Goal: Information Seeking & Learning: Find contact information

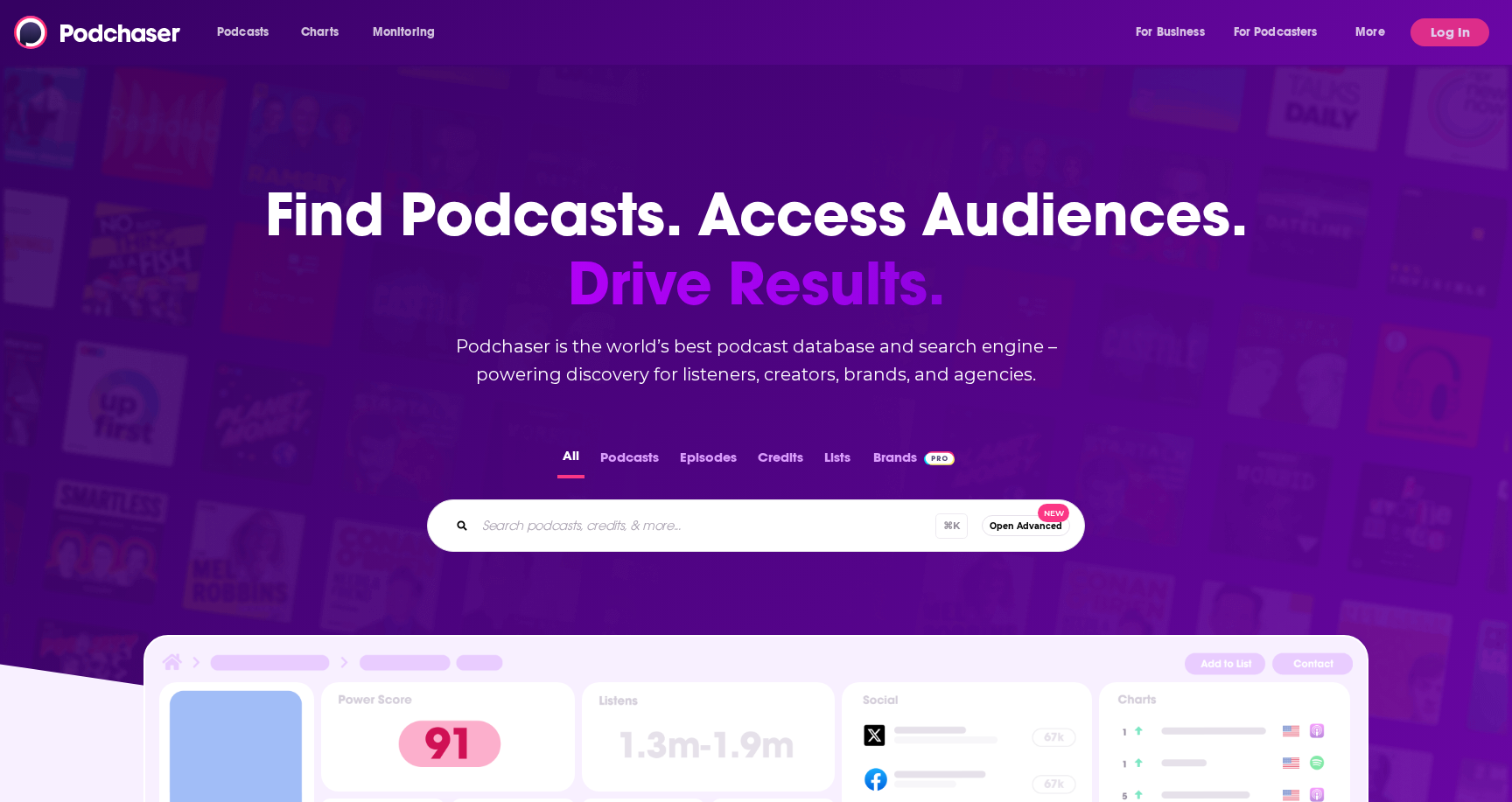
click at [540, 544] on div "⌘ K Open Advanced New" at bounding box center [756, 525] width 658 height 53
click at [533, 525] on input "Search podcasts, credits, & more..." at bounding box center [705, 525] width 460 height 28
paste input "This Week Health (Newsroom / [DATE] in Health IT)"
type input "This Week Health (Newsroom / [DATE] in Health IT)"
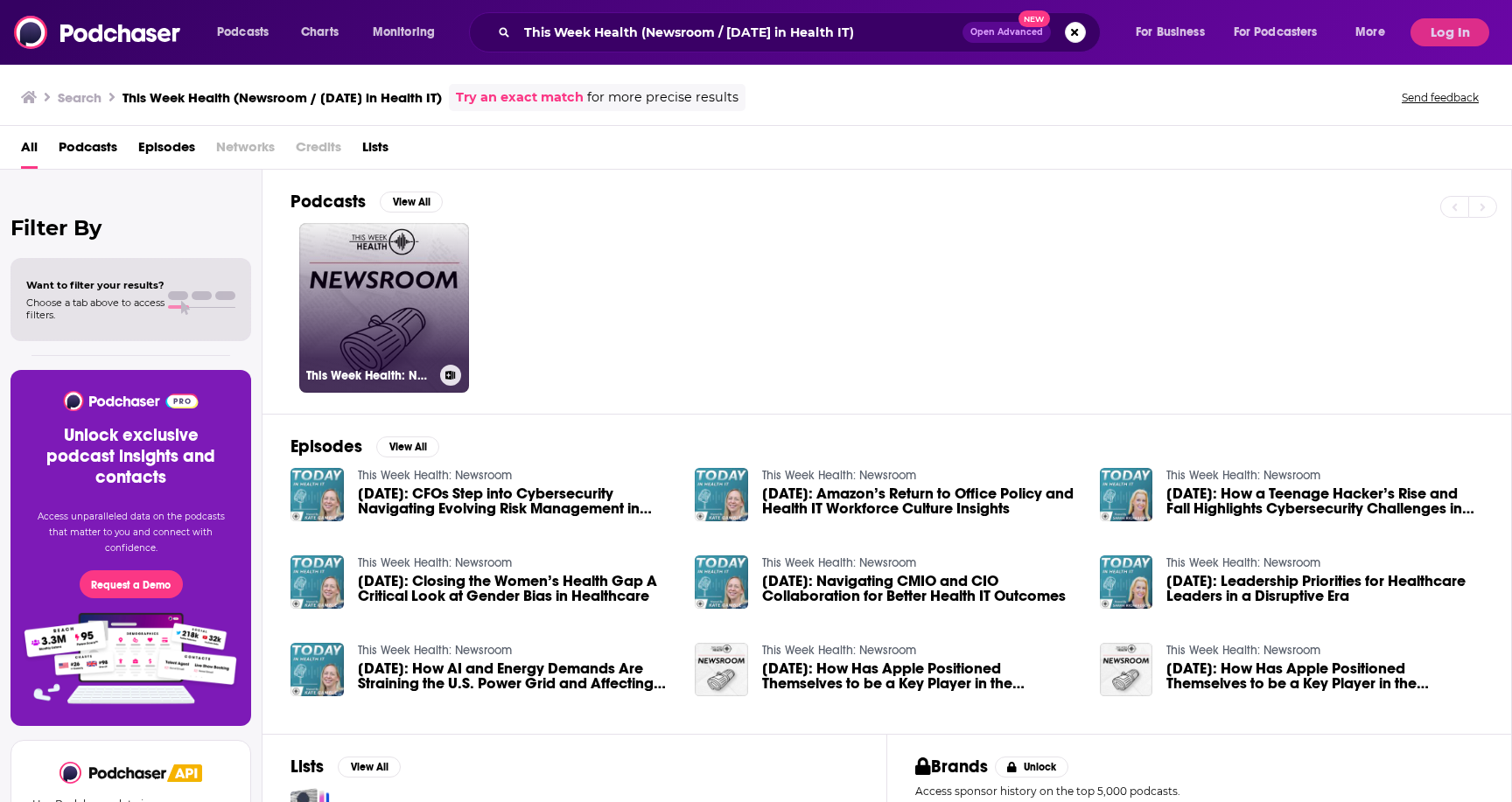
click at [411, 304] on link "This Week Health: Newsroom" at bounding box center [384, 307] width 169 height 169
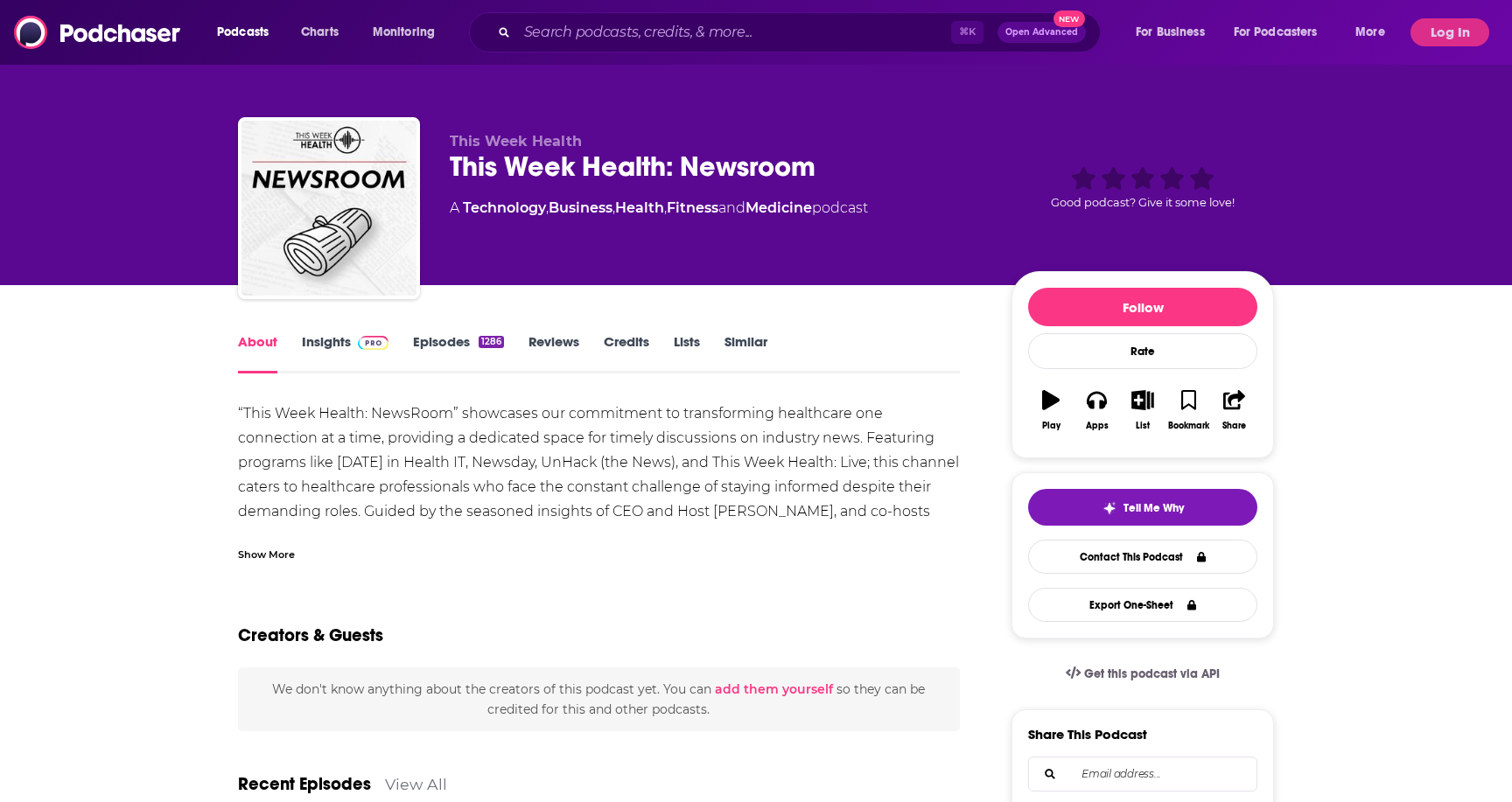
click at [341, 336] on link "Insights" at bounding box center [344, 353] width 87 height 40
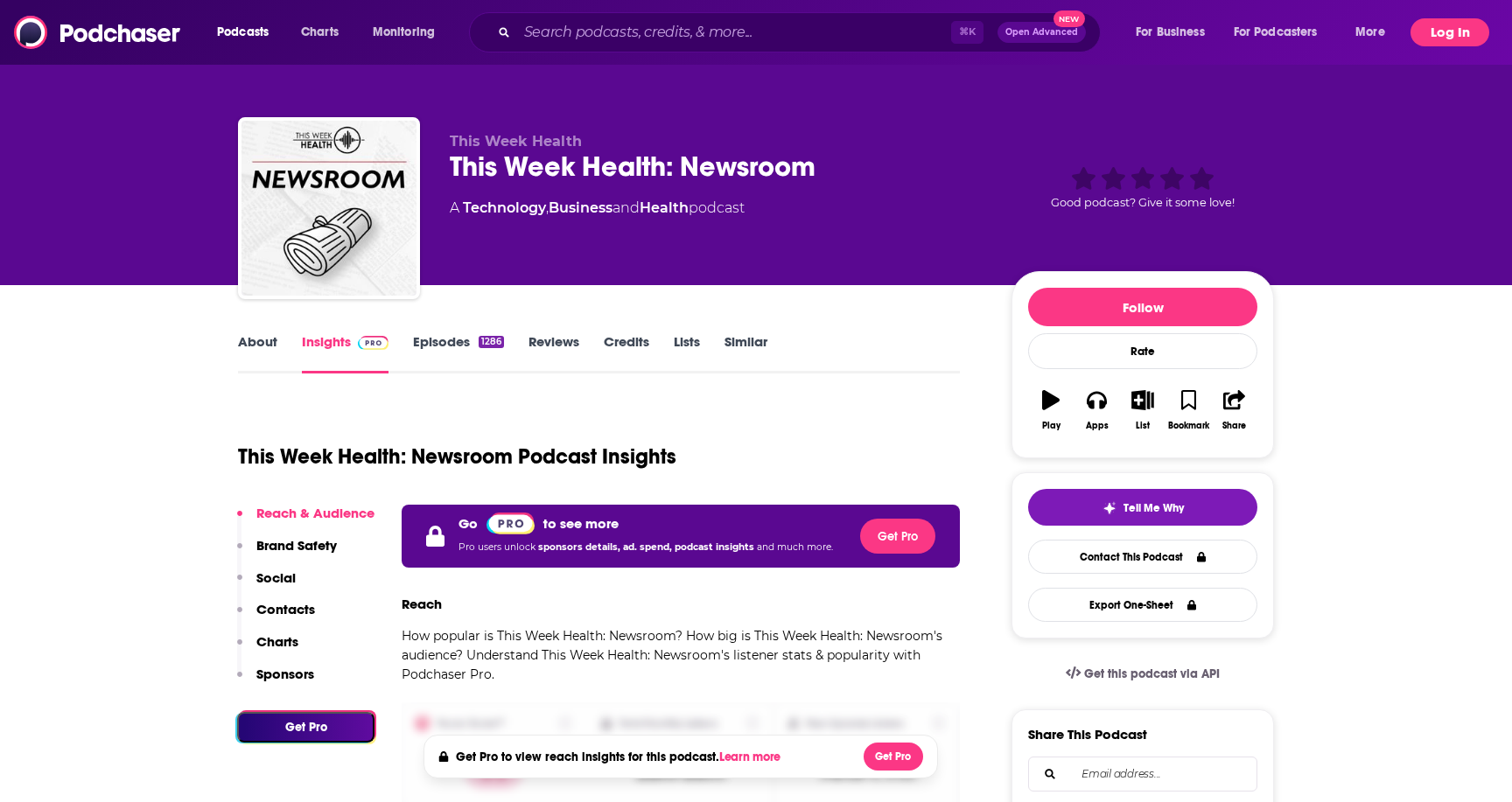
click at [1439, 33] on button "Log In" at bounding box center [1449, 32] width 79 height 28
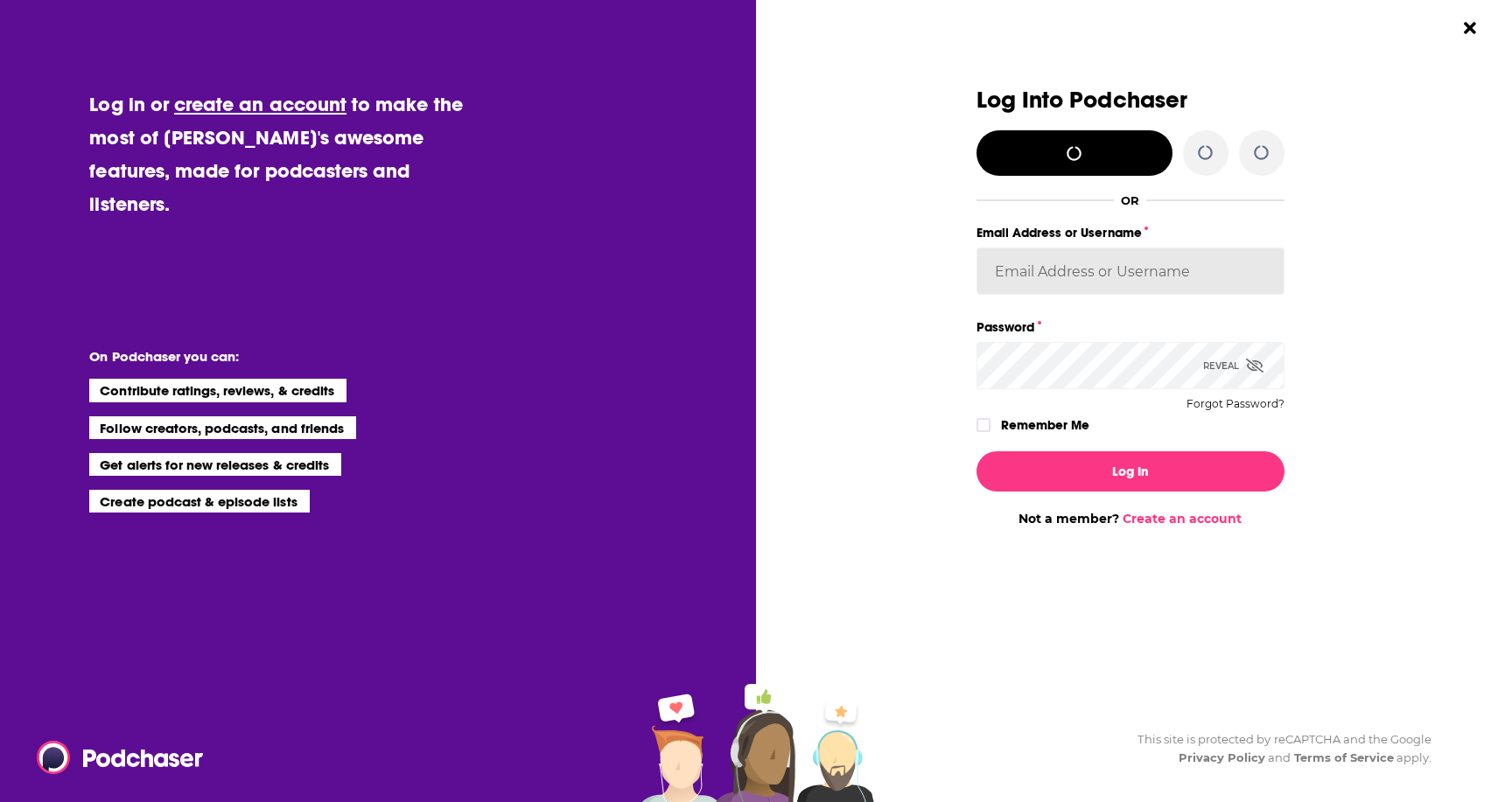
type input "[EMAIL_ADDRESS][DOMAIN_NAME]"
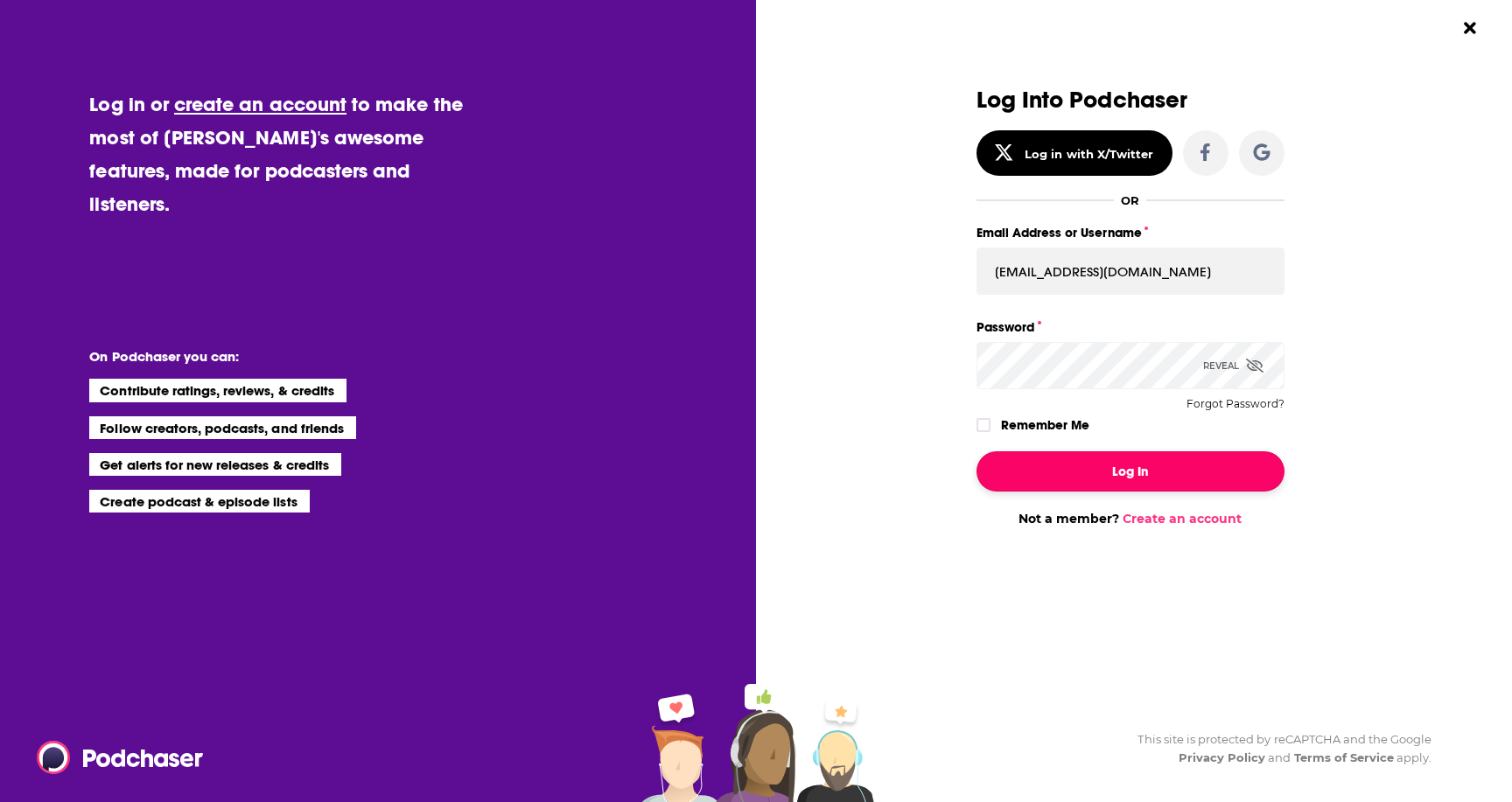
click at [1082, 462] on button "Log In" at bounding box center [1130, 471] width 308 height 40
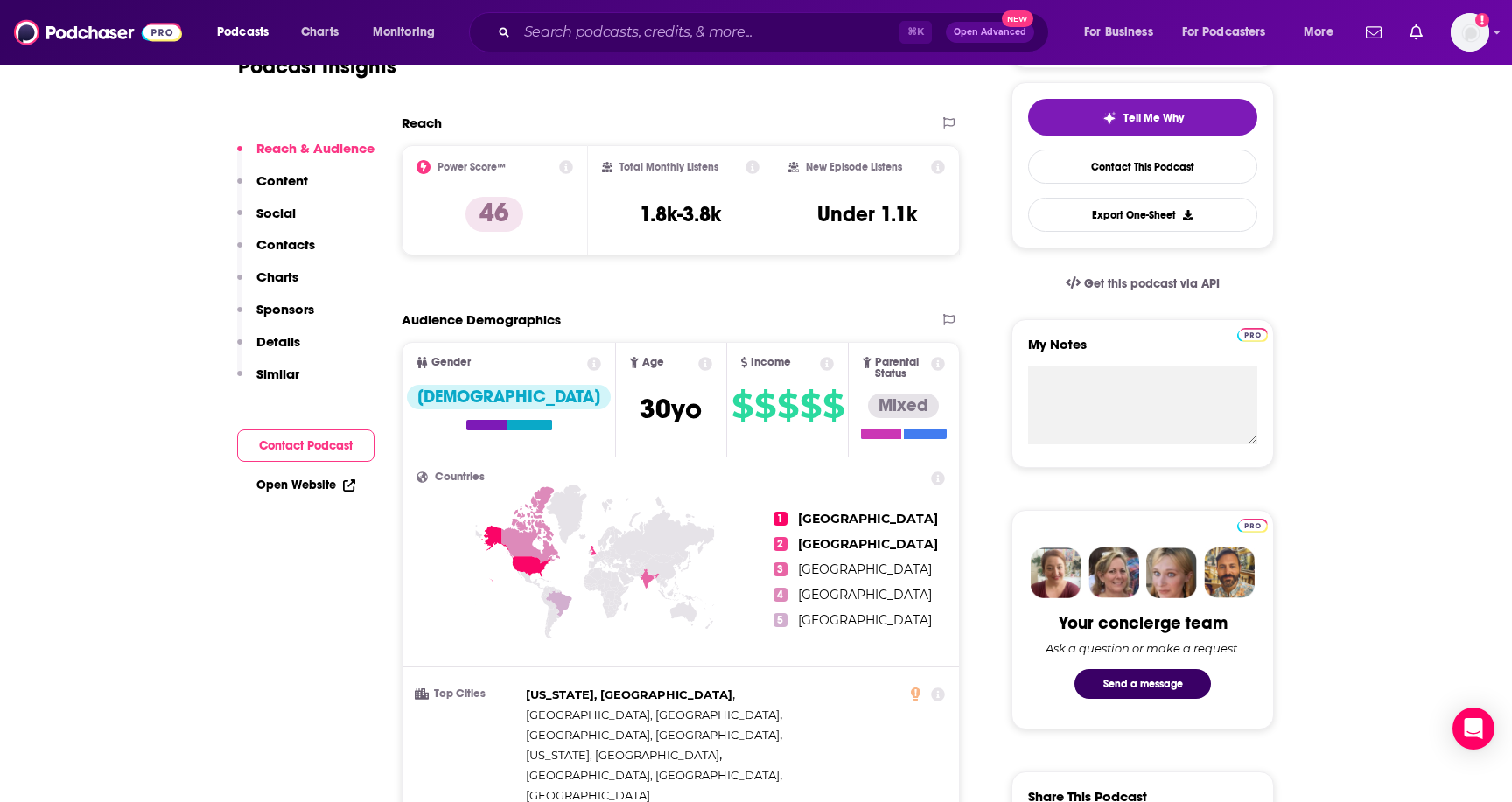
scroll to position [392, 0]
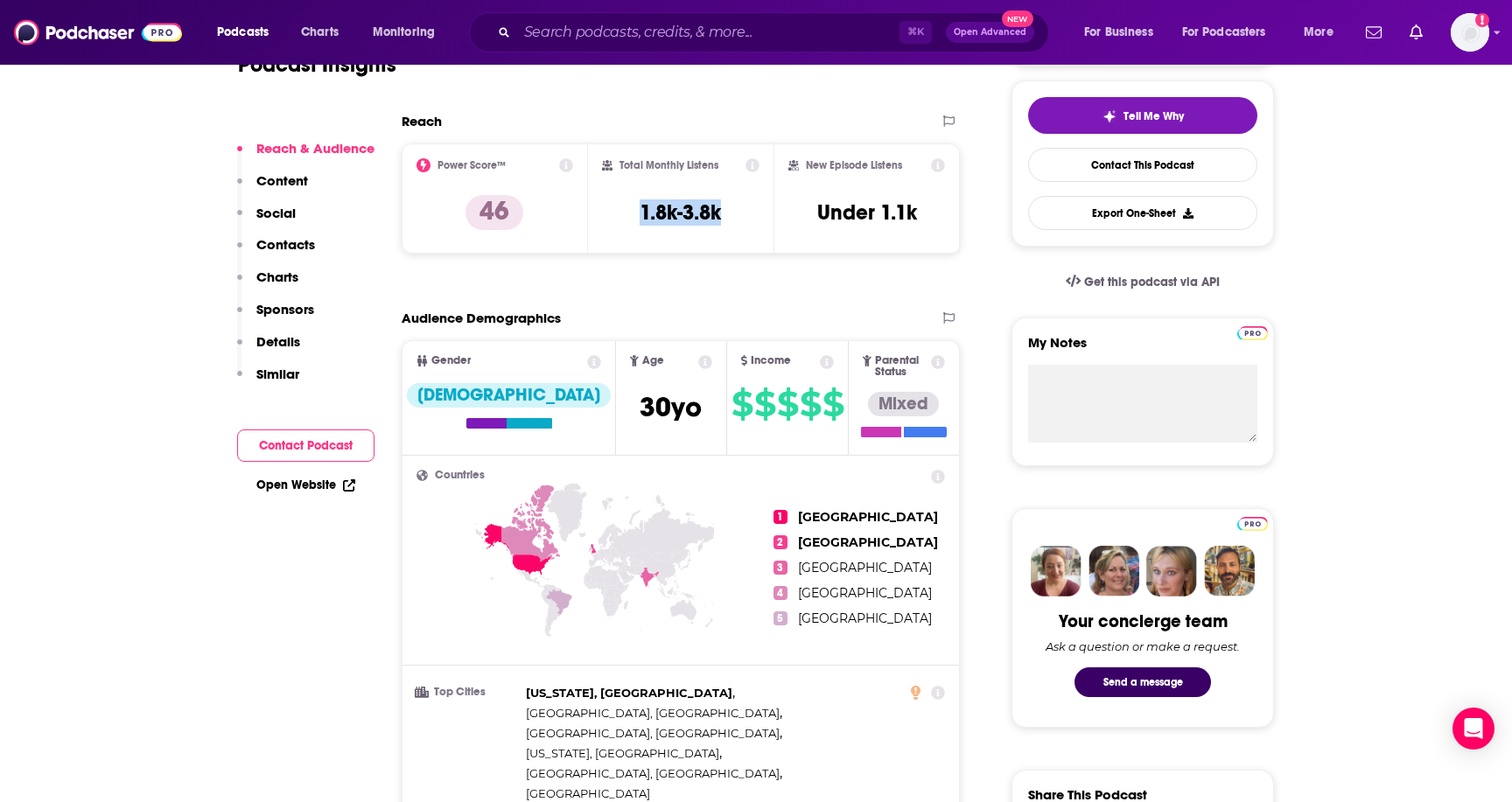
drag, startPoint x: 755, startPoint y: 213, endPoint x: 626, endPoint y: 206, distance: 129.2
click at [627, 206] on div "Total Monthly Listens 1.8k-3.8k" at bounding box center [681, 198] width 158 height 81
copy h3 "1.8k-3.8k"
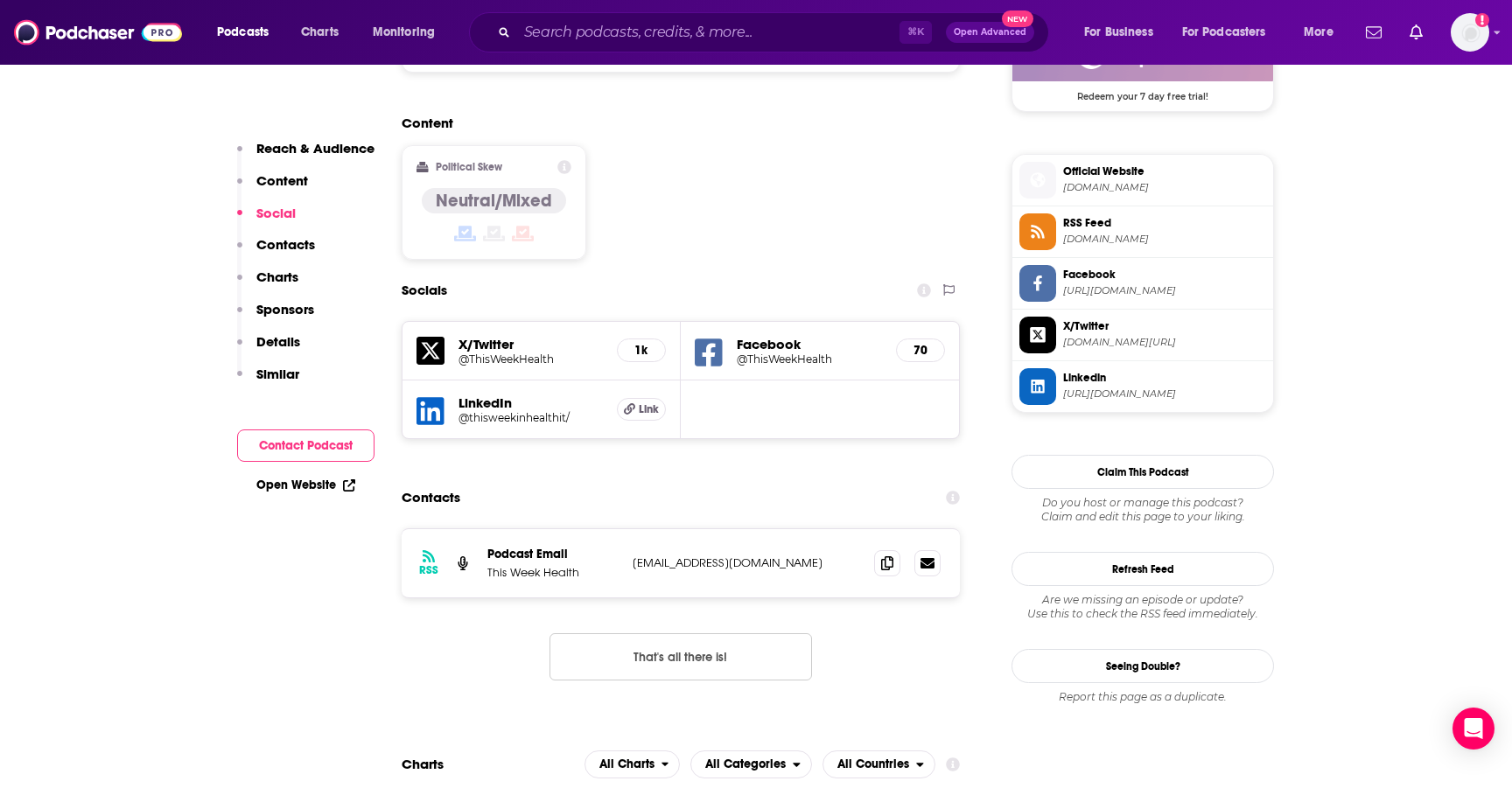
scroll to position [1374, 0]
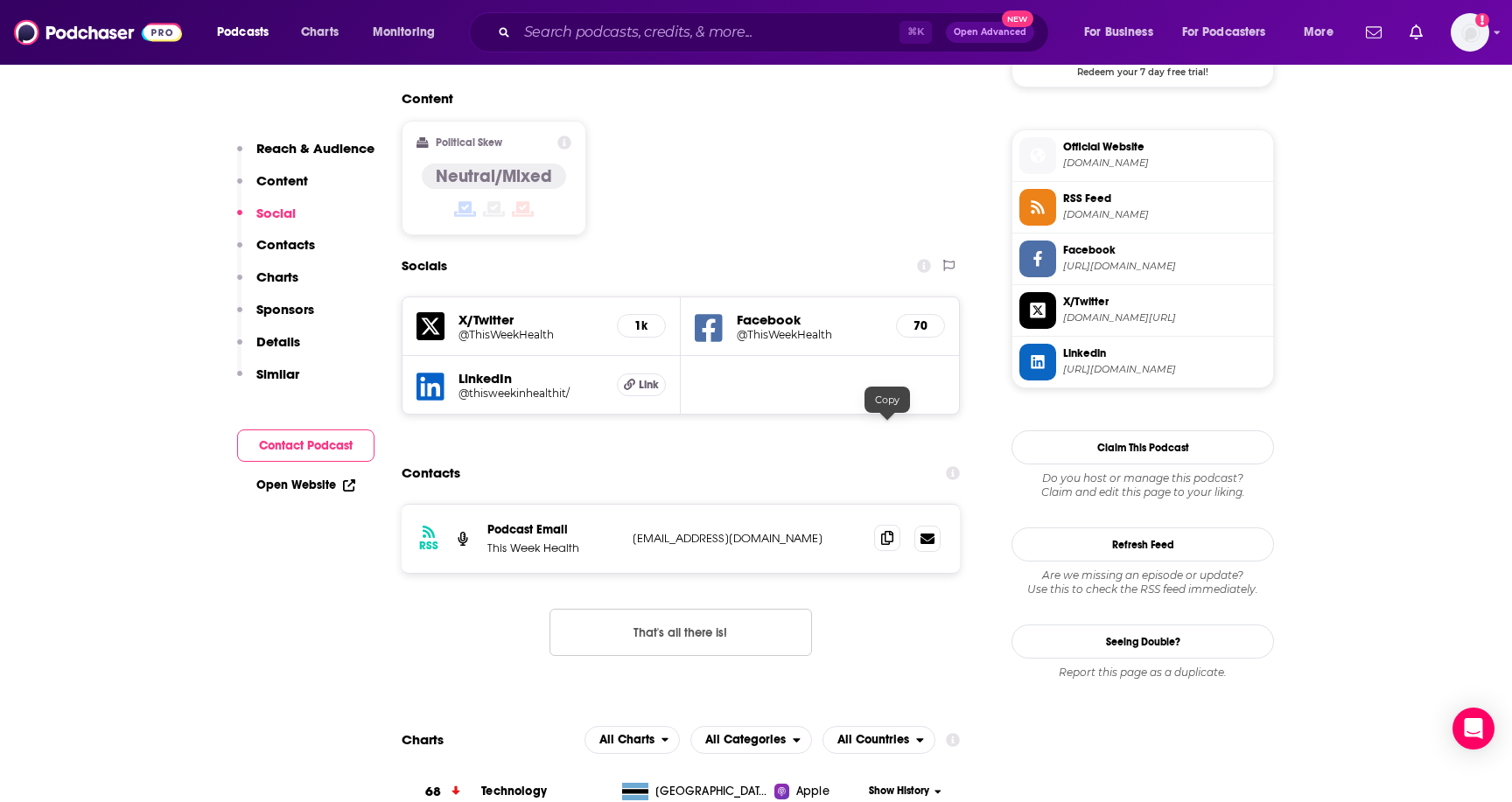
click at [886, 524] on span at bounding box center [887, 537] width 26 height 26
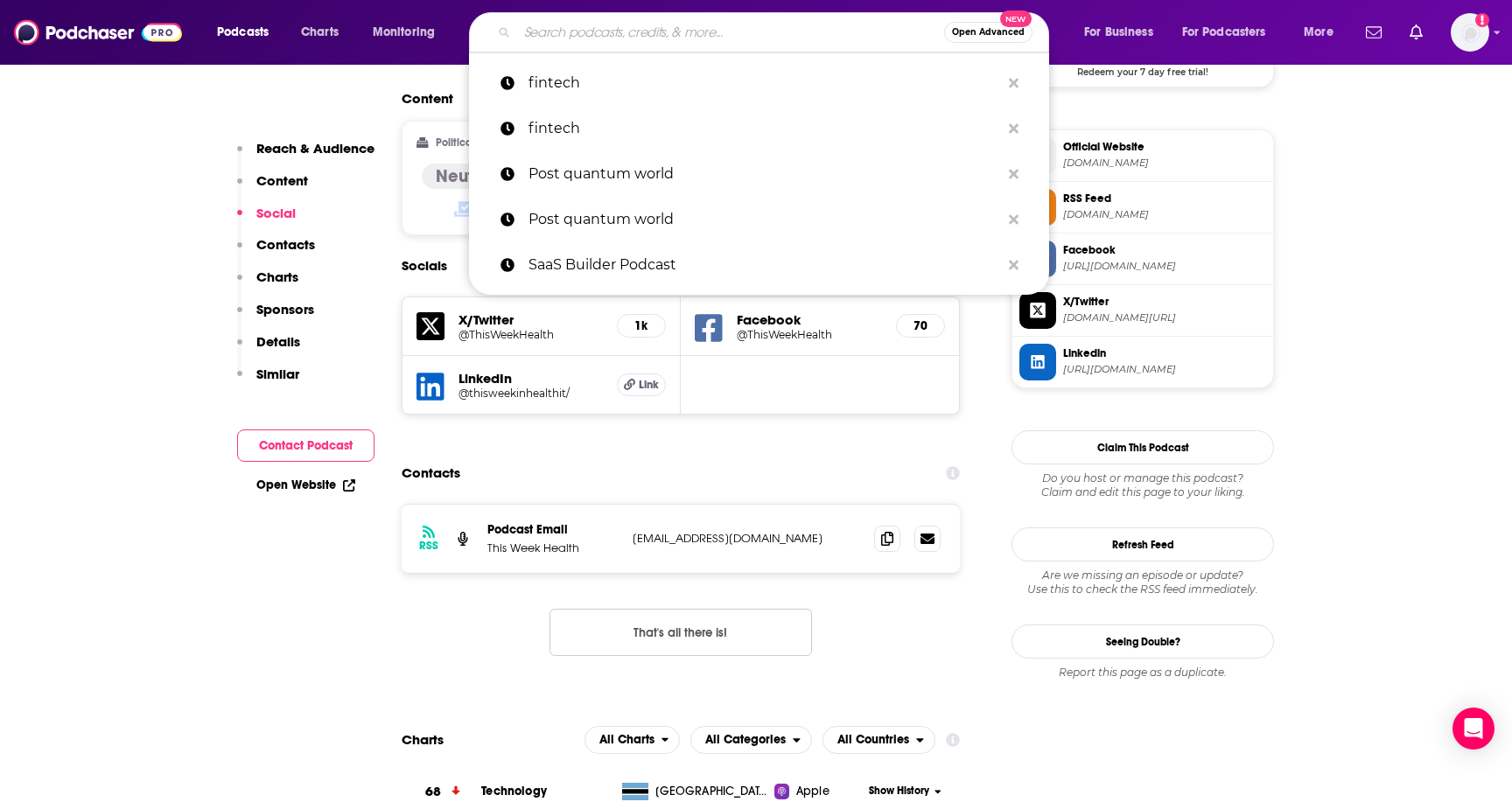
click at [619, 34] on input "Search podcasts, credits, & more..." at bounding box center [730, 32] width 427 height 28
paste input "HIMSSCast"
type input "HIMSSCast"
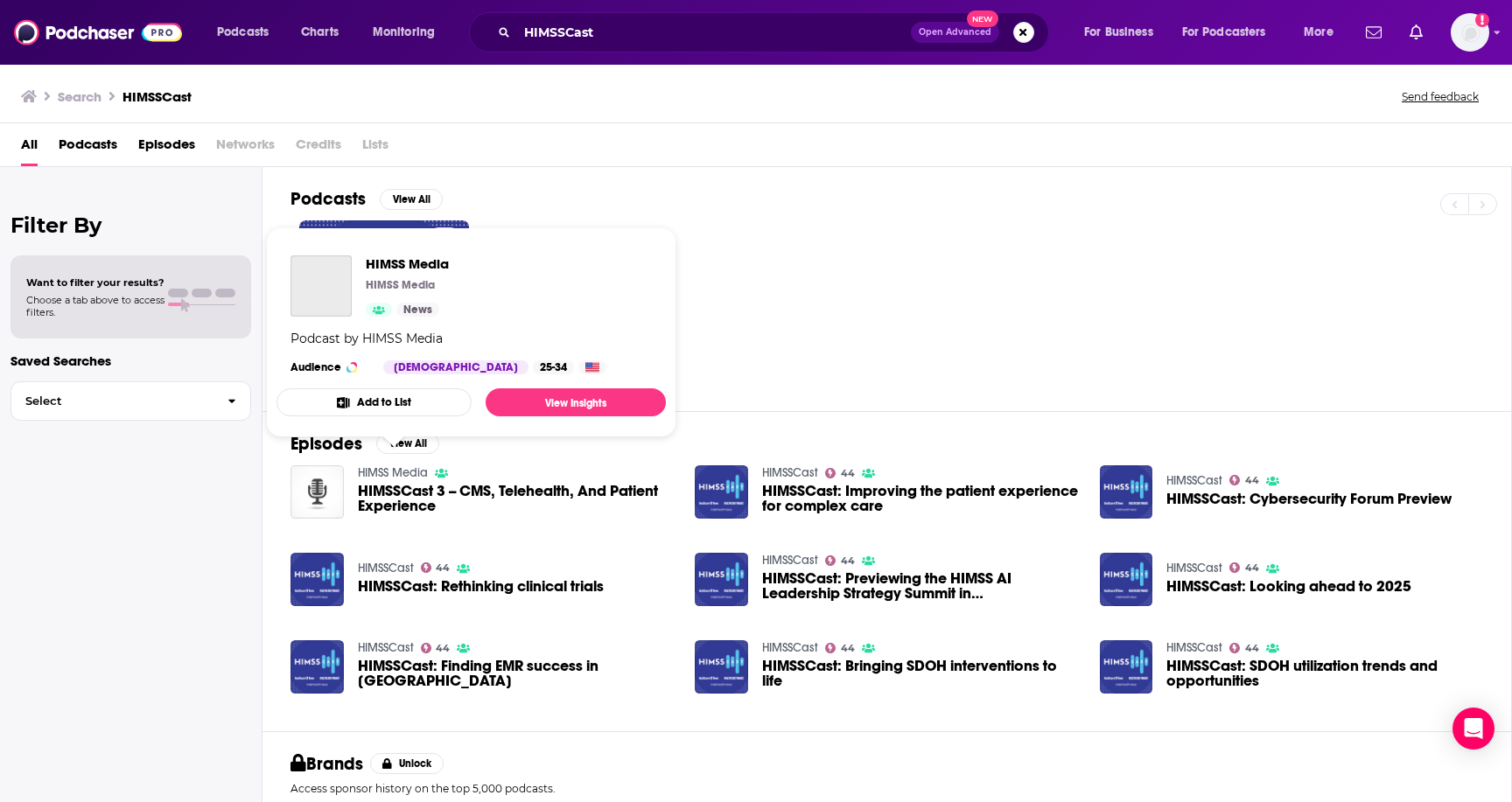
scroll to position [127, 0]
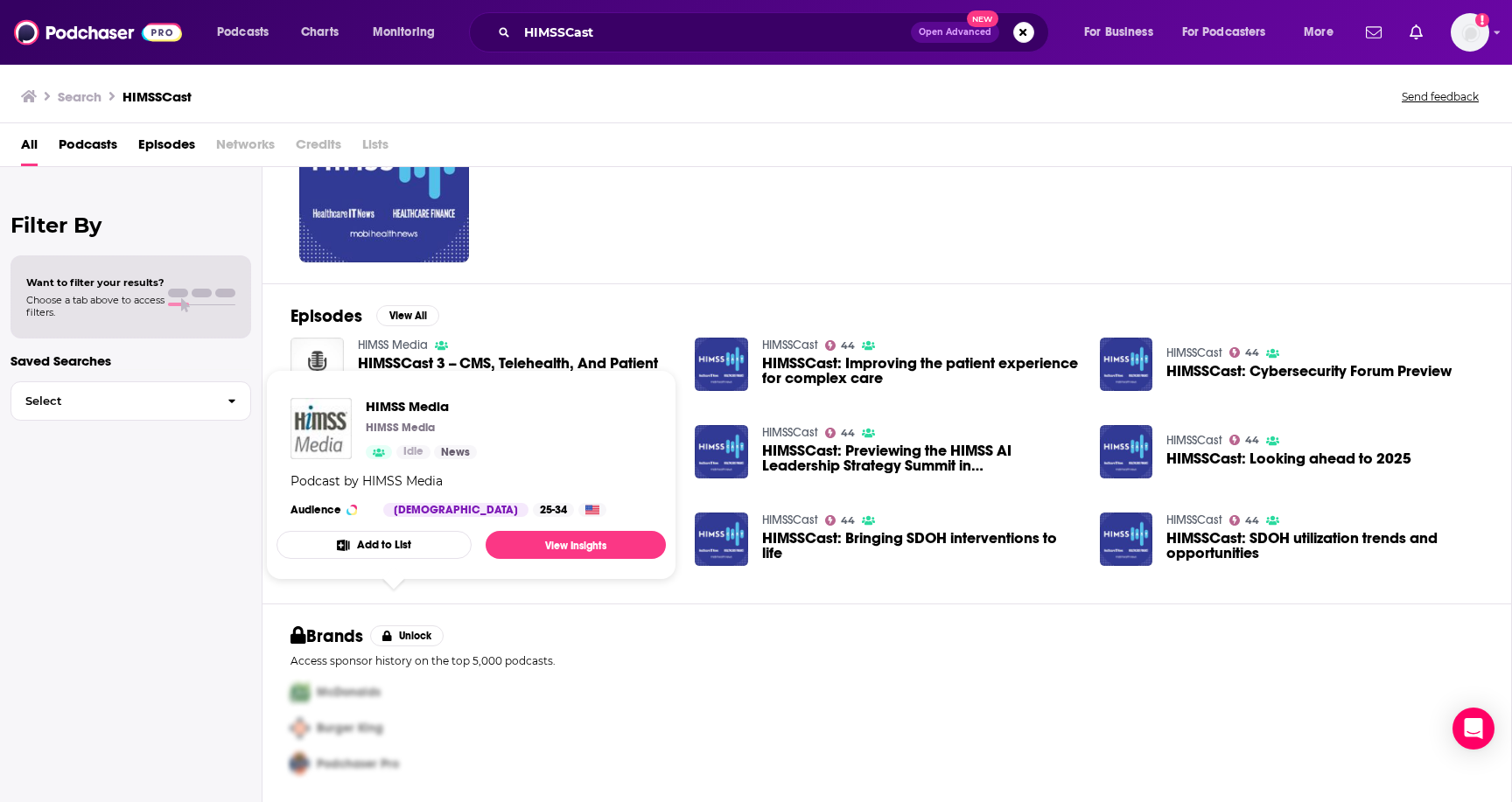
click at [635, 282] on div "Podcasts View All 44" at bounding box center [901, 161] width 1221 height 244
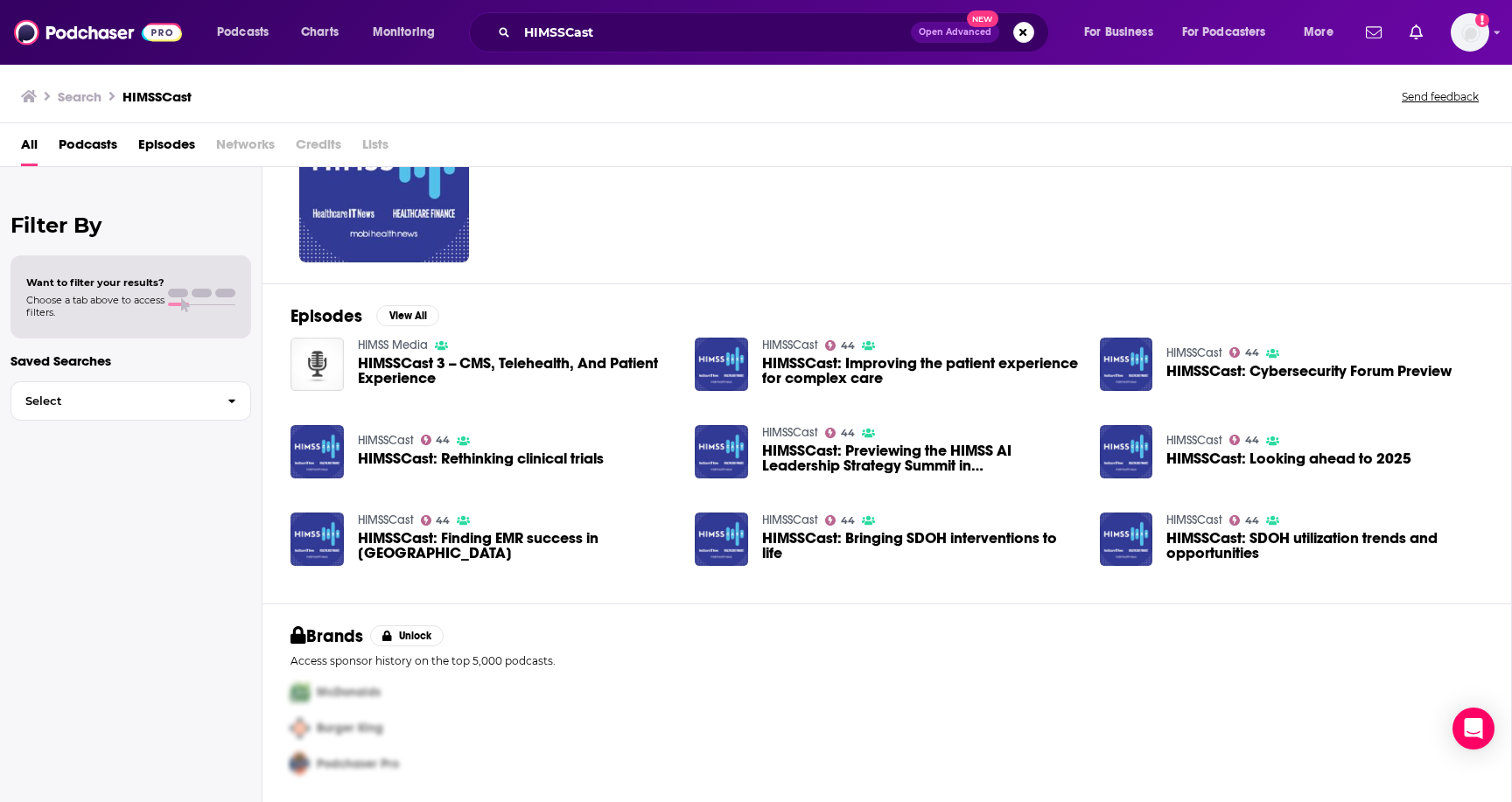
scroll to position [0, 0]
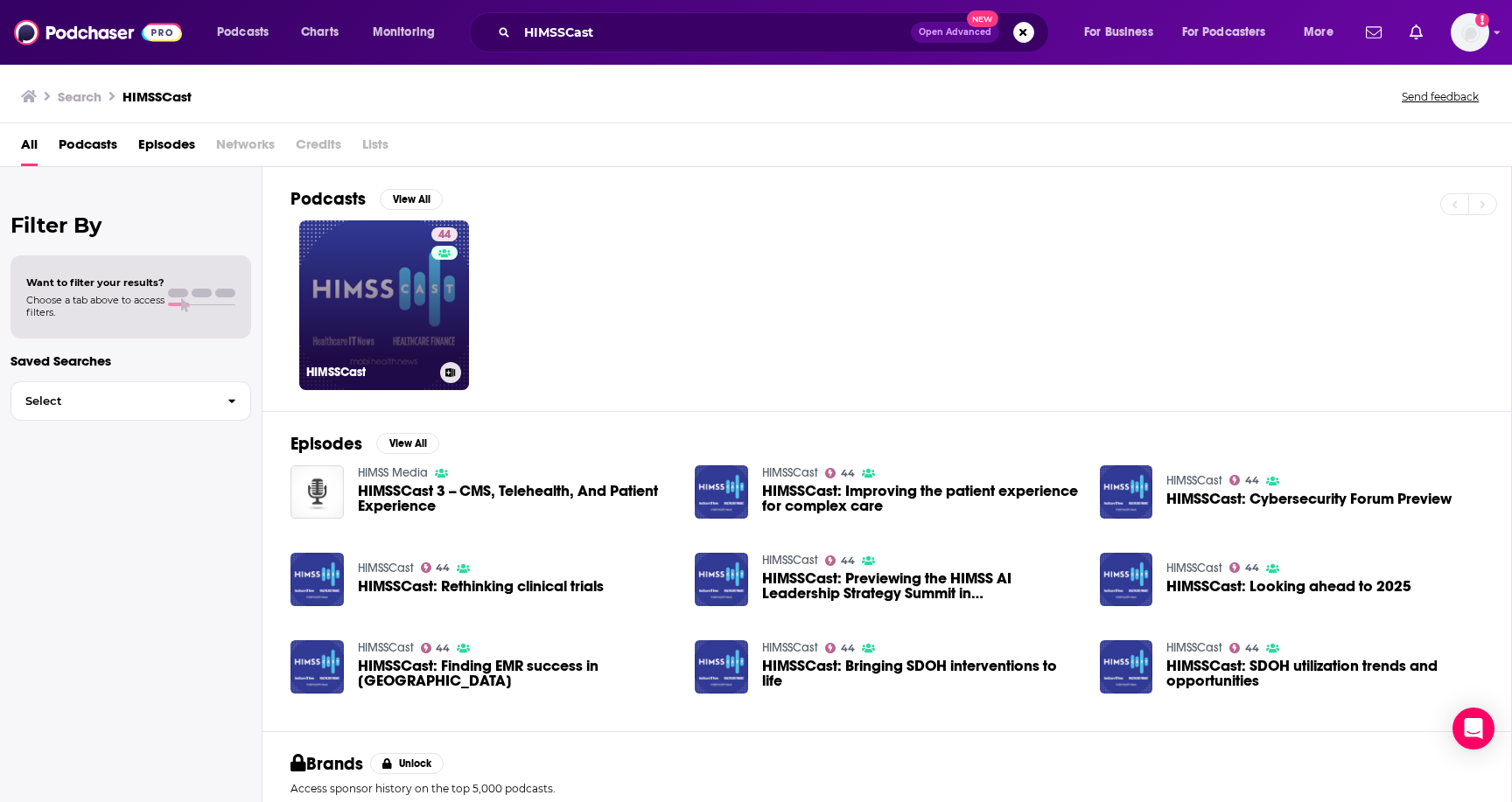
click at [361, 299] on link "44 HIMSSCast" at bounding box center [384, 304] width 169 height 169
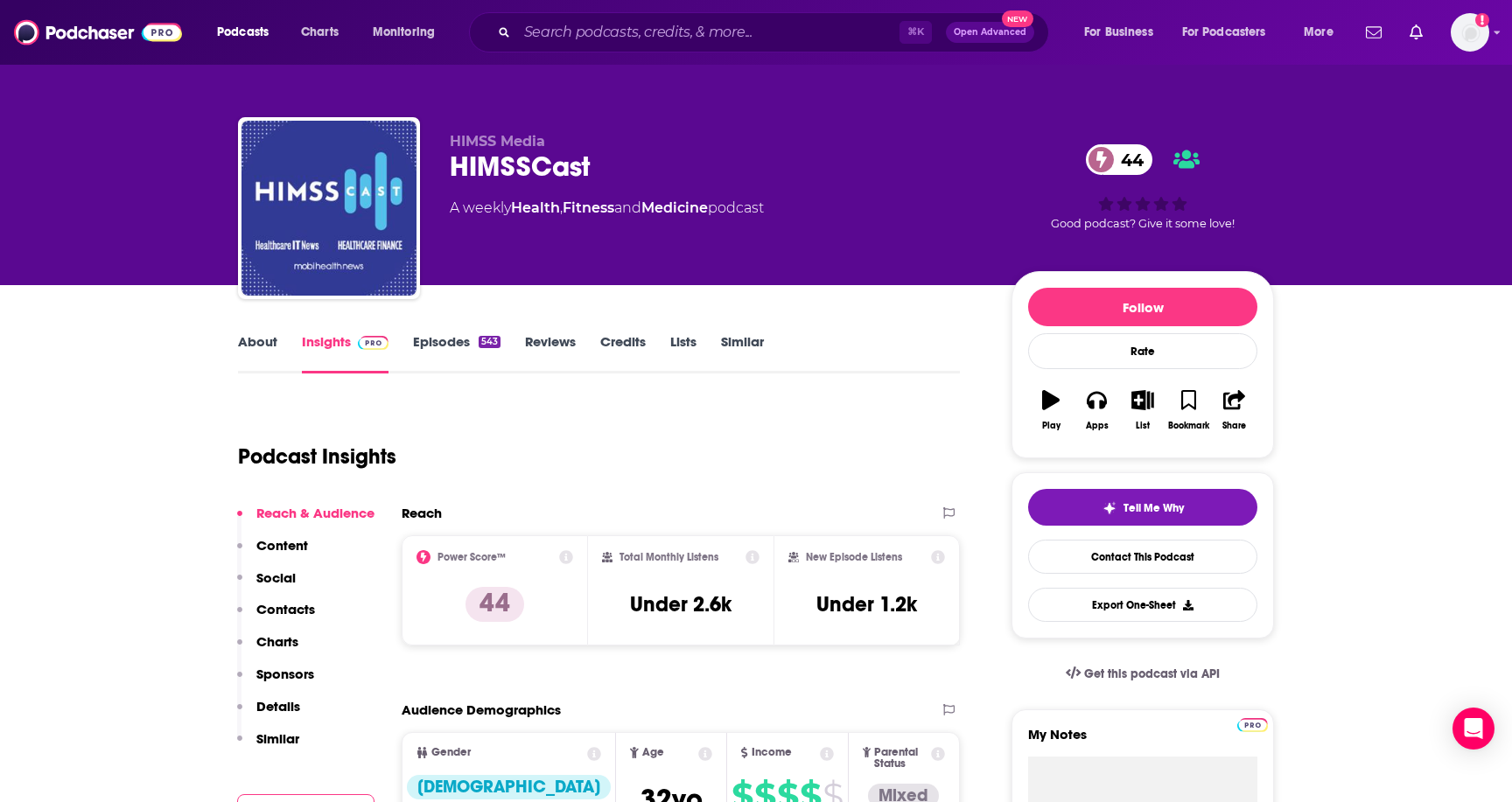
click at [586, 480] on div "Podcast Insights" at bounding box center [591, 446] width 708 height 90
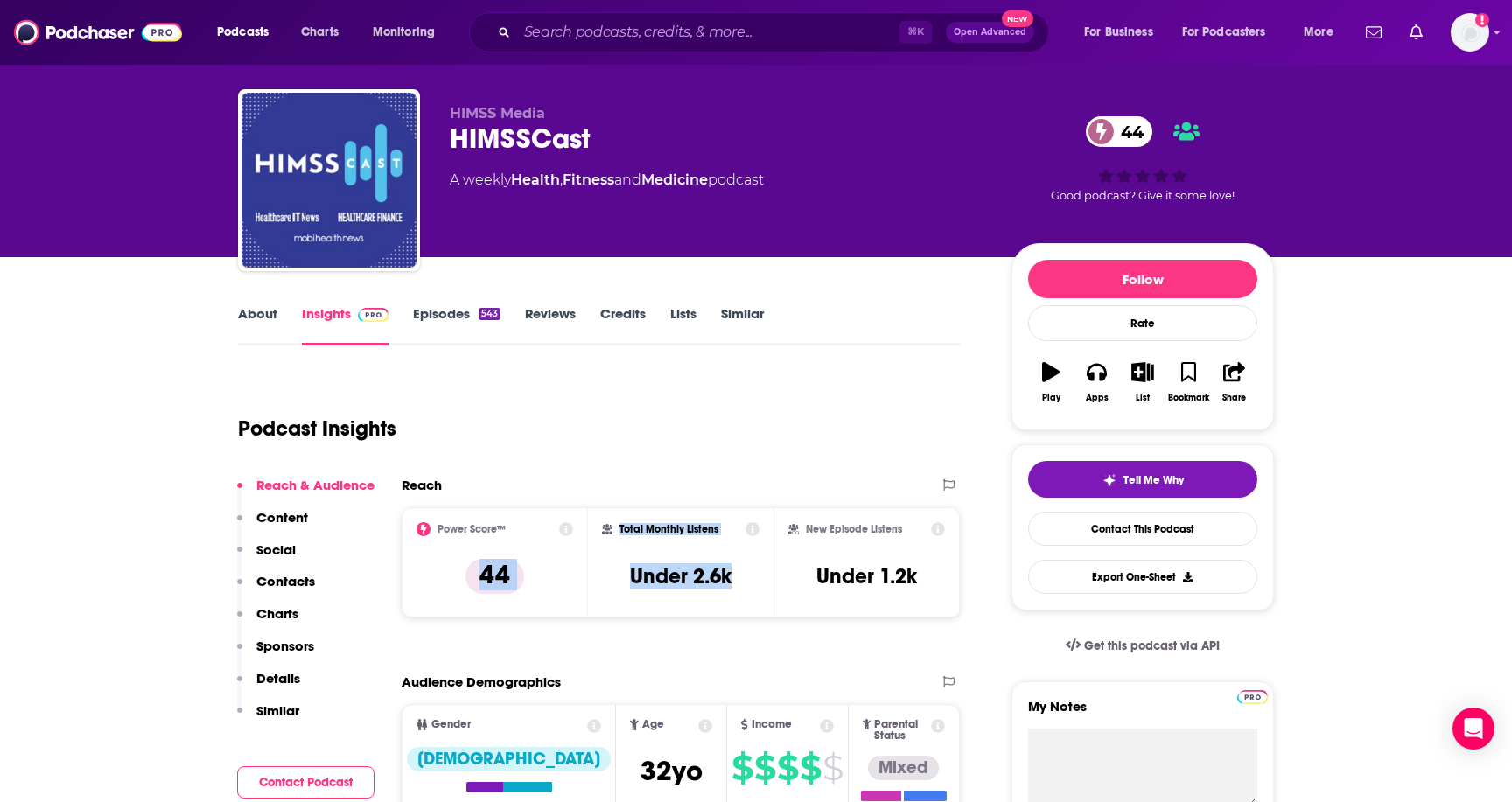
drag, startPoint x: 744, startPoint y: 590, endPoint x: 585, endPoint y: 587, distance: 159.0
click at [585, 587] on div "Power Score™ 44 Total Monthly Listens Under 2.6k New Episode Listens Under 1.2k" at bounding box center [680, 562] width 558 height 110
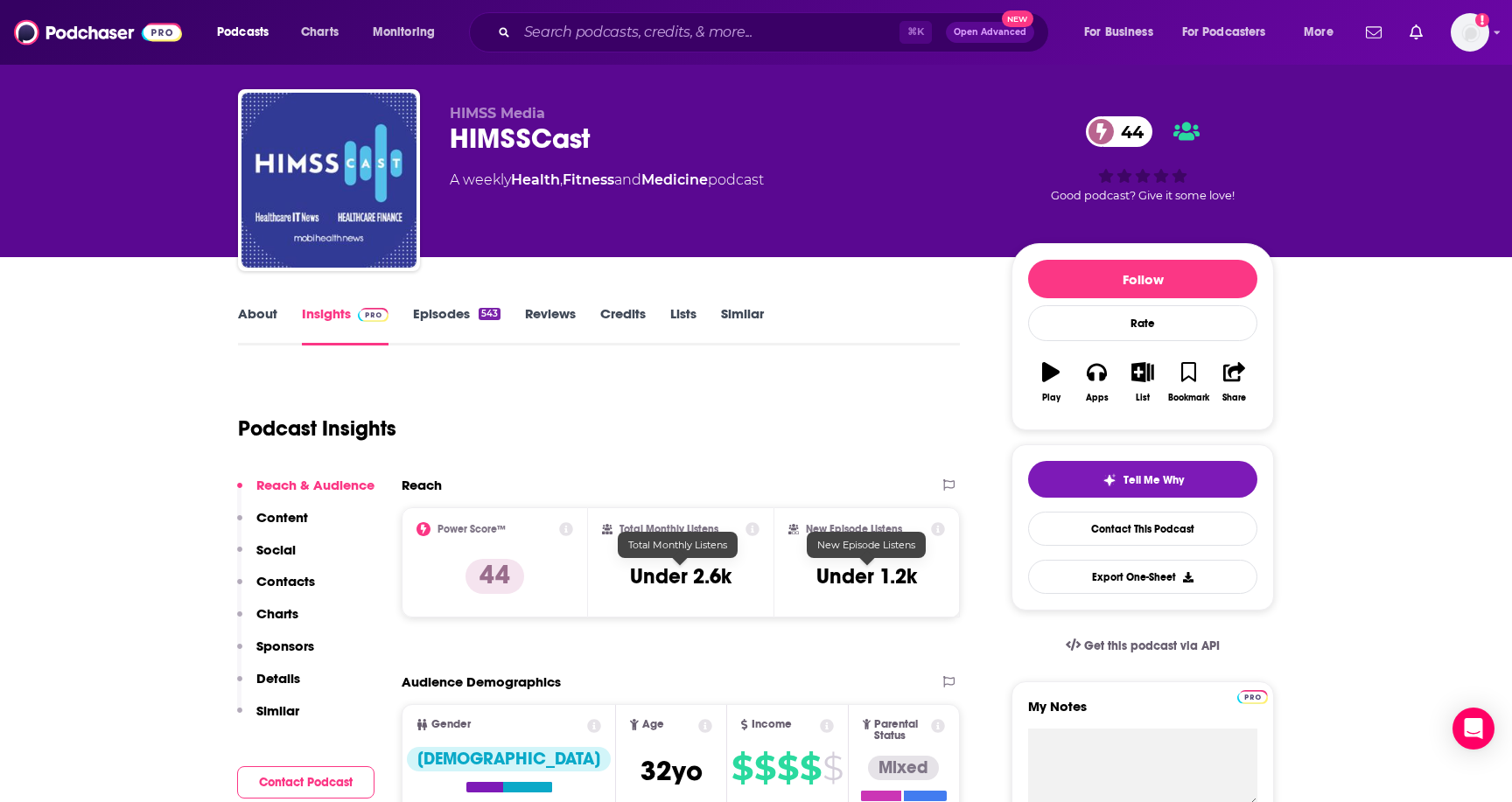
click at [848, 574] on h3 "Under 1.2k" at bounding box center [866, 576] width 101 height 26
click at [740, 578] on div "Total Monthly Listens Under 2.6k" at bounding box center [681, 562] width 158 height 81
drag, startPoint x: 740, startPoint y: 578, endPoint x: 622, endPoint y: 573, distance: 118.1
click at [623, 573] on div "Total Monthly Listens Under 2.6k" at bounding box center [681, 562] width 158 height 81
copy div "Under 2.6k"
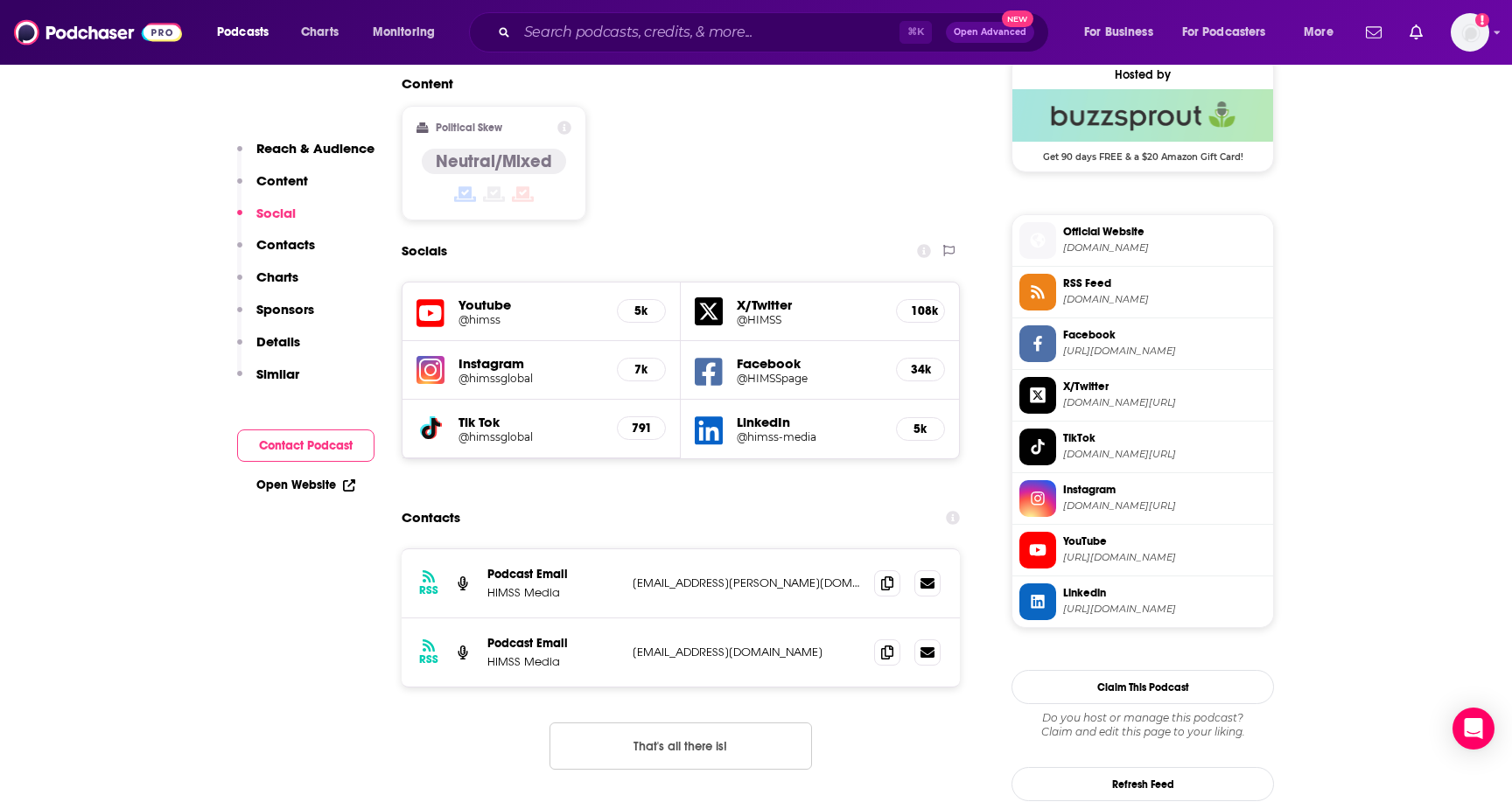
scroll to position [1533, 0]
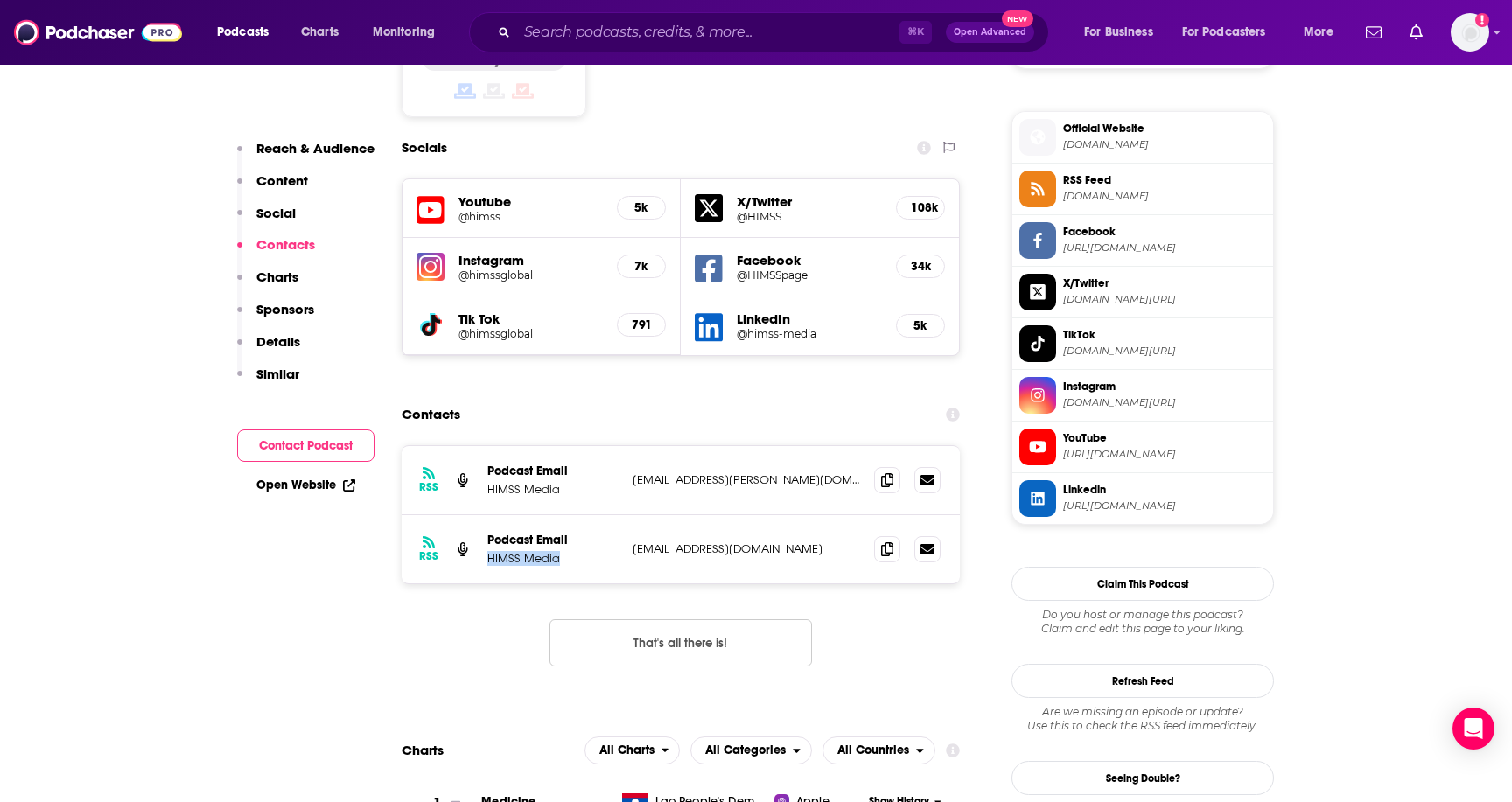
drag, startPoint x: 569, startPoint y: 428, endPoint x: 484, endPoint y: 429, distance: 85.0
click at [484, 515] on div "RSS Podcast Email HIMSS Media [EMAIL_ADDRESS][DOMAIN_NAME] [EMAIL_ADDRESS][DOMA…" at bounding box center [680, 549] width 558 height 69
drag, startPoint x: 757, startPoint y: 418, endPoint x: 628, endPoint y: 414, distance: 129.1
click at [628, 515] on div "RSS Podcast Email HIMSS Media [EMAIL_ADDRESS][DOMAIN_NAME] [EMAIL_ADDRESS][DOMA…" at bounding box center [680, 549] width 558 height 69
copy p "[EMAIL_ADDRESS][DOMAIN_NAME]"
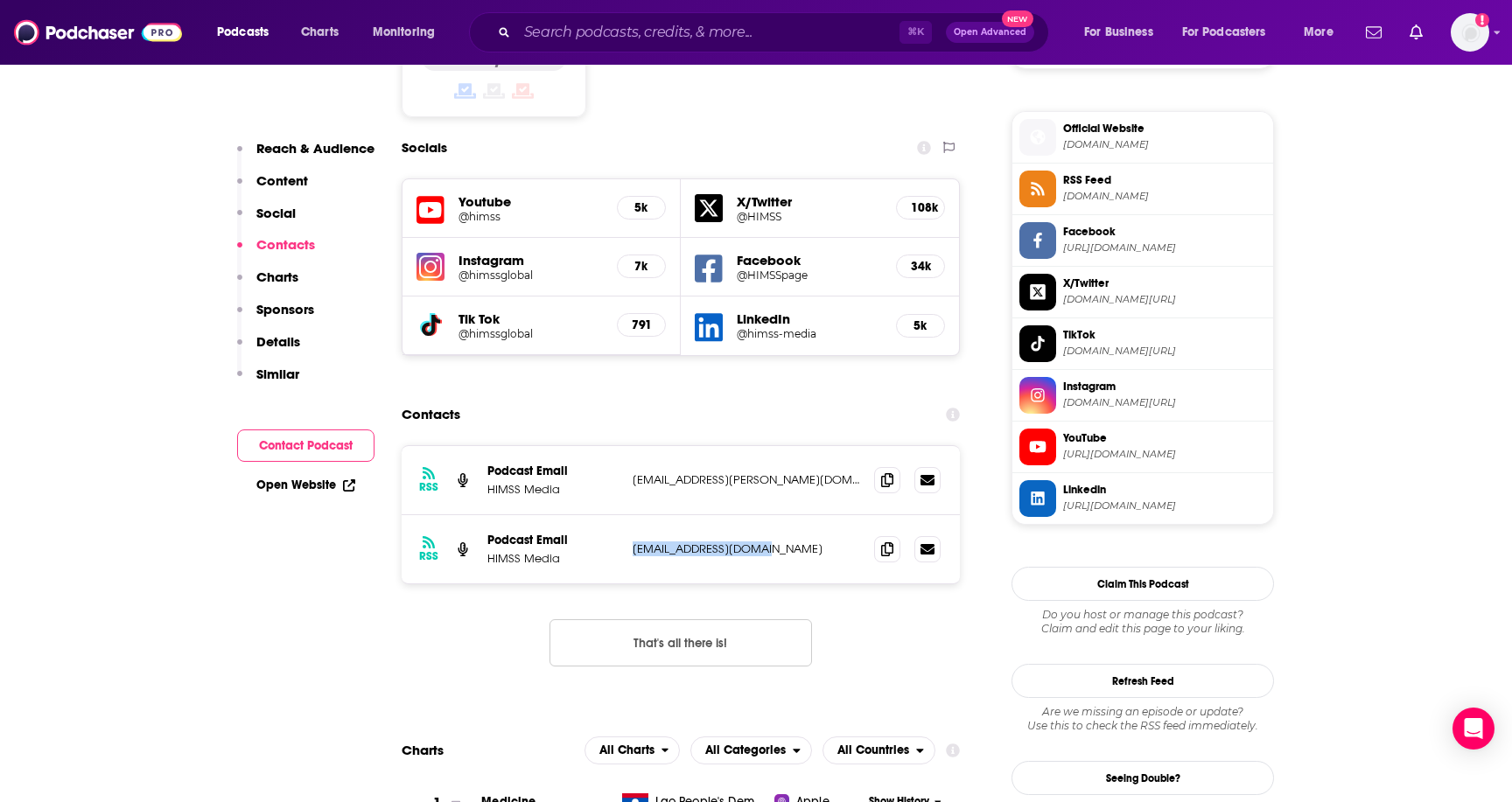
click at [670, 541] on p "[EMAIL_ADDRESS][DOMAIN_NAME]" at bounding box center [746, 548] width 227 height 15
click at [746, 541] on p "[EMAIL_ADDRESS][DOMAIN_NAME]" at bounding box center [746, 548] width 227 height 15
click at [893, 466] on span at bounding box center [887, 479] width 26 height 26
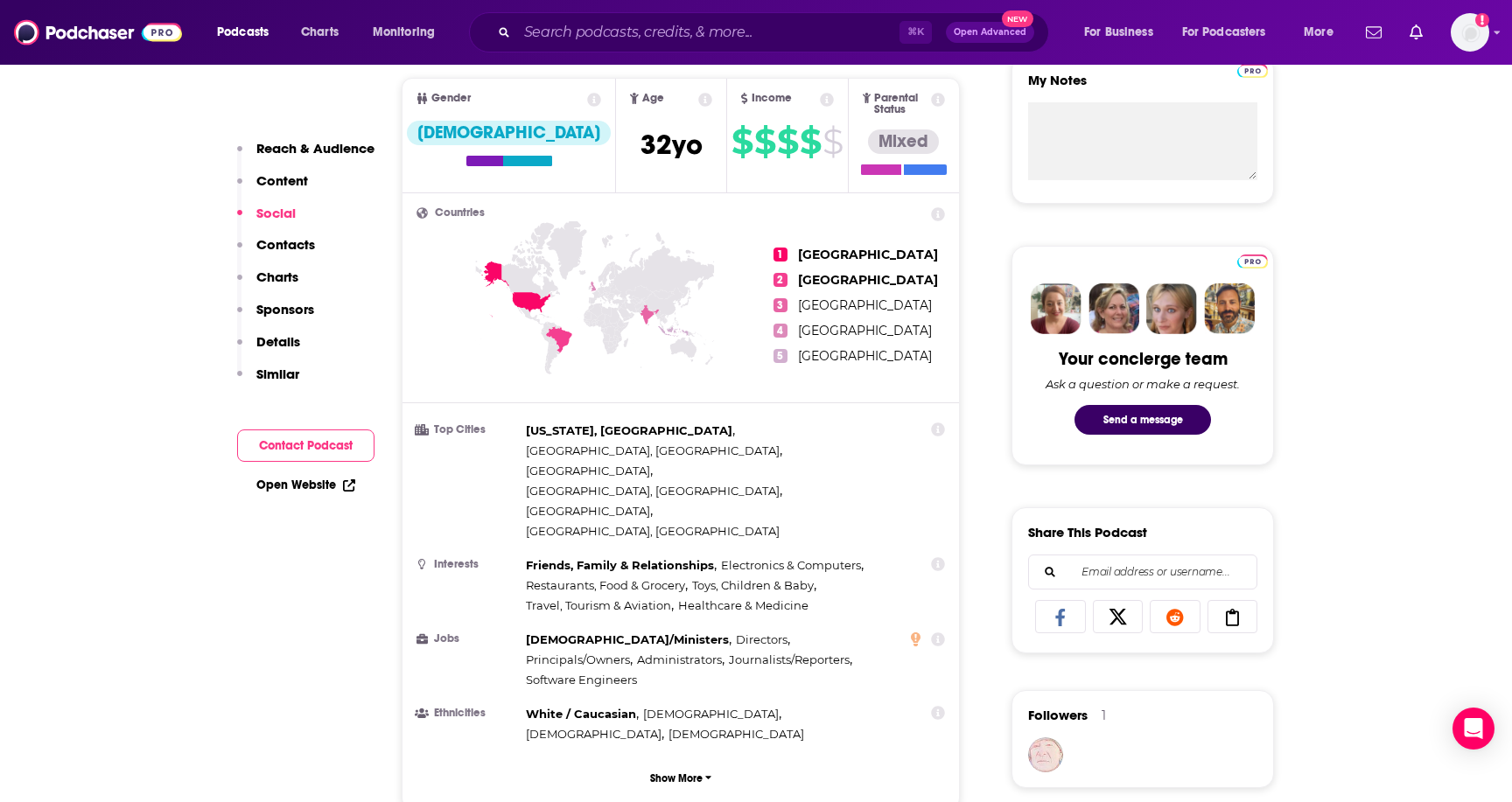
scroll to position [0, 0]
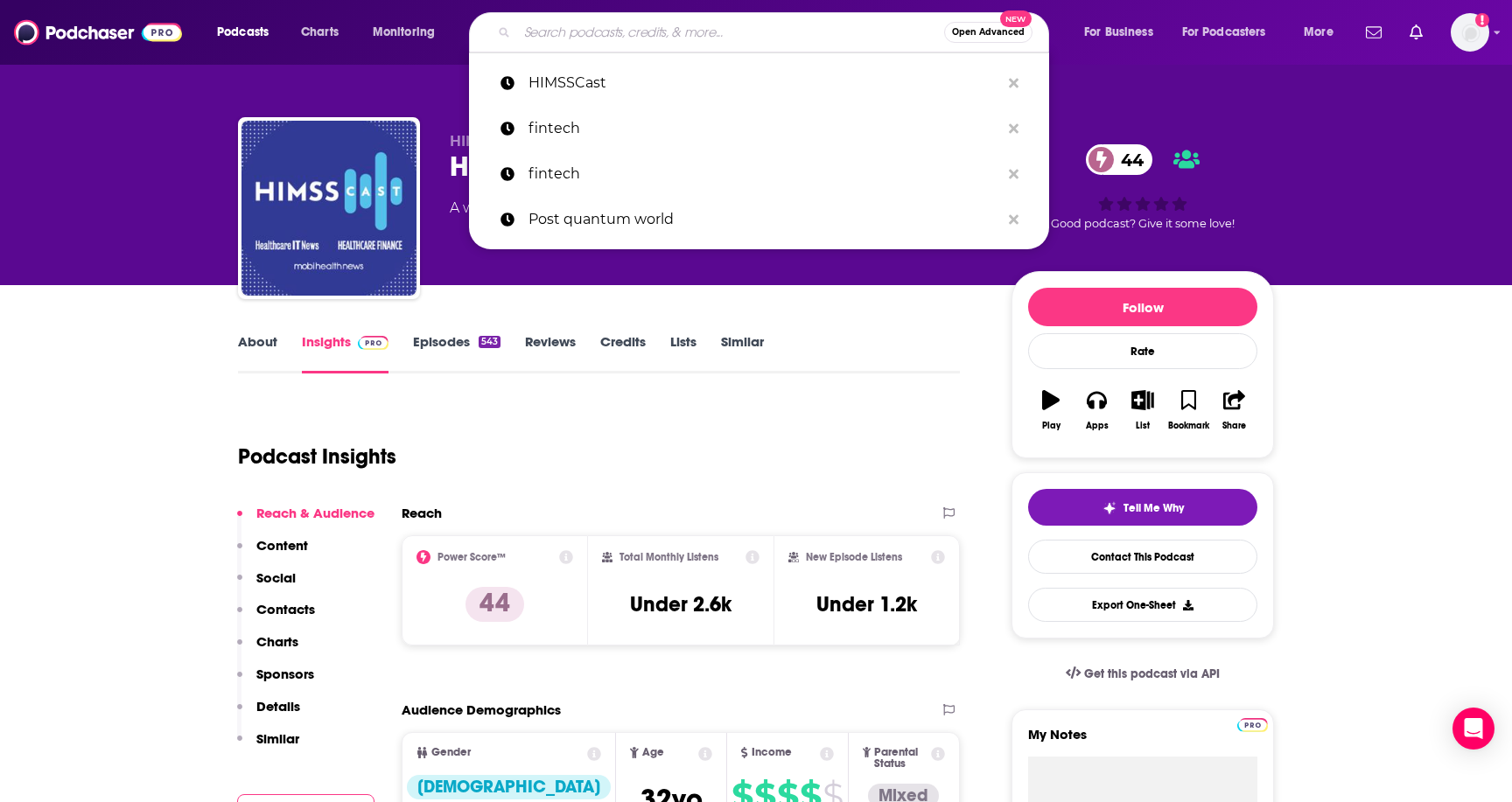
click at [600, 36] on input "Search podcasts, credits, & more..." at bounding box center [730, 32] width 427 height 28
paste input "Healthcare IT [DATE] Podcast"
type input "Healthcare IT [DATE] Podcast"
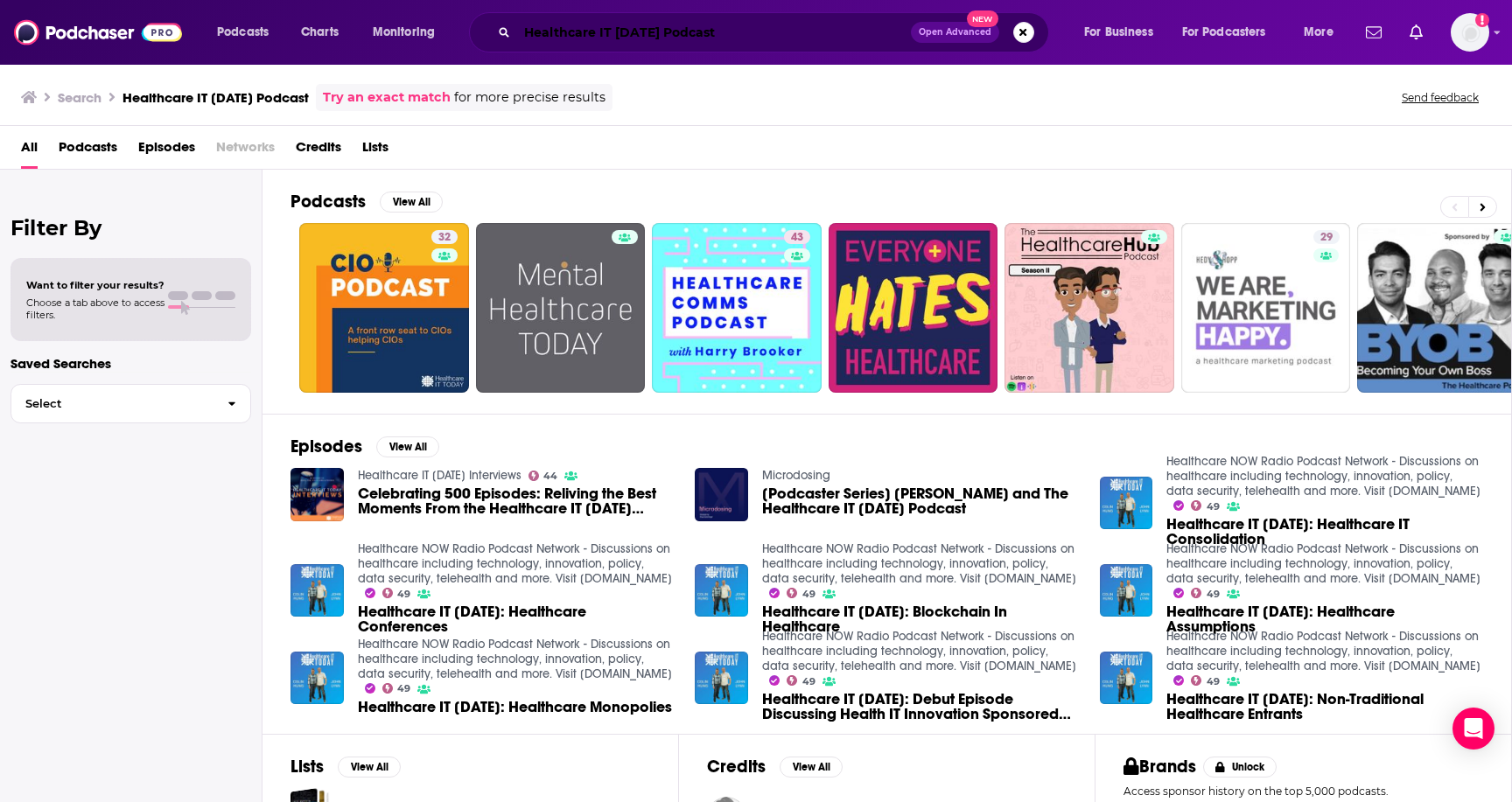
click at [870, 37] on input "Healthcare IT [DATE] Podcast" at bounding box center [713, 32] width 393 height 28
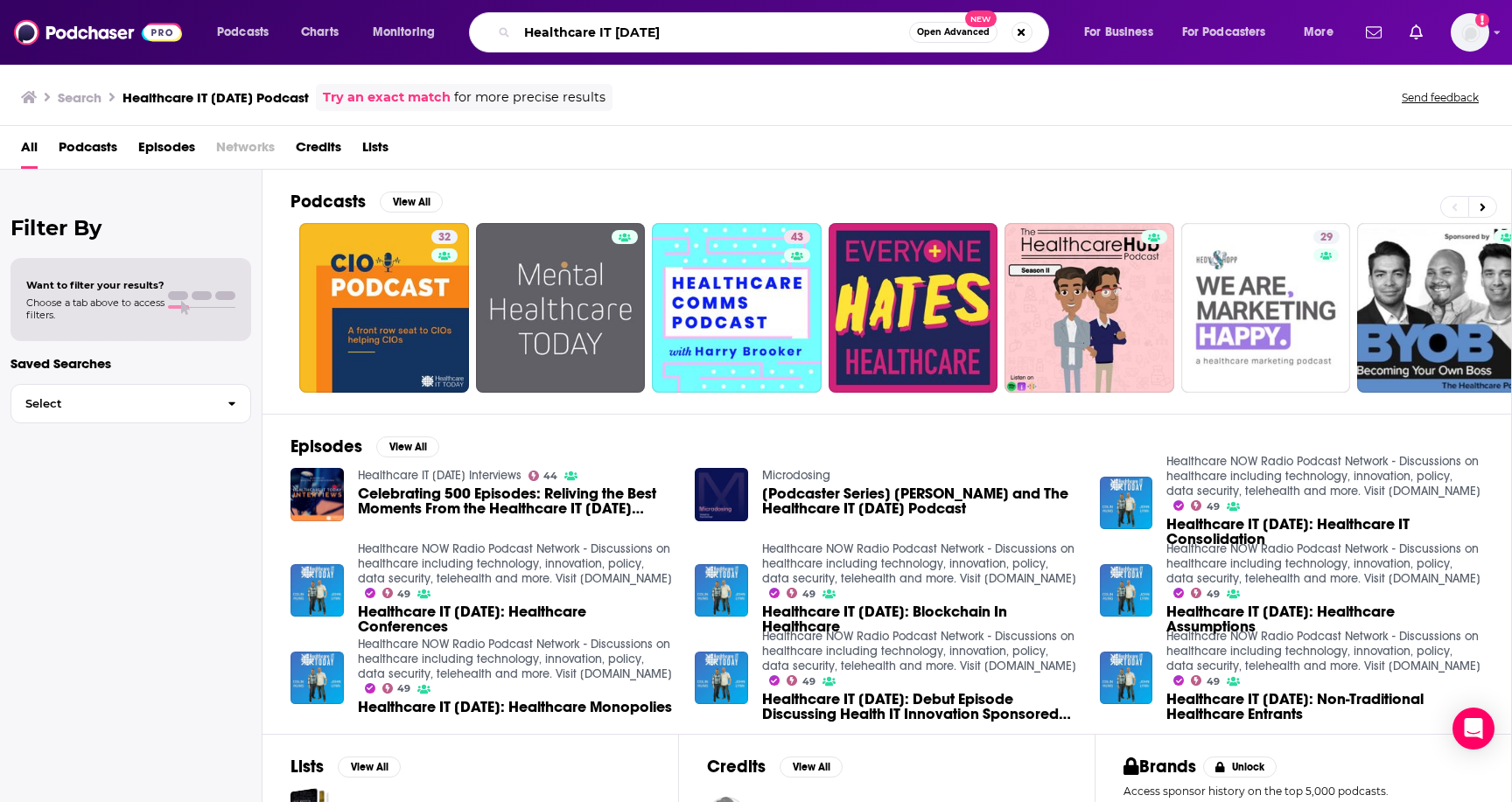
type input "Healthcare IT [DATE]"
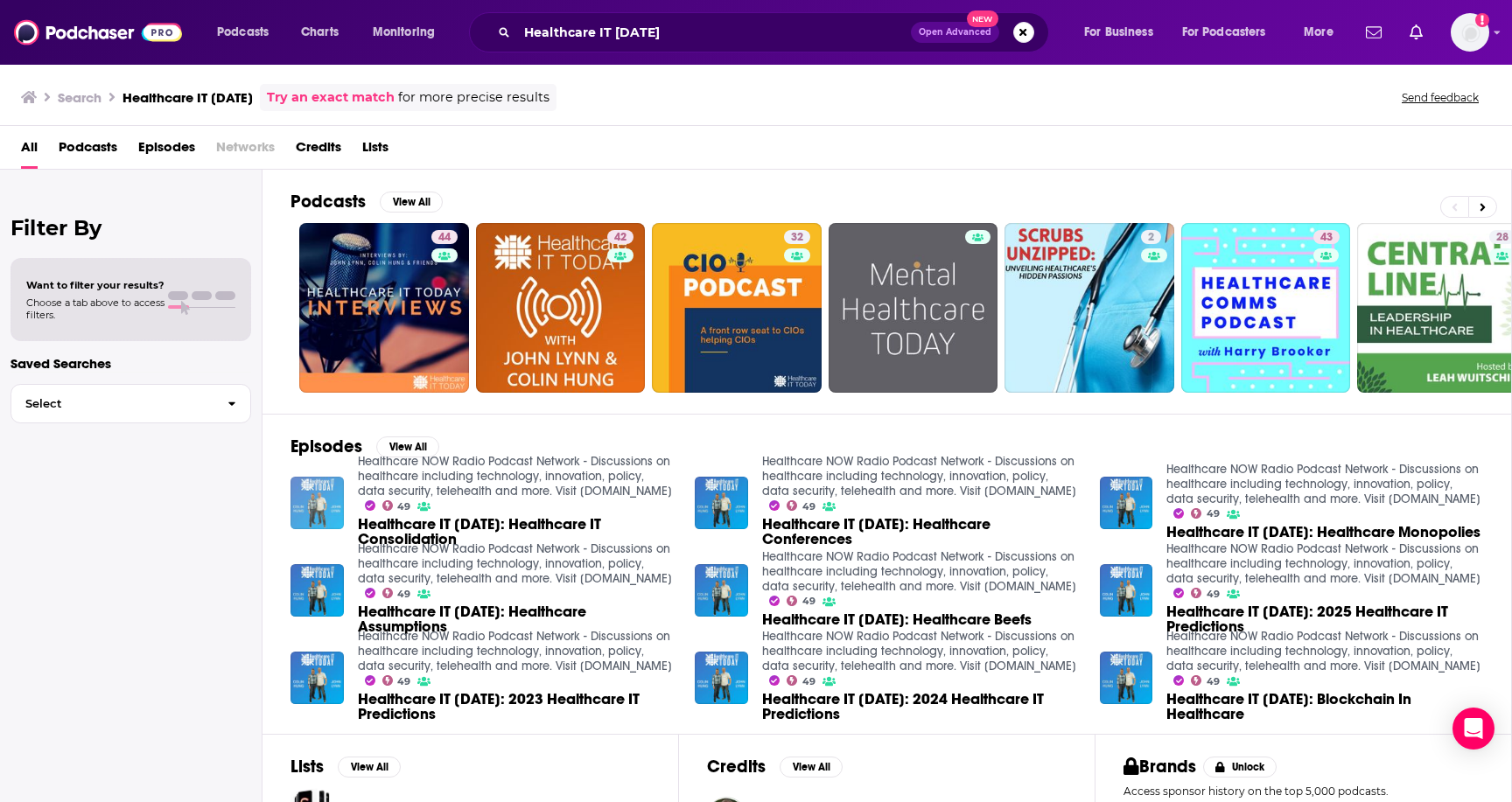
click at [327, 489] on img "Healthcare IT Today: Healthcare IT Consolidation" at bounding box center [318, 503] width 54 height 54
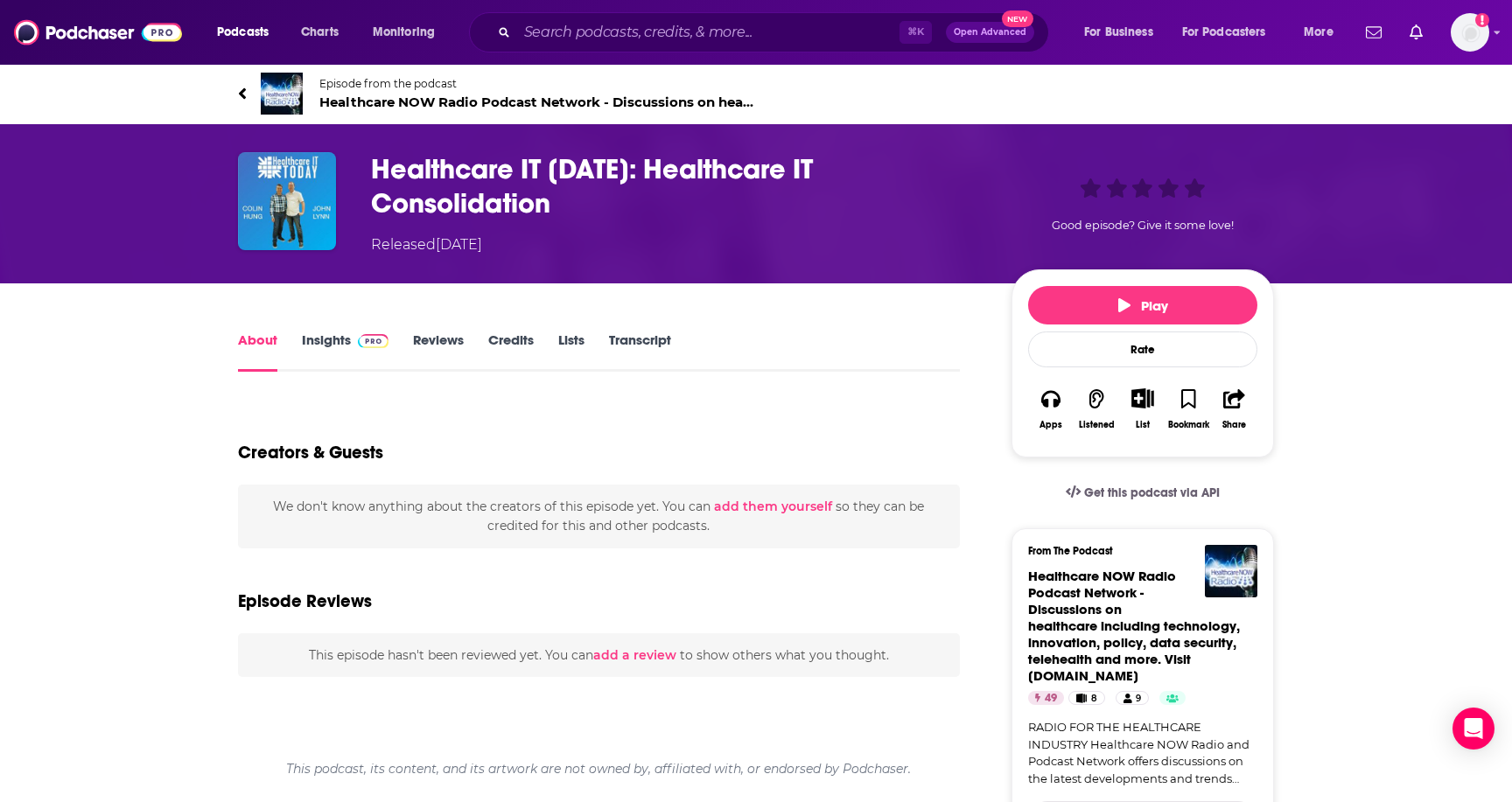
click at [342, 341] on link "Insights" at bounding box center [344, 351] width 87 height 40
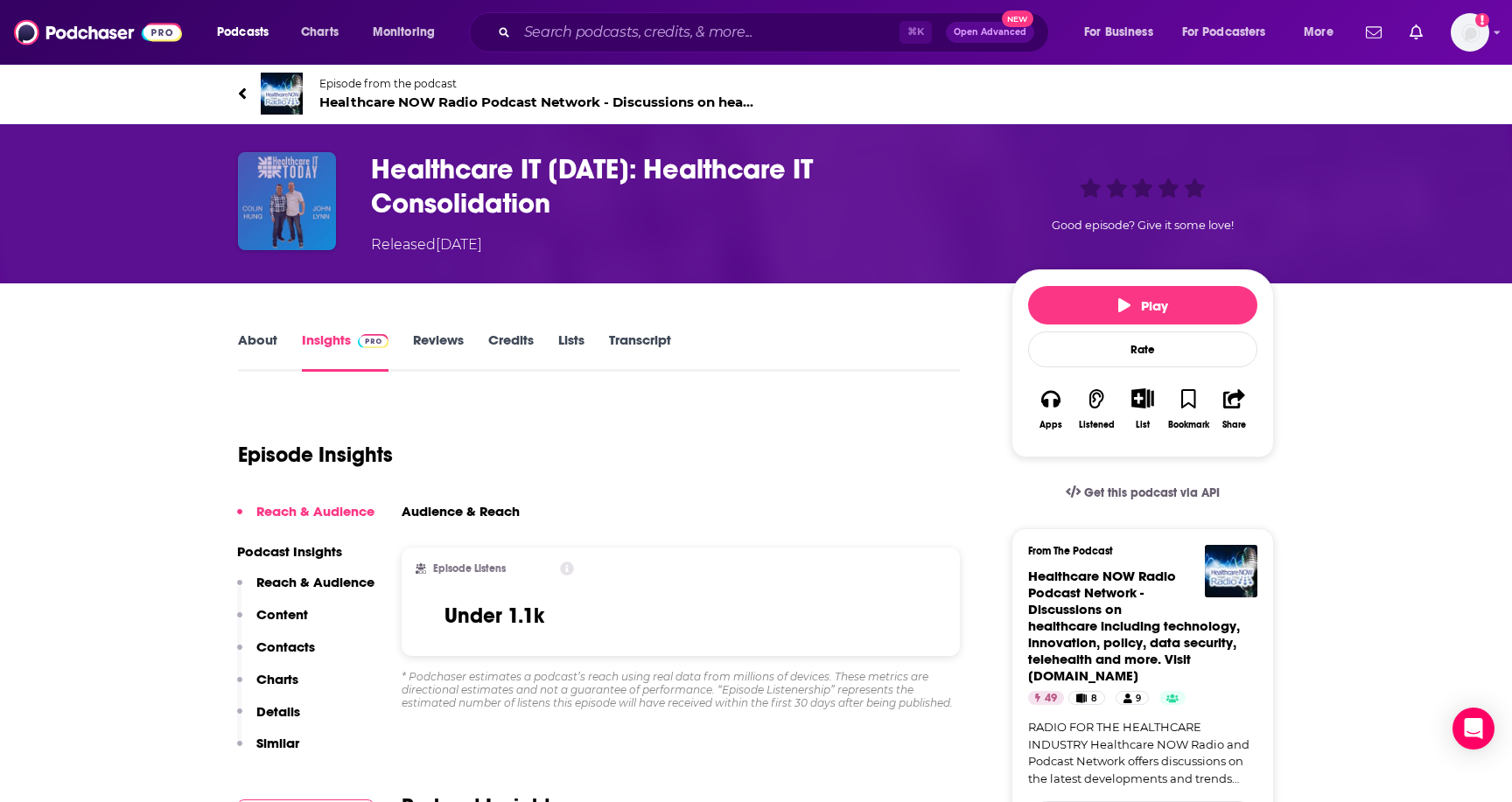
click at [268, 176] on img "Healthcare IT Today: Healthcare IT Consolidation" at bounding box center [287, 201] width 98 height 98
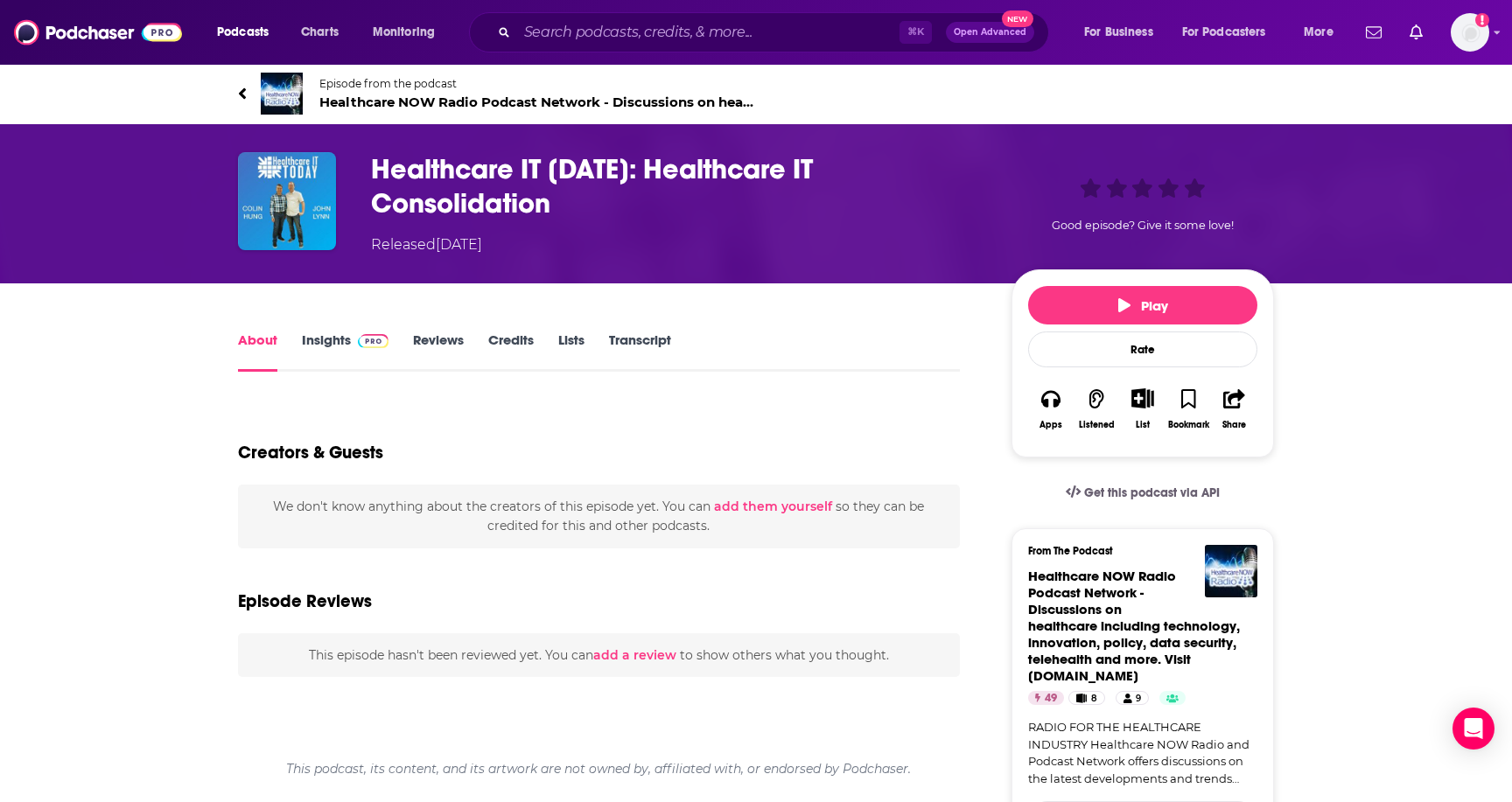
click at [449, 175] on h1 "Healthcare IT [DATE]: Healthcare IT Consolidation" at bounding box center [677, 186] width 612 height 69
click at [444, 160] on h1 "Healthcare IT [DATE]: Healthcare IT Consolidation" at bounding box center [677, 186] width 612 height 69
click at [278, 258] on div "Healthcare IT [DATE]: Healthcare IT Consolidation Released [DATE] Good episode?…" at bounding box center [756, 204] width 1120 height 159
click at [295, 213] on img "Healthcare IT Today: Healthcare IT Consolidation" at bounding box center [287, 201] width 98 height 98
click at [220, 195] on div "Healthcare IT [DATE]: Healthcare IT Consolidation Released [DATE] Good episode?…" at bounding box center [756, 204] width 1120 height 159
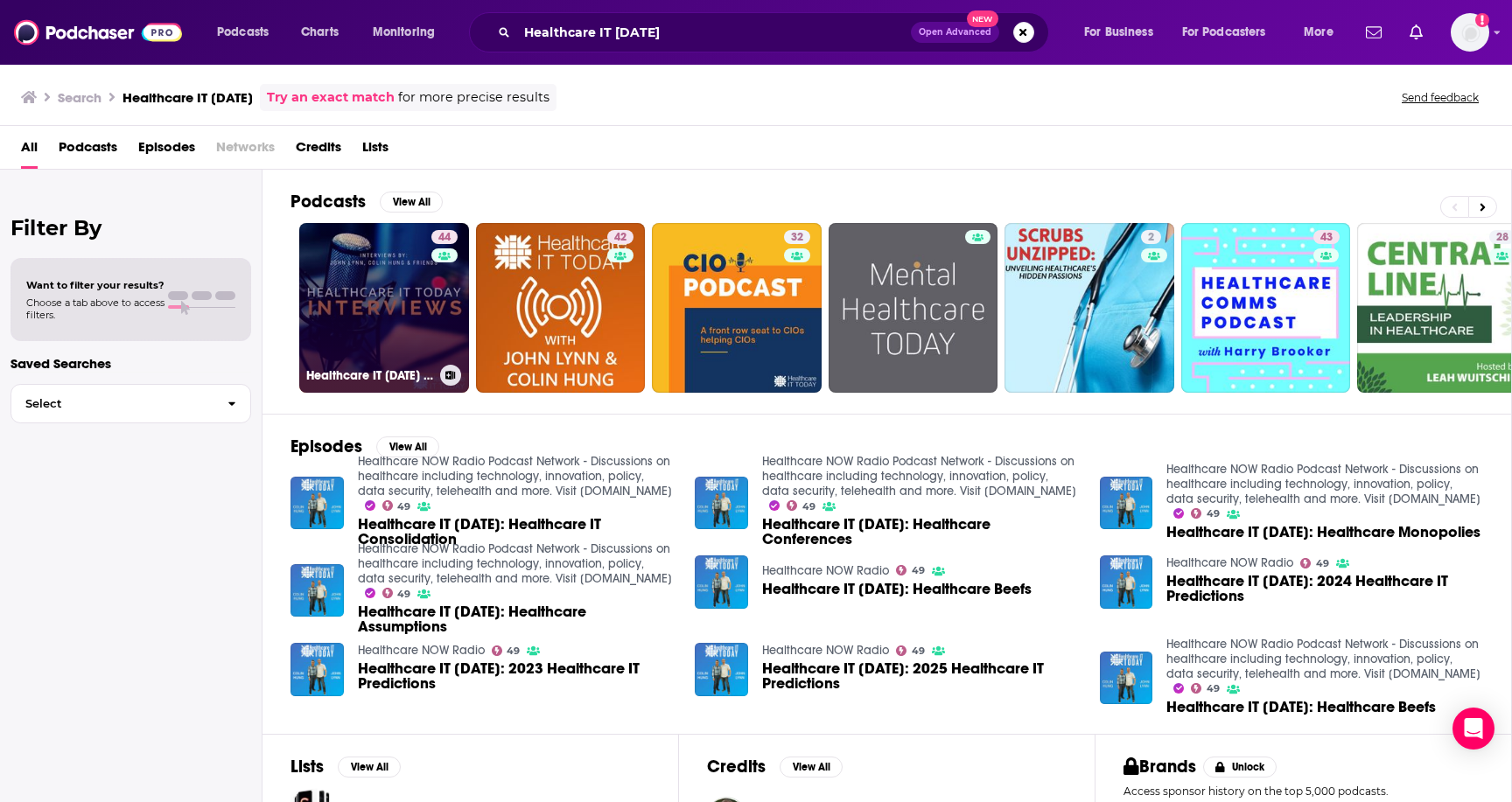
click at [432, 328] on div "44" at bounding box center [446, 297] width 31 height 134
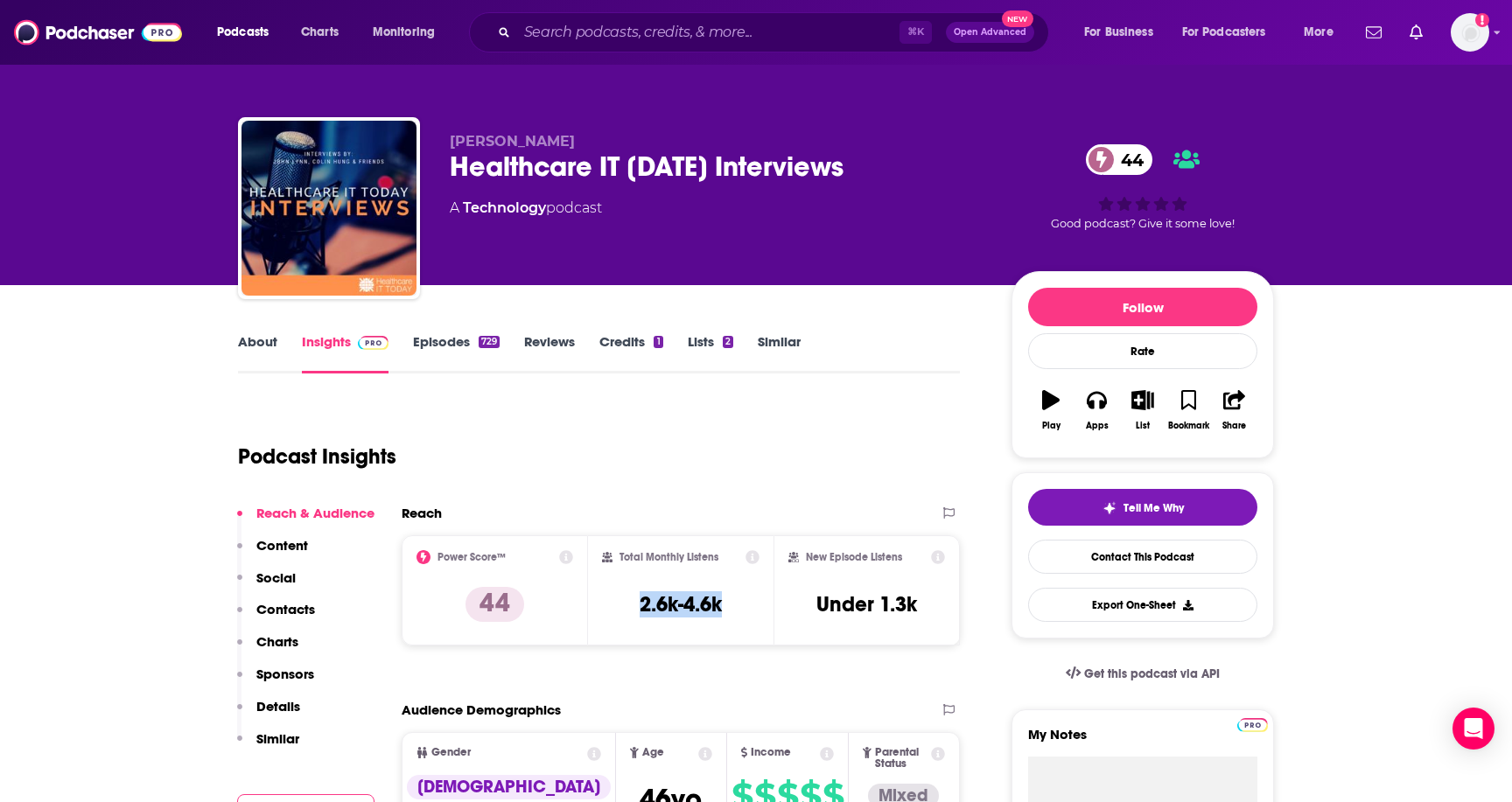
drag, startPoint x: 737, startPoint y: 605, endPoint x: 625, endPoint y: 605, distance: 112.0
click at [625, 605] on div "Total Monthly Listens 2.6k-4.6k" at bounding box center [681, 590] width 158 height 81
copy h3 "2.6k-4.6k"
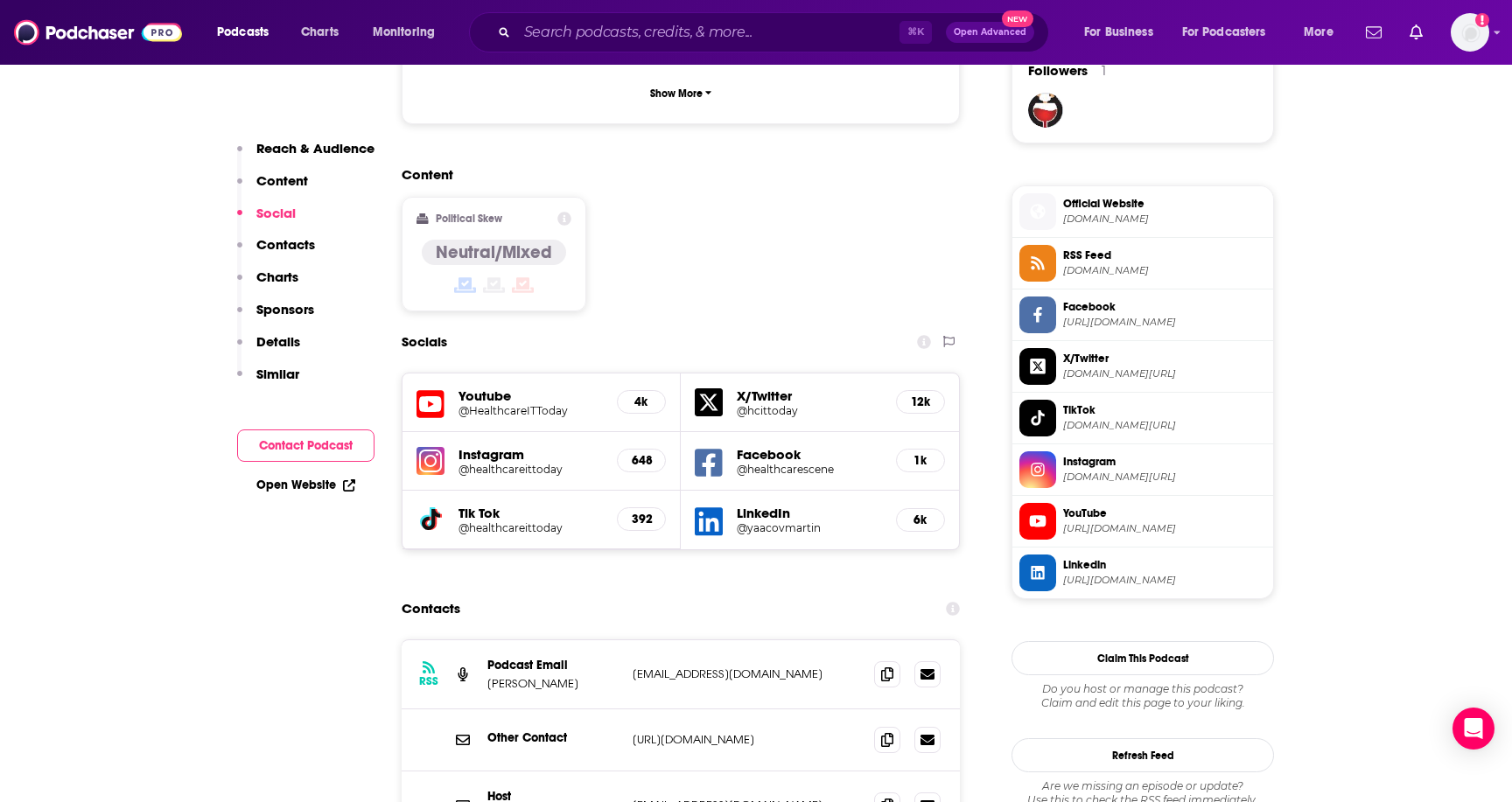
scroll to position [1309, 0]
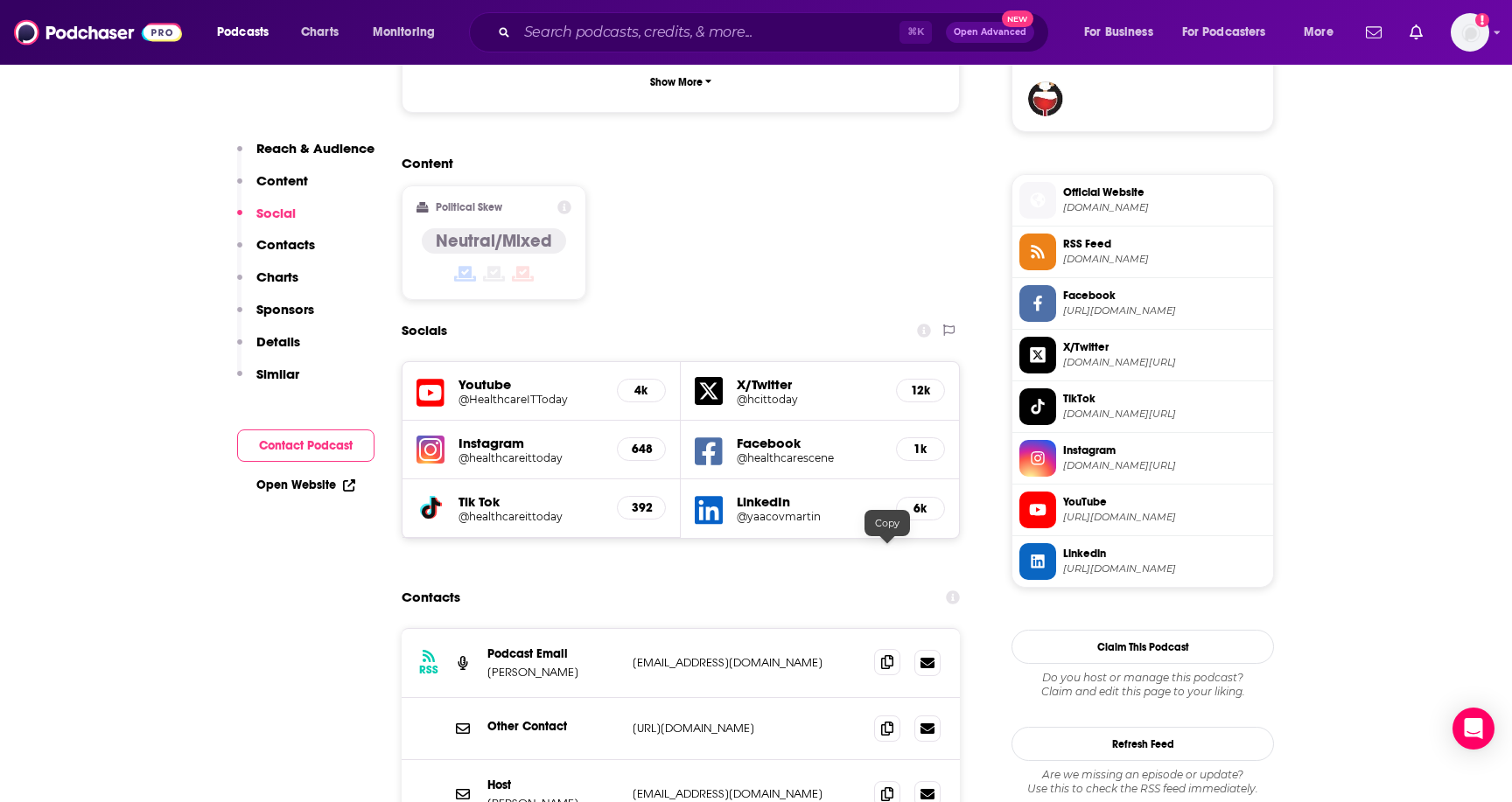
click at [885, 649] on span at bounding box center [887, 662] width 26 height 26
click at [562, 36] on input "Search podcasts, credits, & more..." at bounding box center [708, 32] width 382 height 28
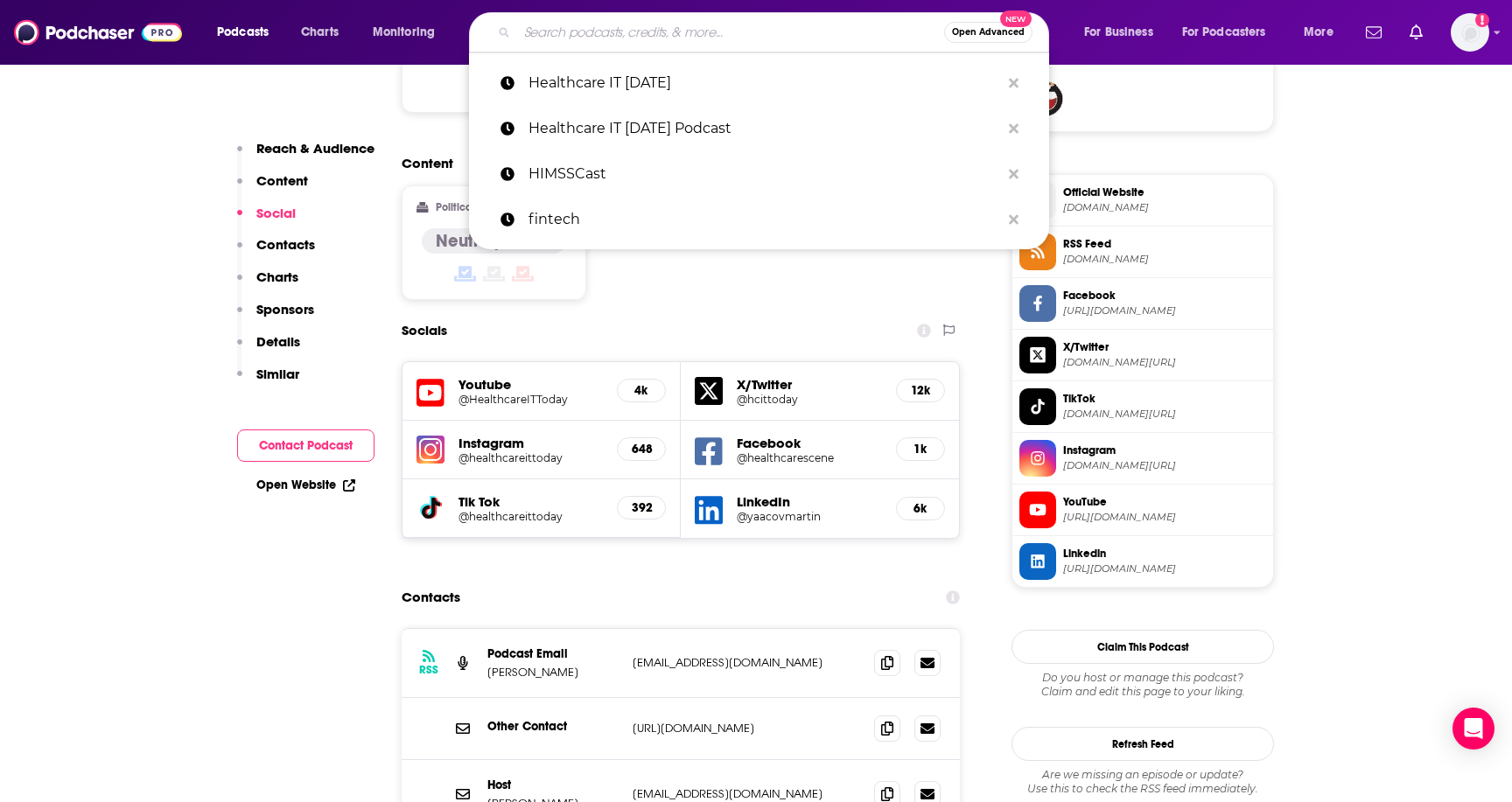
paste input "[PERSON_NAME] Digital Health + Health IT"
type input "[PERSON_NAME] Digital Health + Health IT"
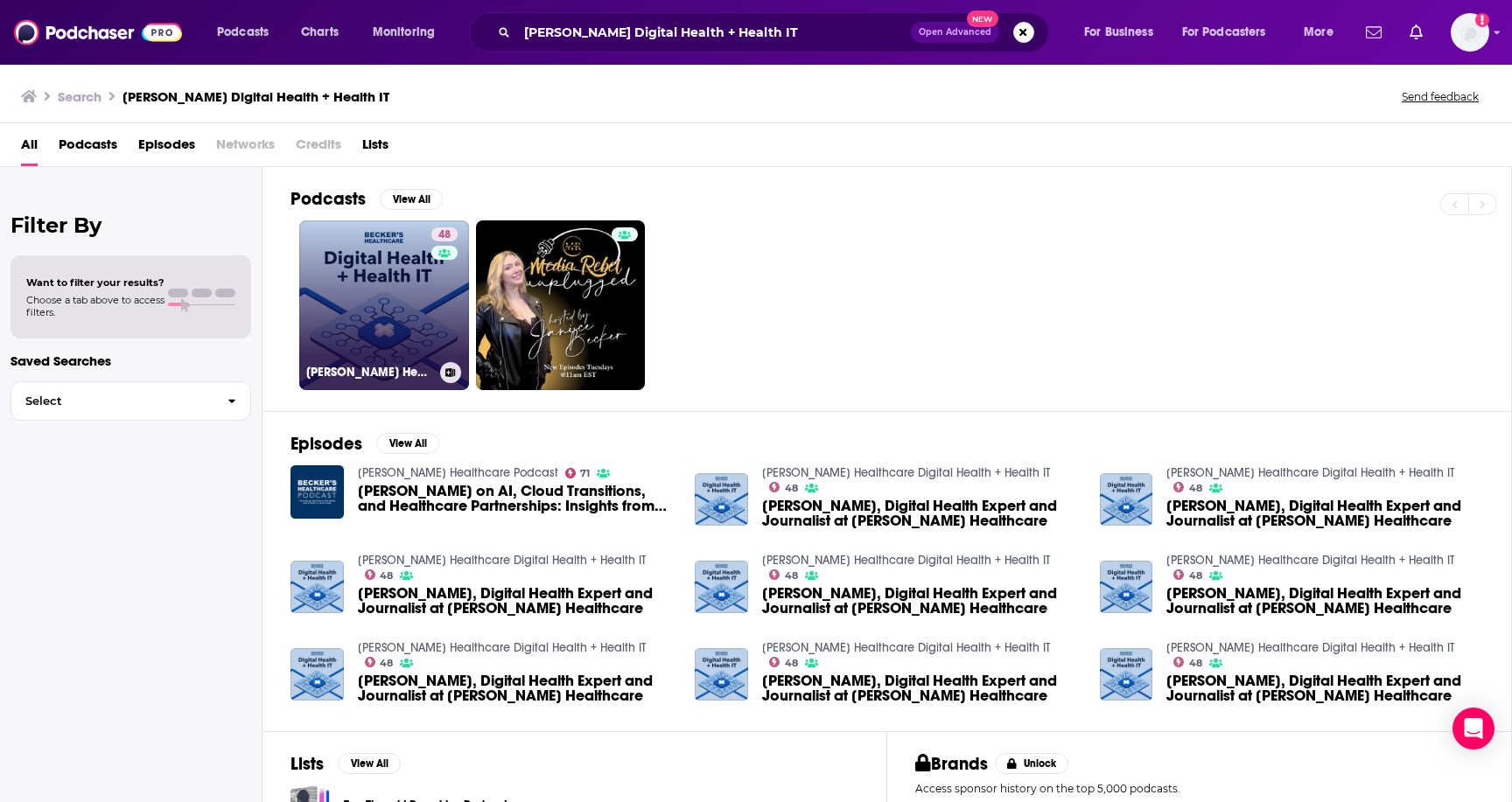
click at [375, 324] on link "48 [PERSON_NAME] Healthcare Digital Health + Health IT" at bounding box center [384, 304] width 169 height 169
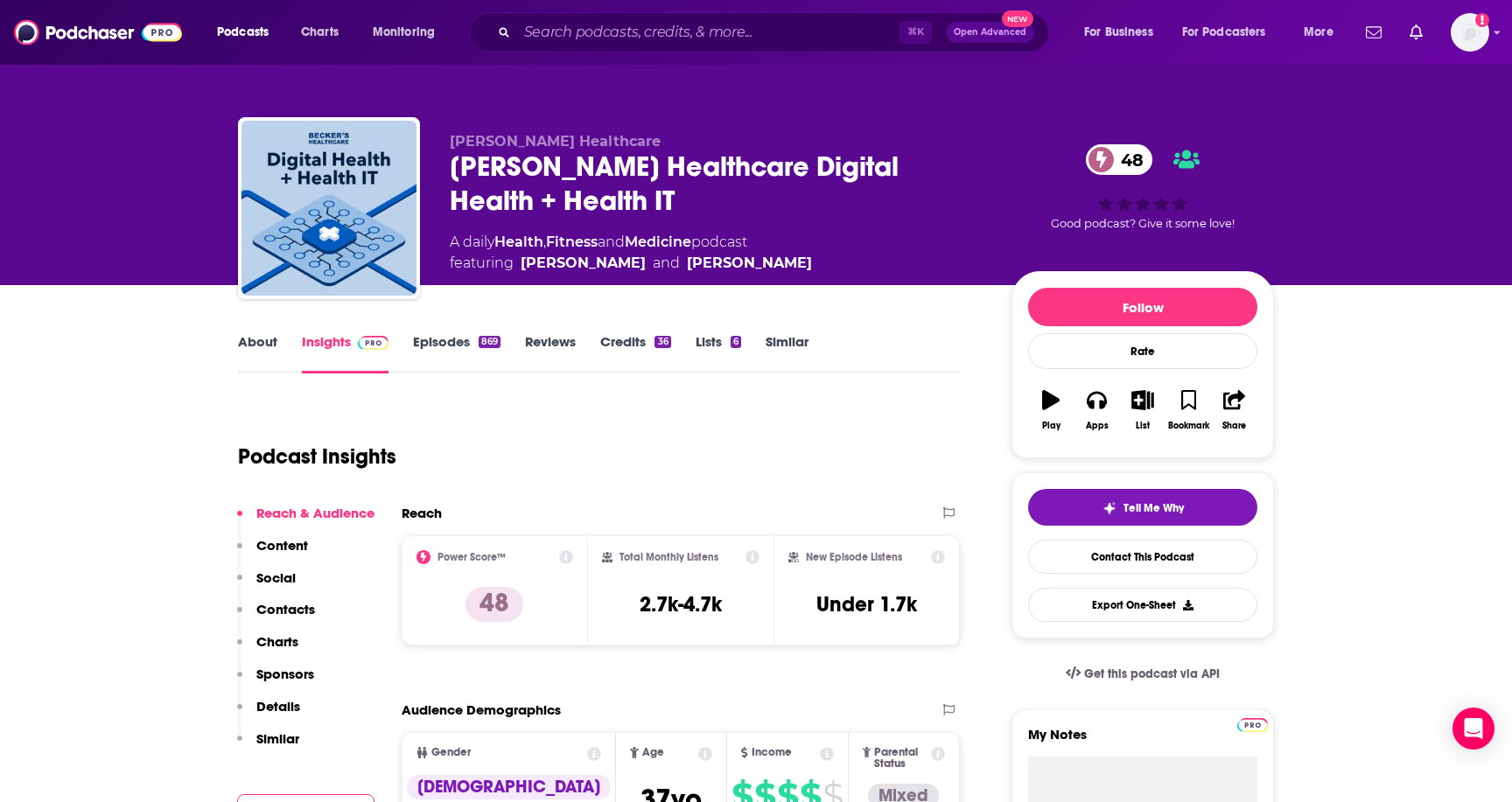
click at [454, 343] on link "Episodes 869" at bounding box center [457, 353] width 88 height 40
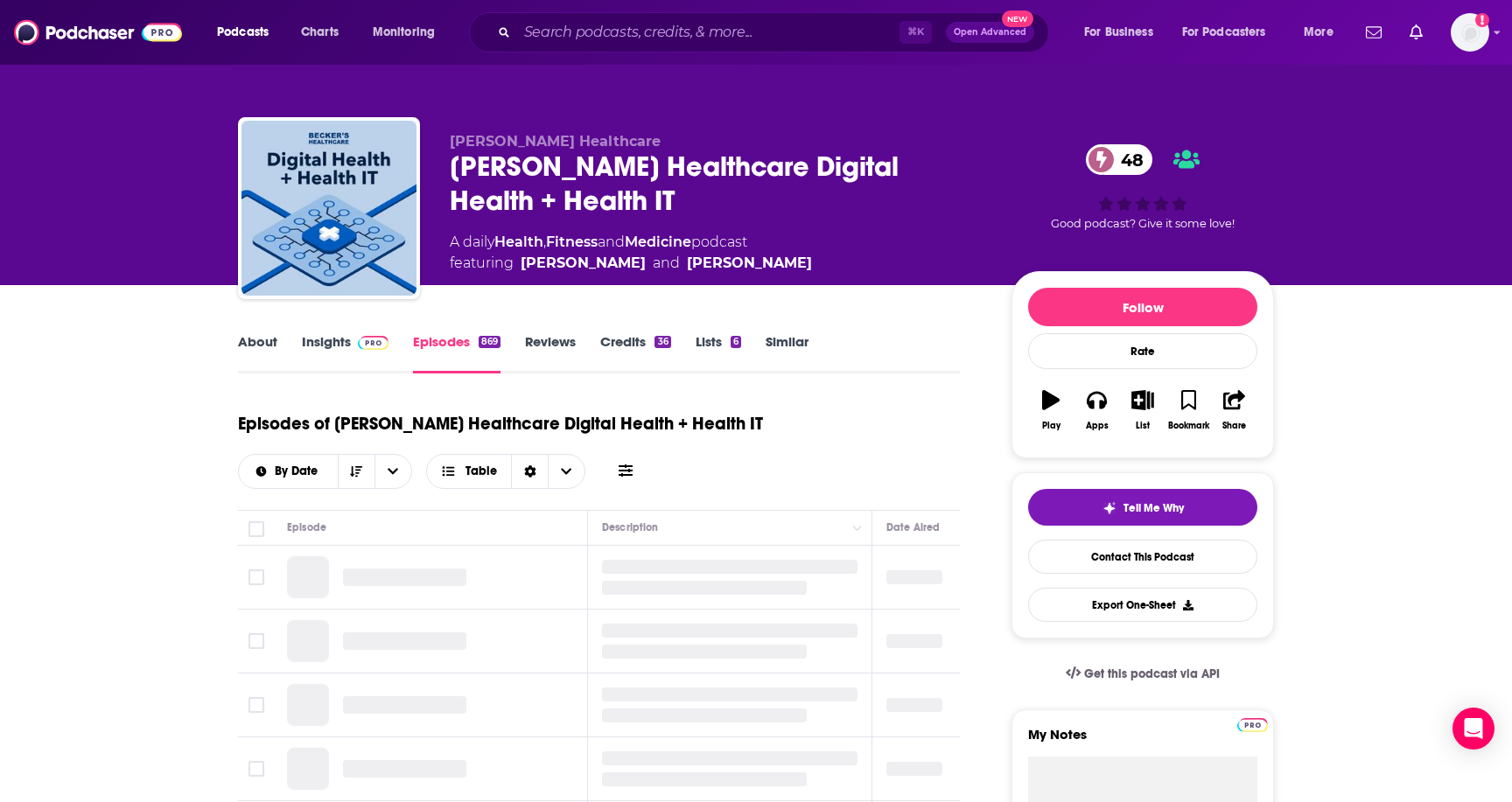
click at [334, 340] on link "Insights" at bounding box center [344, 353] width 87 height 40
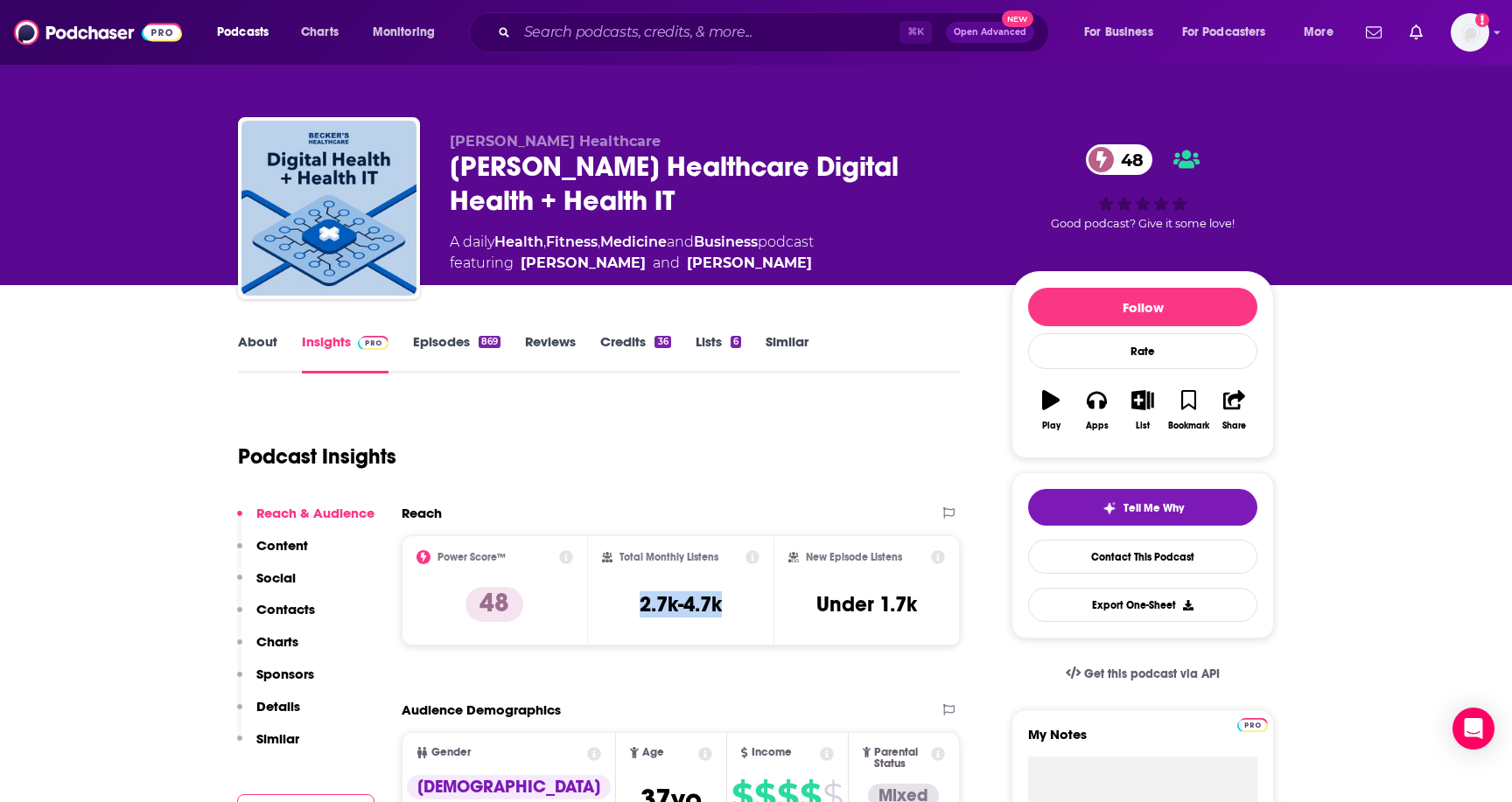
drag, startPoint x: 680, startPoint y: 599, endPoint x: 631, endPoint y: 603, distance: 49.2
click at [632, 603] on div "Total Monthly Listens 2.7k-4.7k" at bounding box center [681, 590] width 158 height 81
copy h3 "2.7k-4.7k"
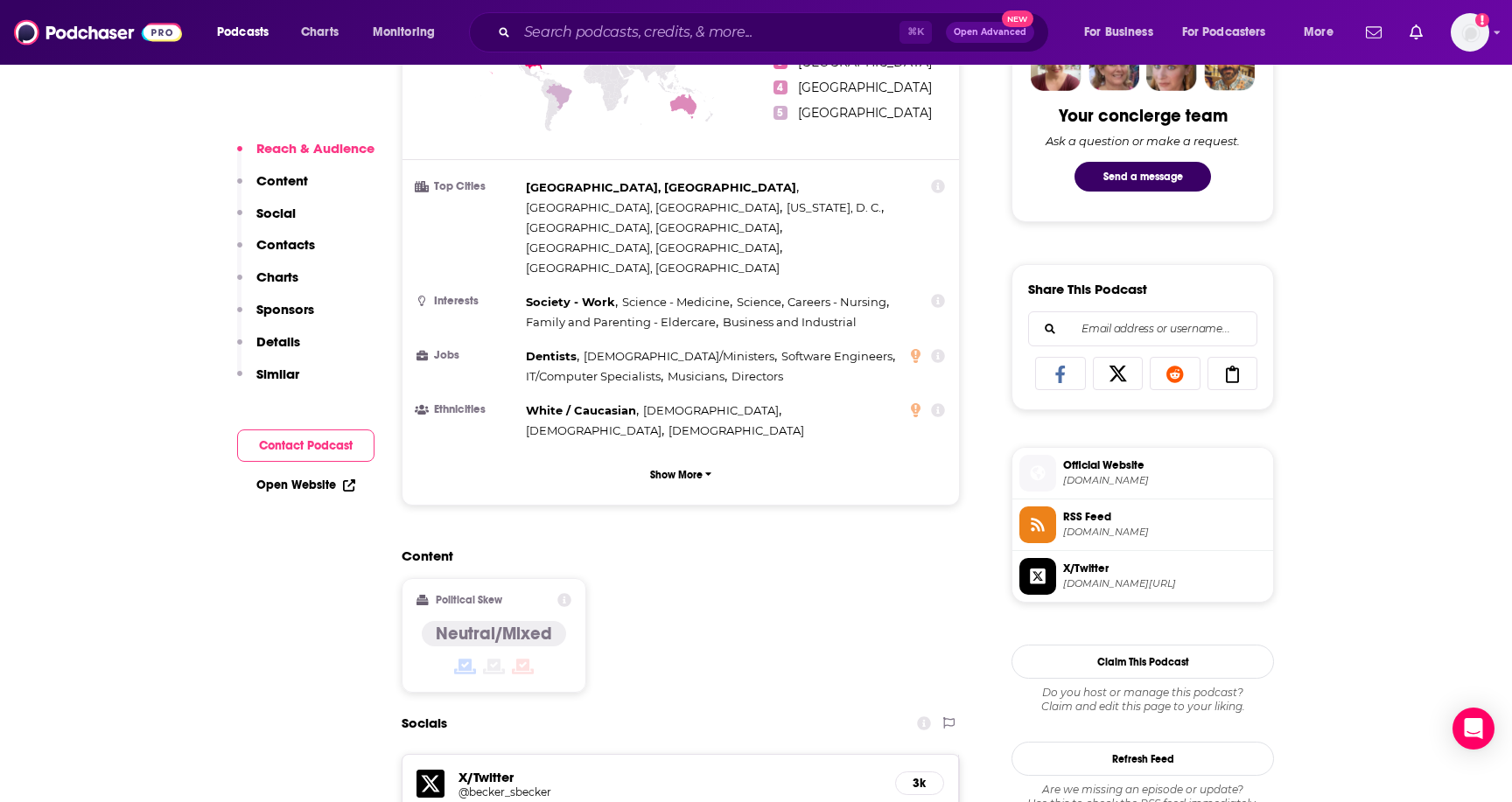
scroll to position [1336, 0]
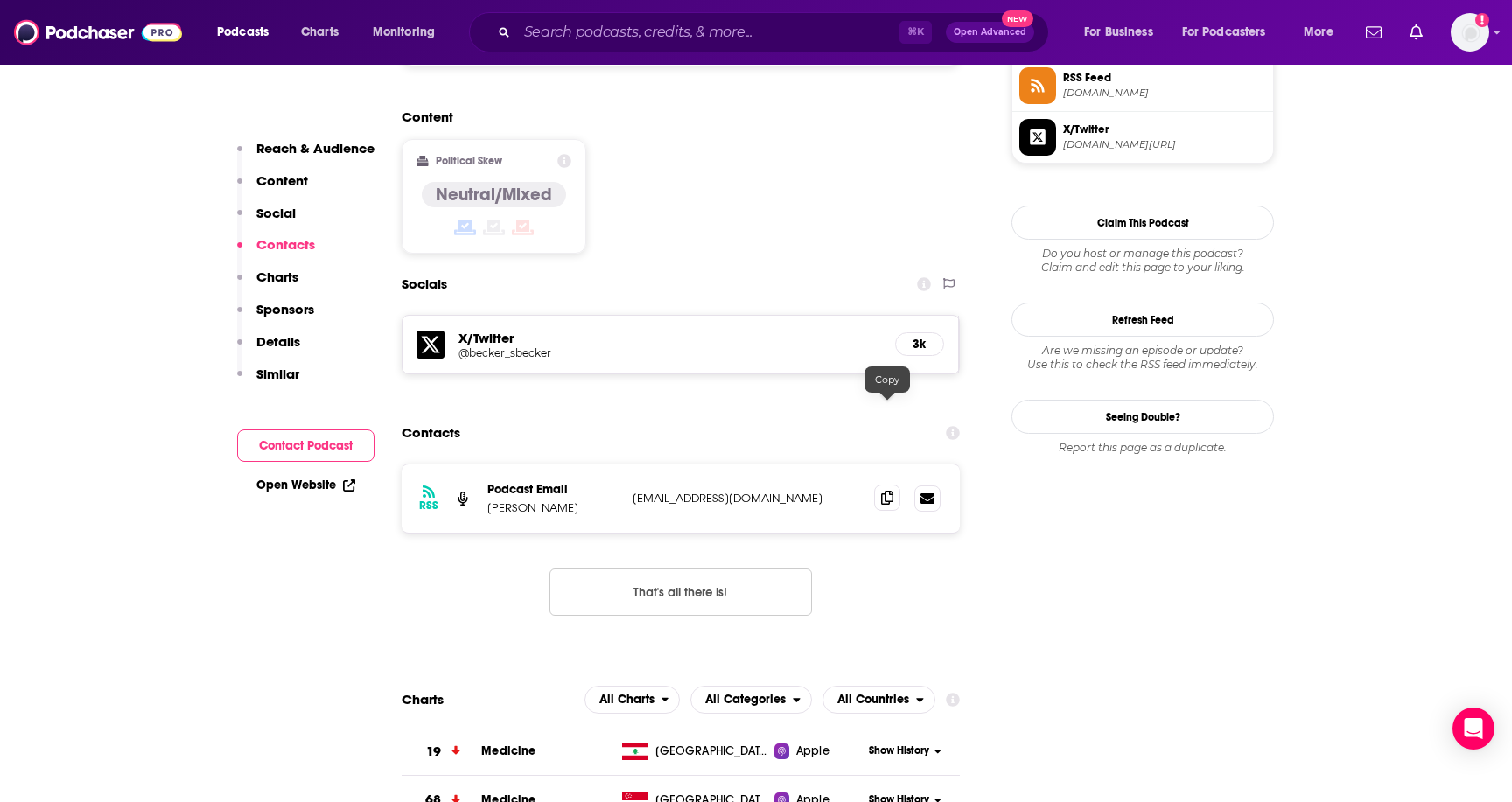
click at [896, 485] on span at bounding box center [887, 498] width 26 height 26
click at [697, 568] on button "That's all there is!" at bounding box center [681, 591] width 263 height 47
click at [677, 416] on div "Contacts" at bounding box center [680, 432] width 558 height 33
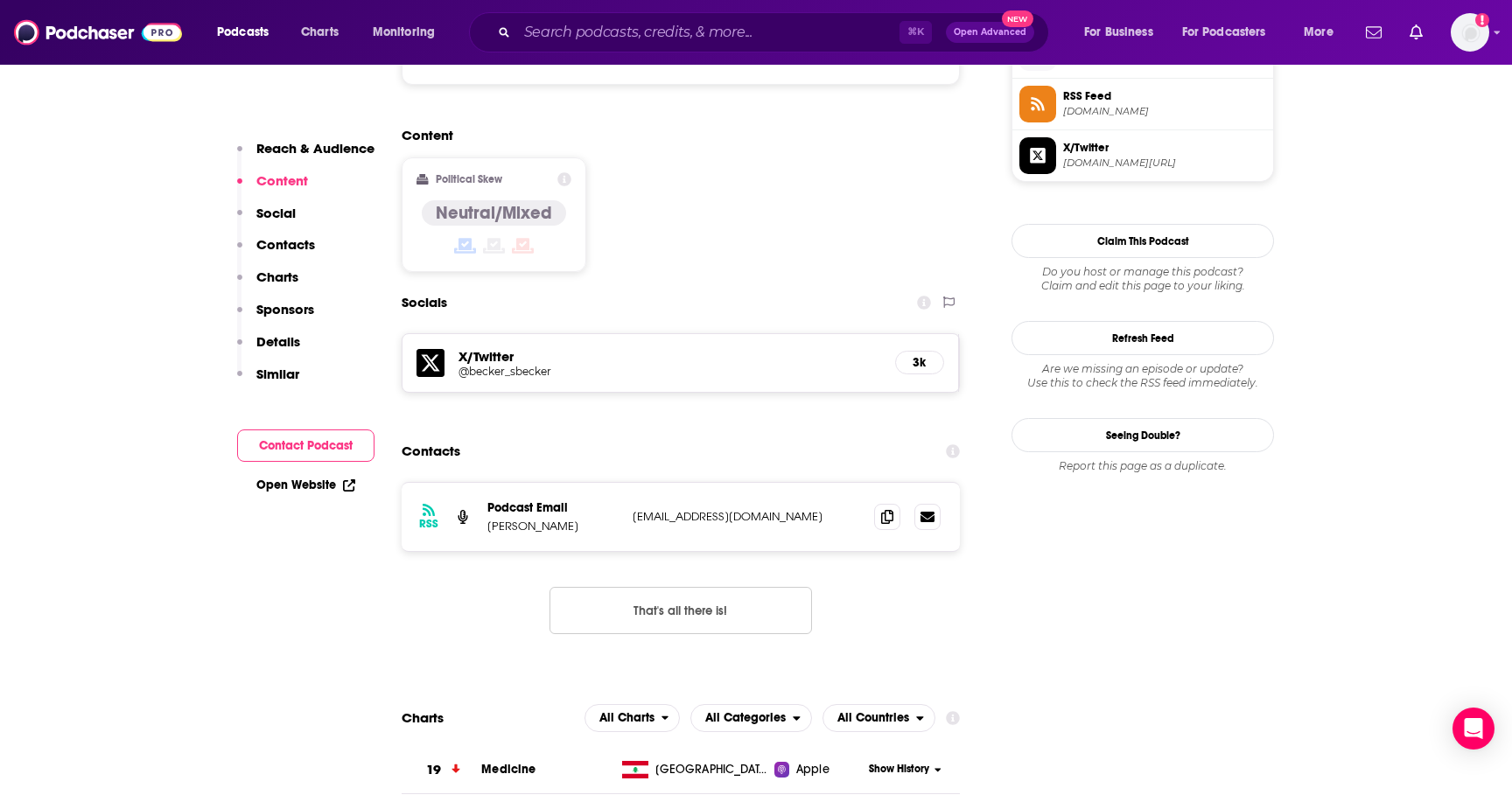
scroll to position [1605, 0]
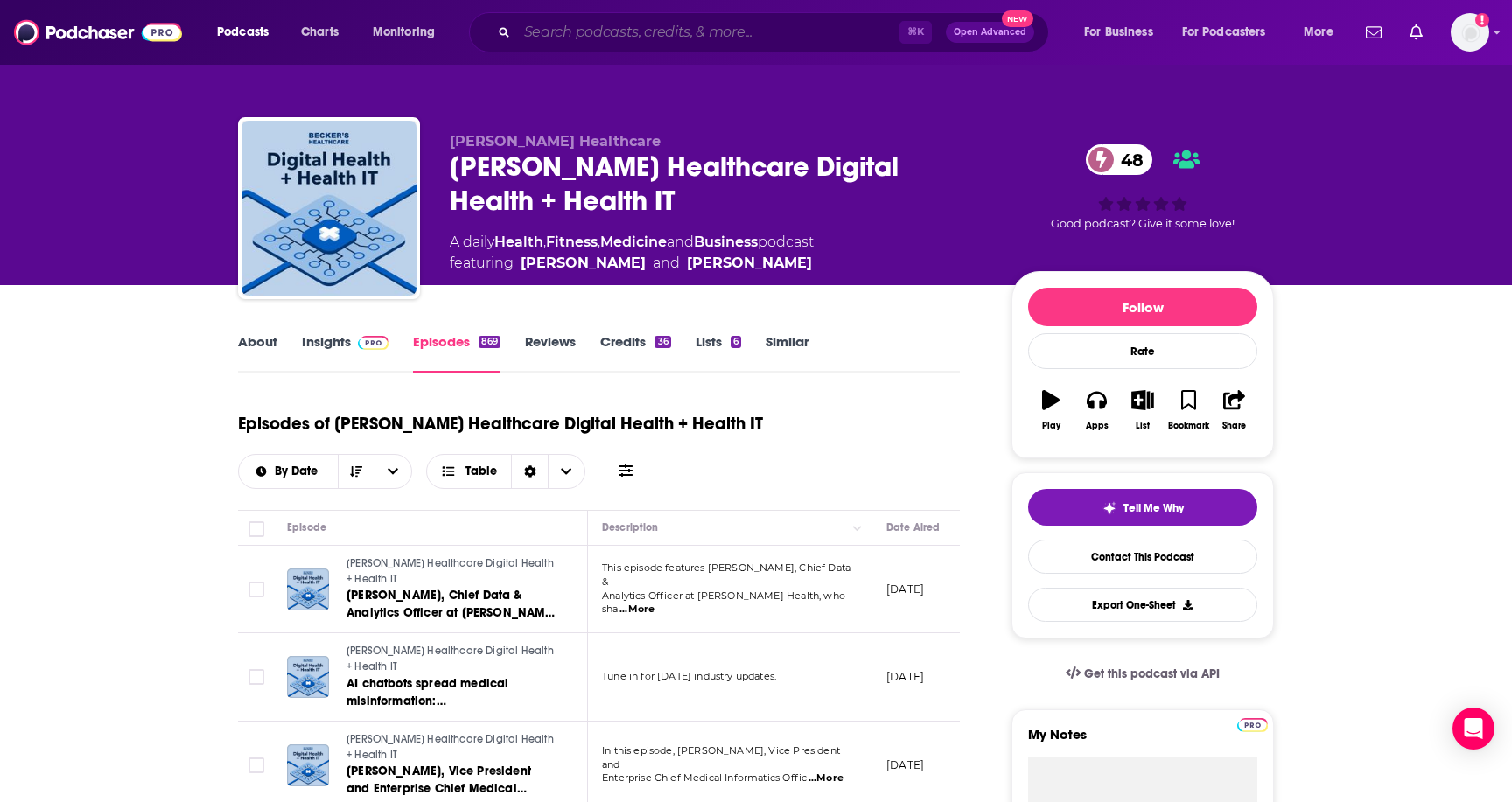
click at [536, 41] on input "Search podcasts, credits, & more..." at bounding box center [708, 32] width 382 height 28
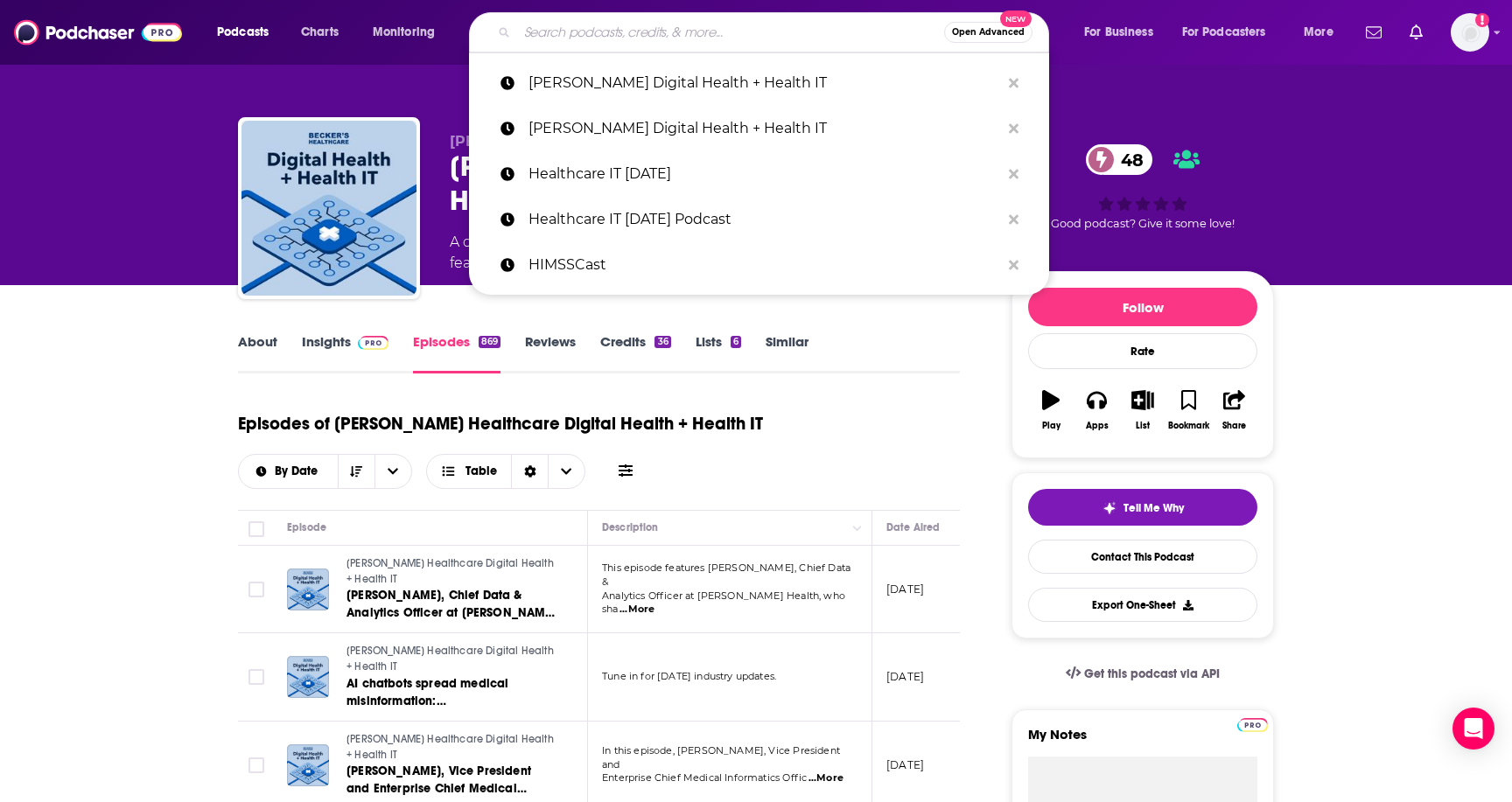
paste input "Fierce Healthcare’s Podnosis"
type input "Fierce Healthcare’s Podnosis"
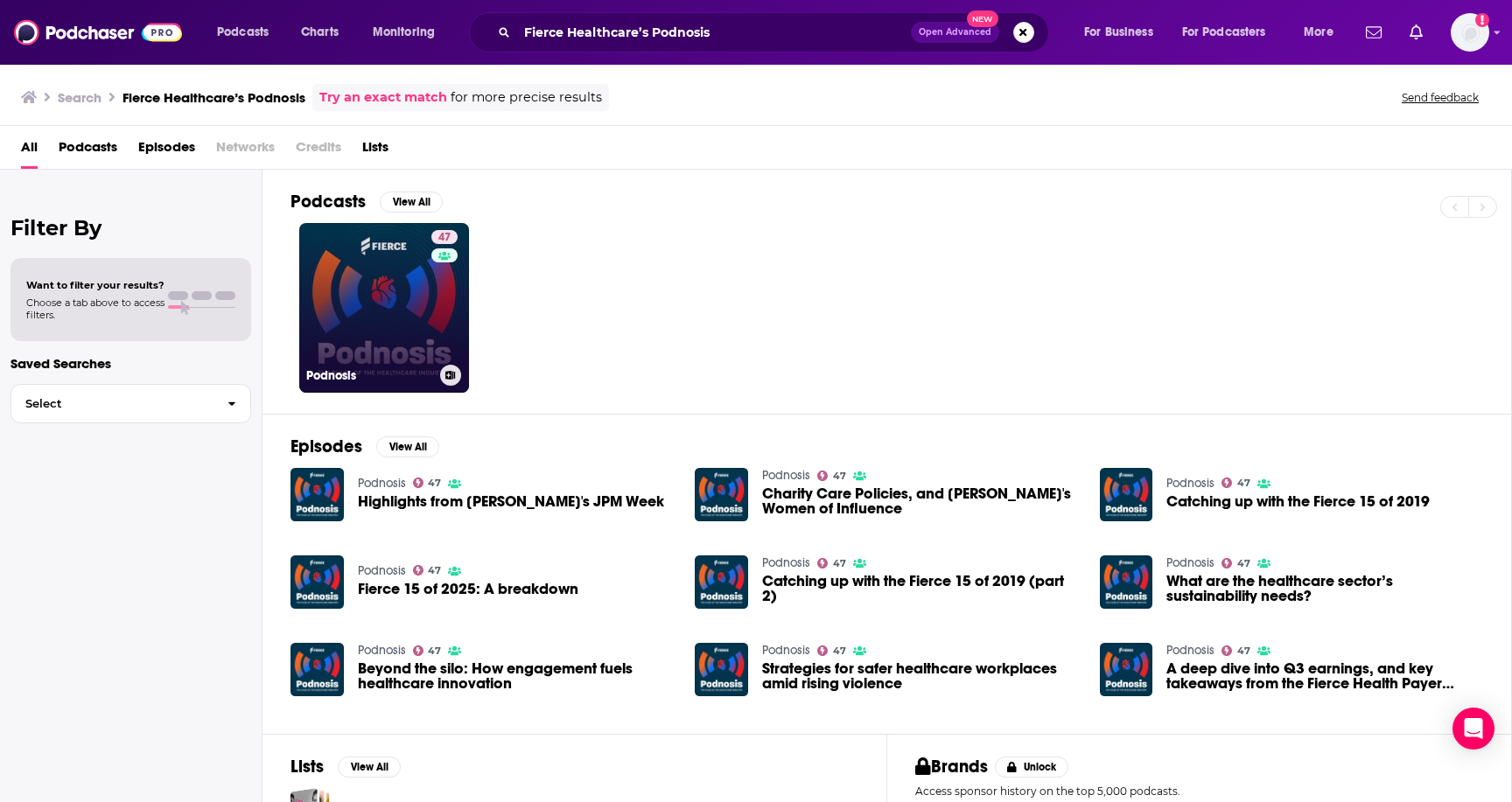
click at [433, 331] on div "47" at bounding box center [446, 297] width 31 height 134
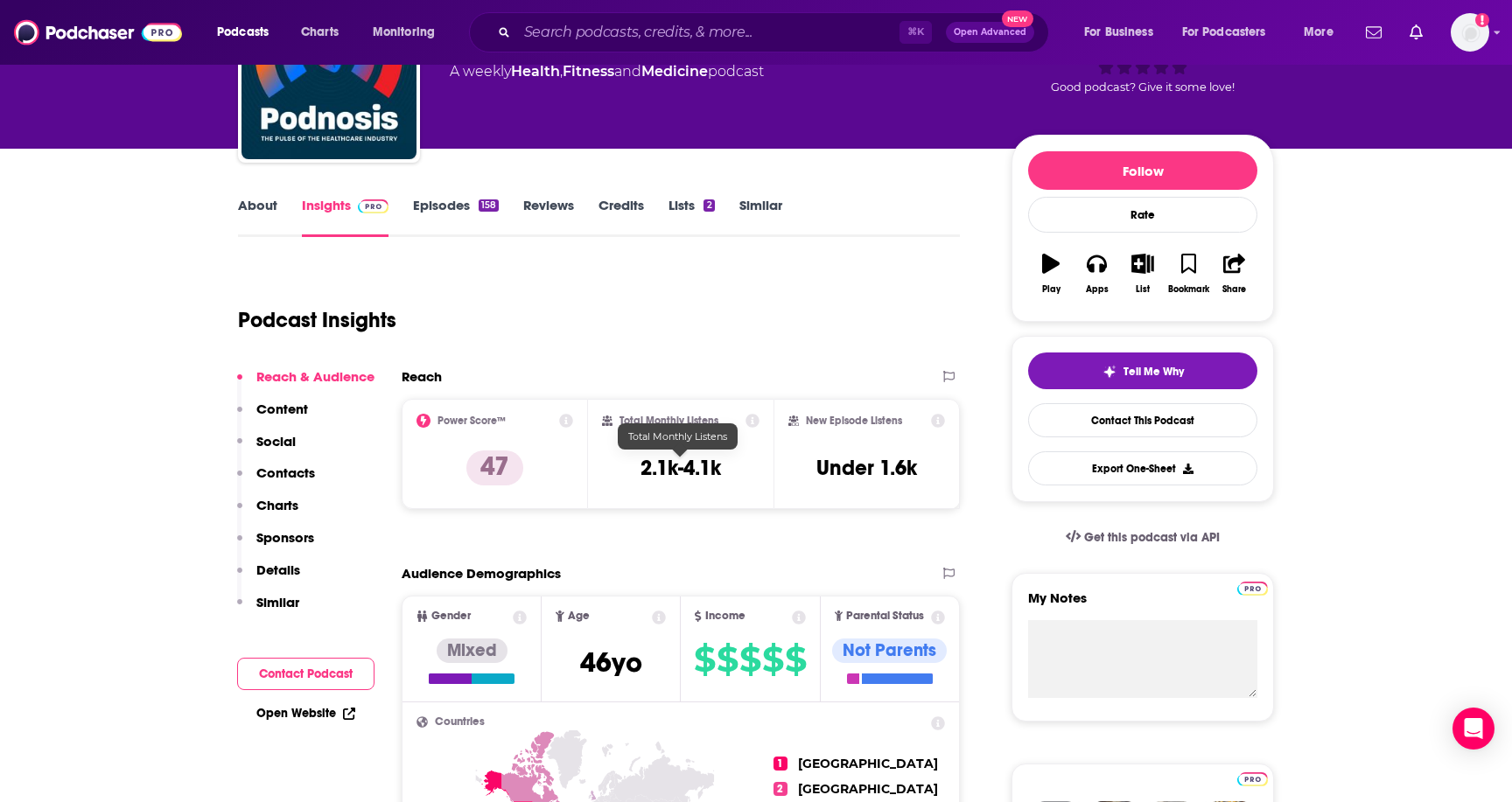
scroll to position [145, 0]
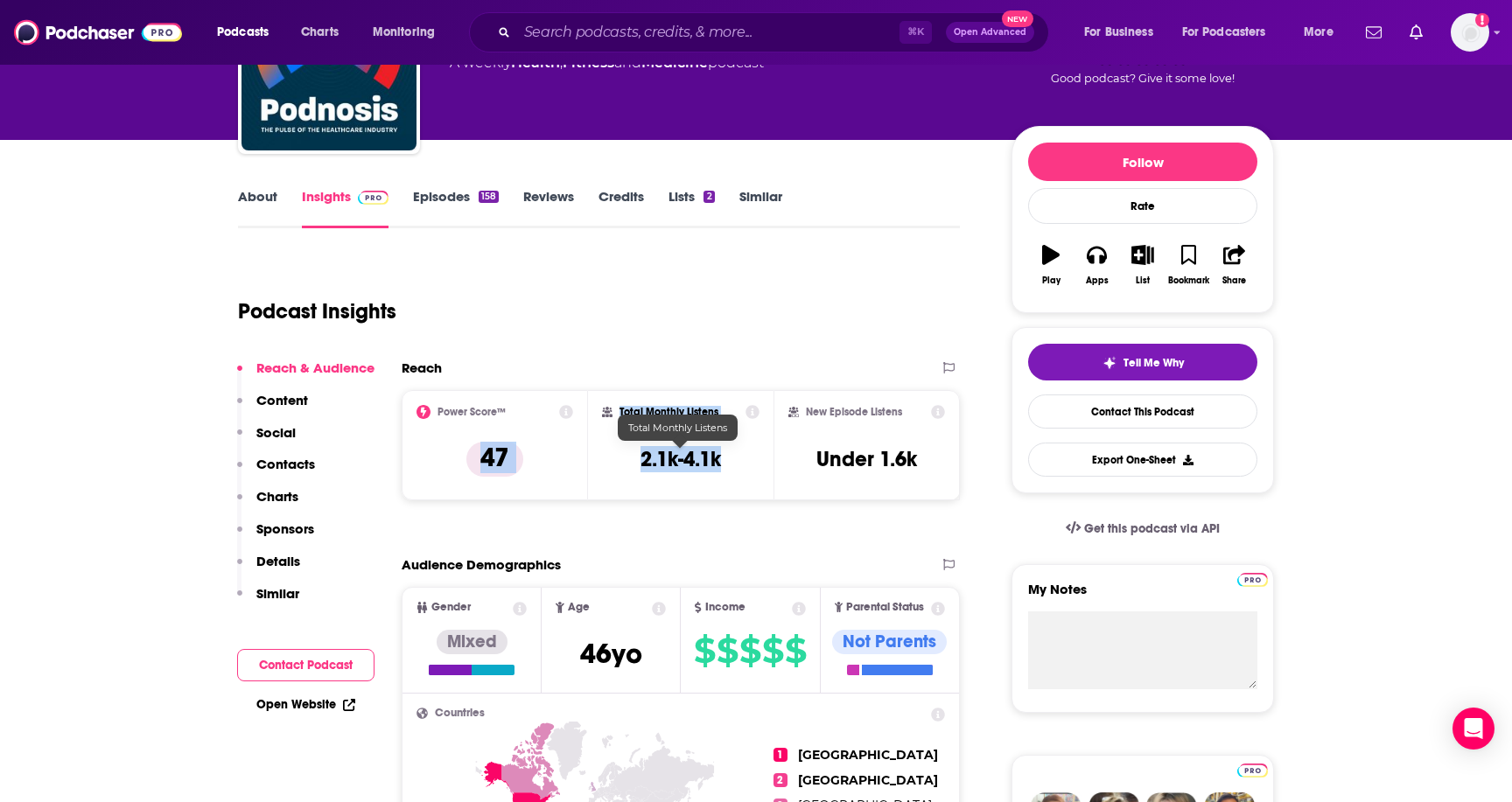
drag, startPoint x: 742, startPoint y: 466, endPoint x: 573, endPoint y: 466, distance: 169.0
click at [573, 466] on div "Power Score™ 47 Total Monthly Listens 2.1k-4.1k New Episode Listens Under 1.6k" at bounding box center [680, 445] width 558 height 110
click at [756, 447] on div "Total Monthly Listens 2.1k-4.1k" at bounding box center [681, 445] width 158 height 81
drag, startPoint x: 749, startPoint y: 458, endPoint x: 636, endPoint y: 458, distance: 113.0
click at [636, 458] on div "Total Monthly Listens 2.1k-4.1k" at bounding box center [681, 445] width 158 height 81
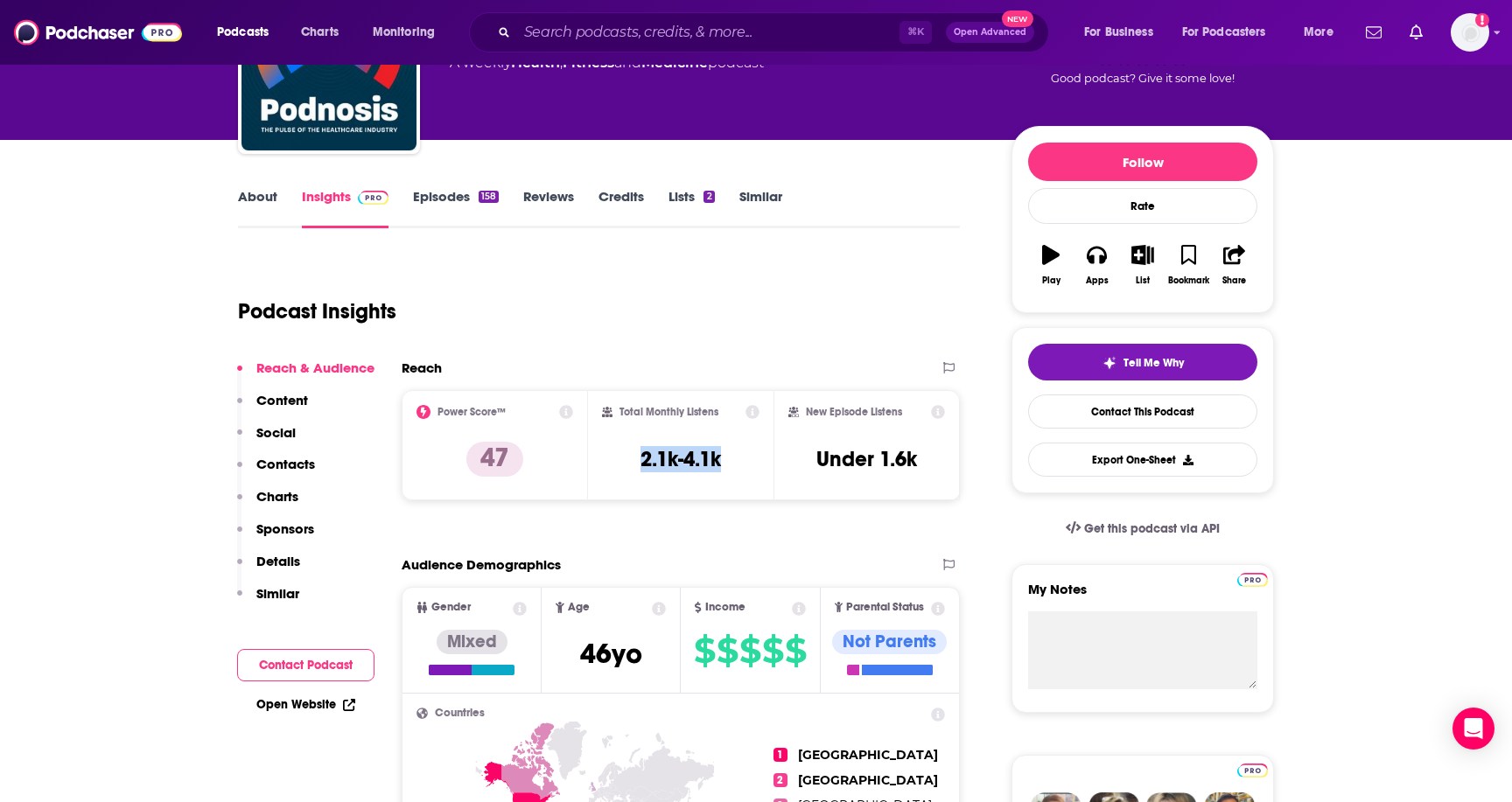
copy h3 "2.1k-4.1k"
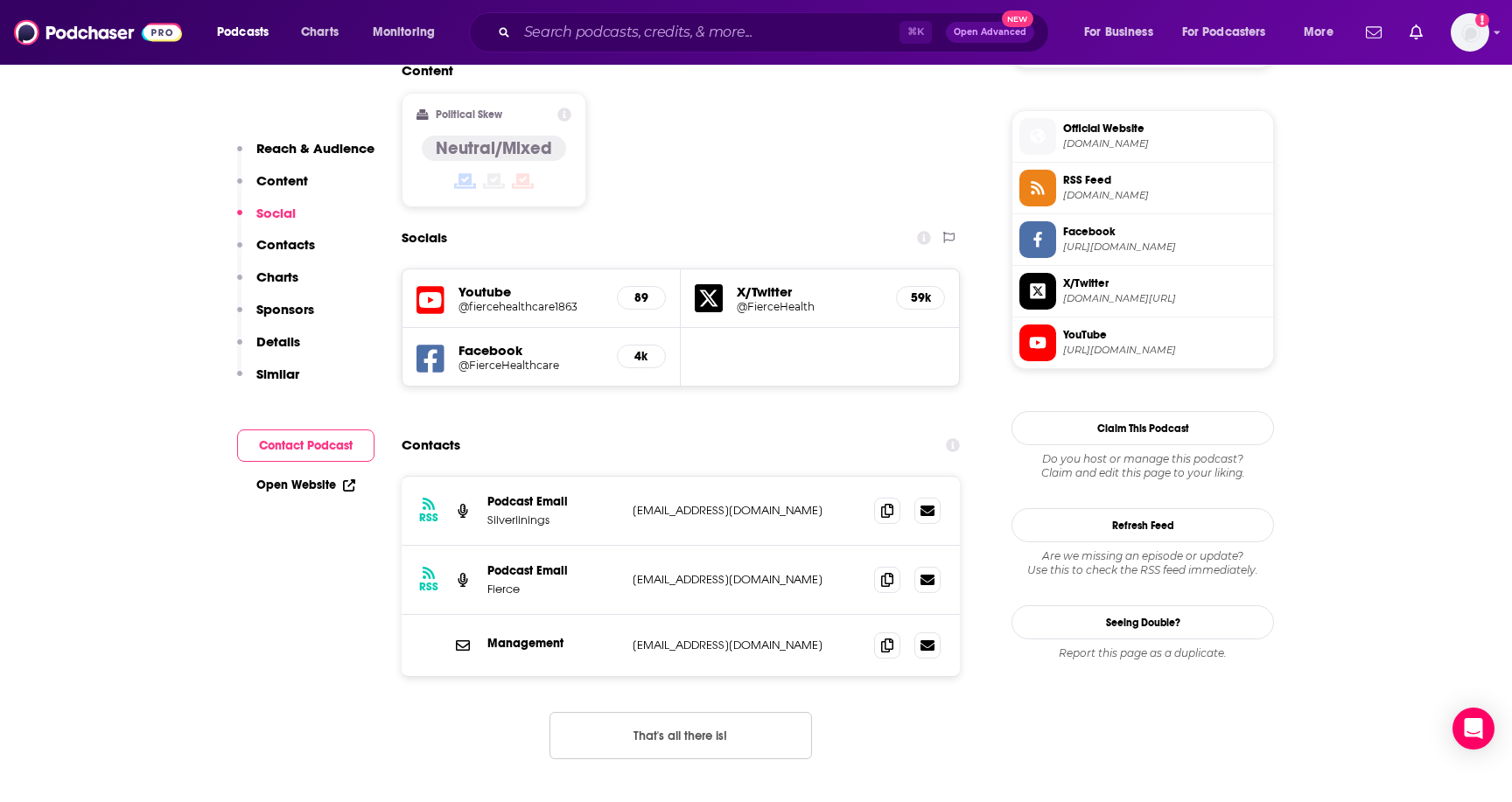
scroll to position [1368, 0]
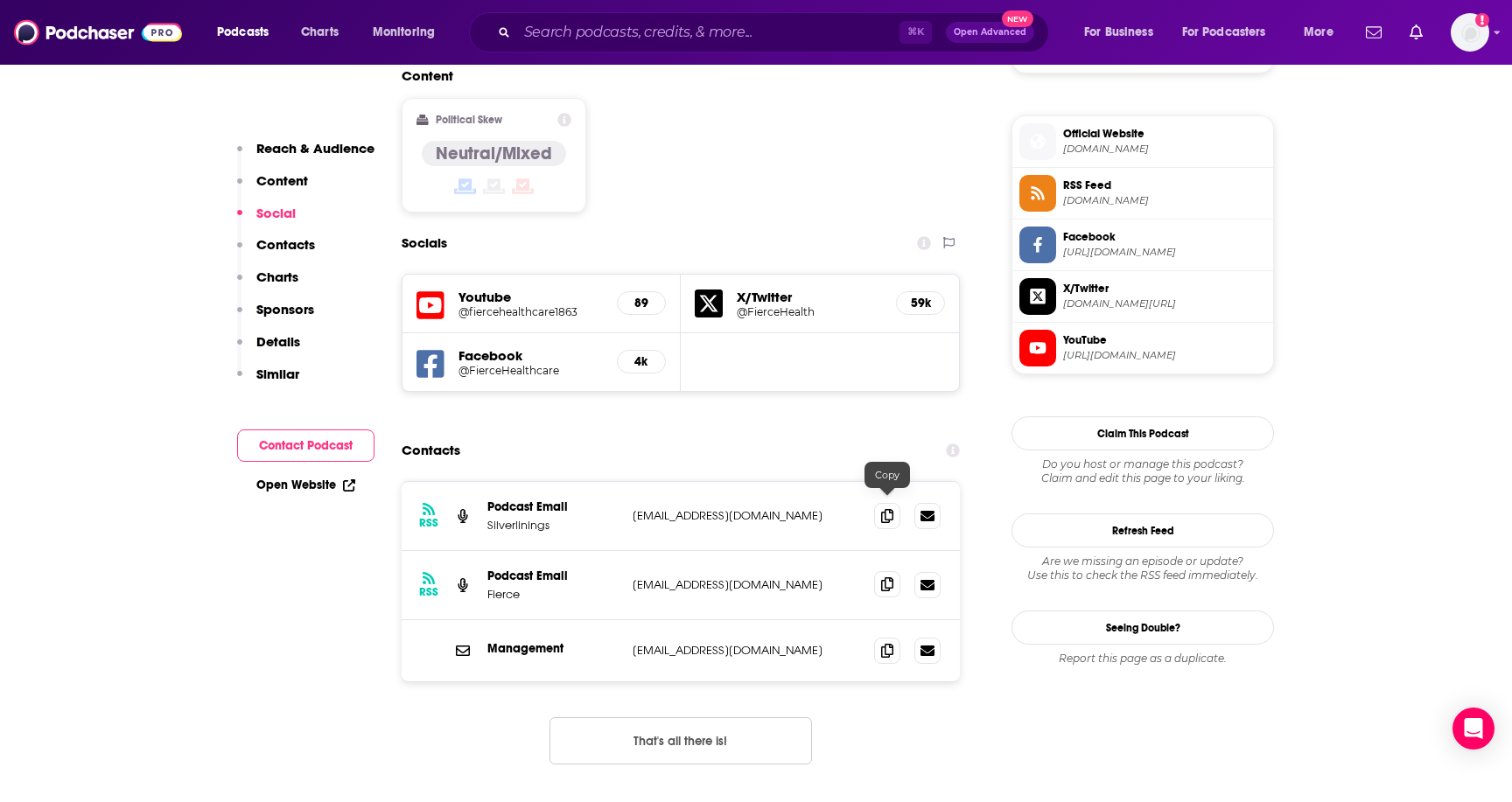
click at [887, 577] on icon at bounding box center [887, 584] width 12 height 14
click at [565, 43] on input "Search podcasts, credits, & more..." at bounding box center [708, 32] width 382 height 28
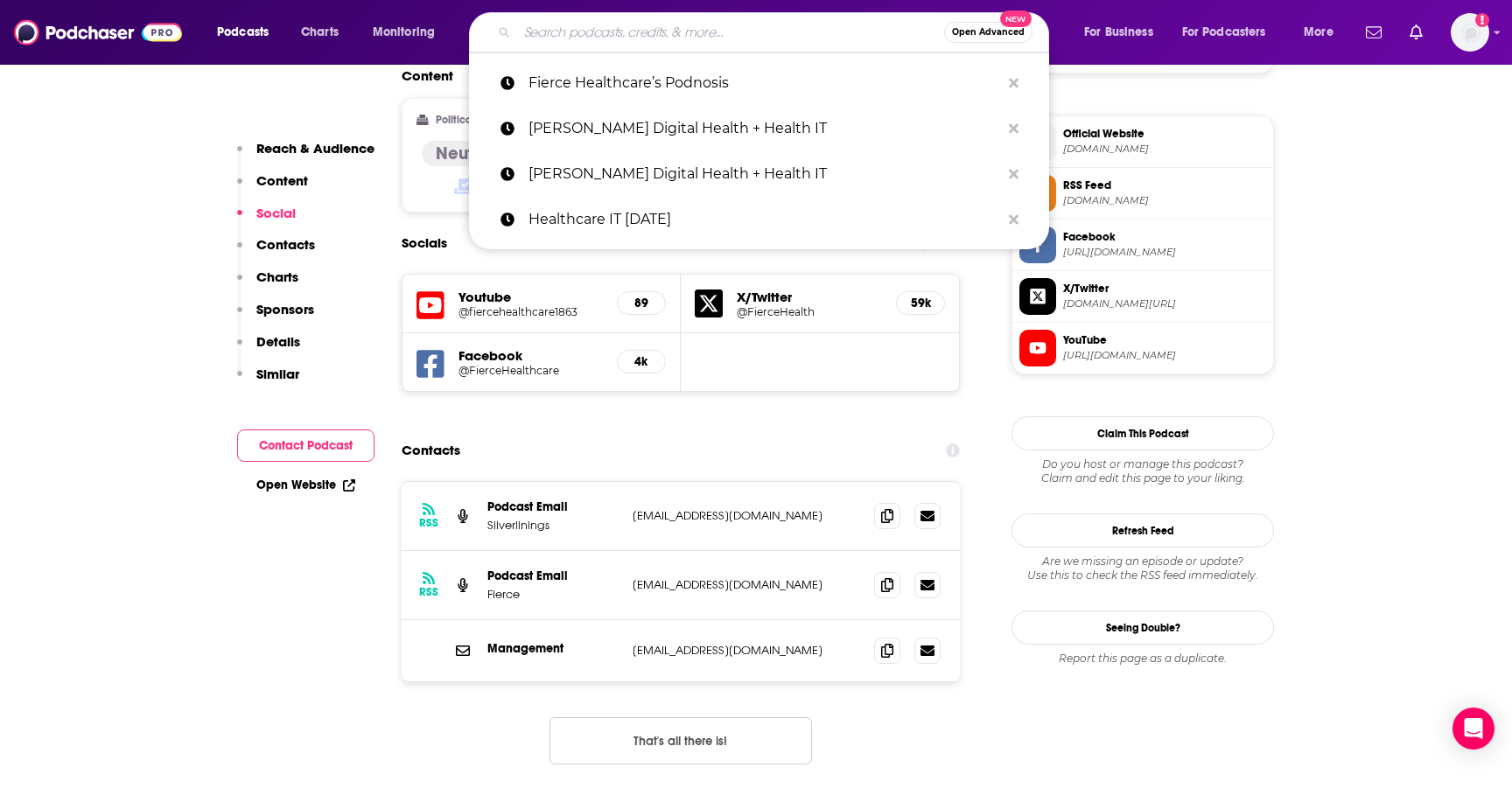
paste input "NEJM AI Grand Rounds"
type input "NEJM AI Grand Rounds"
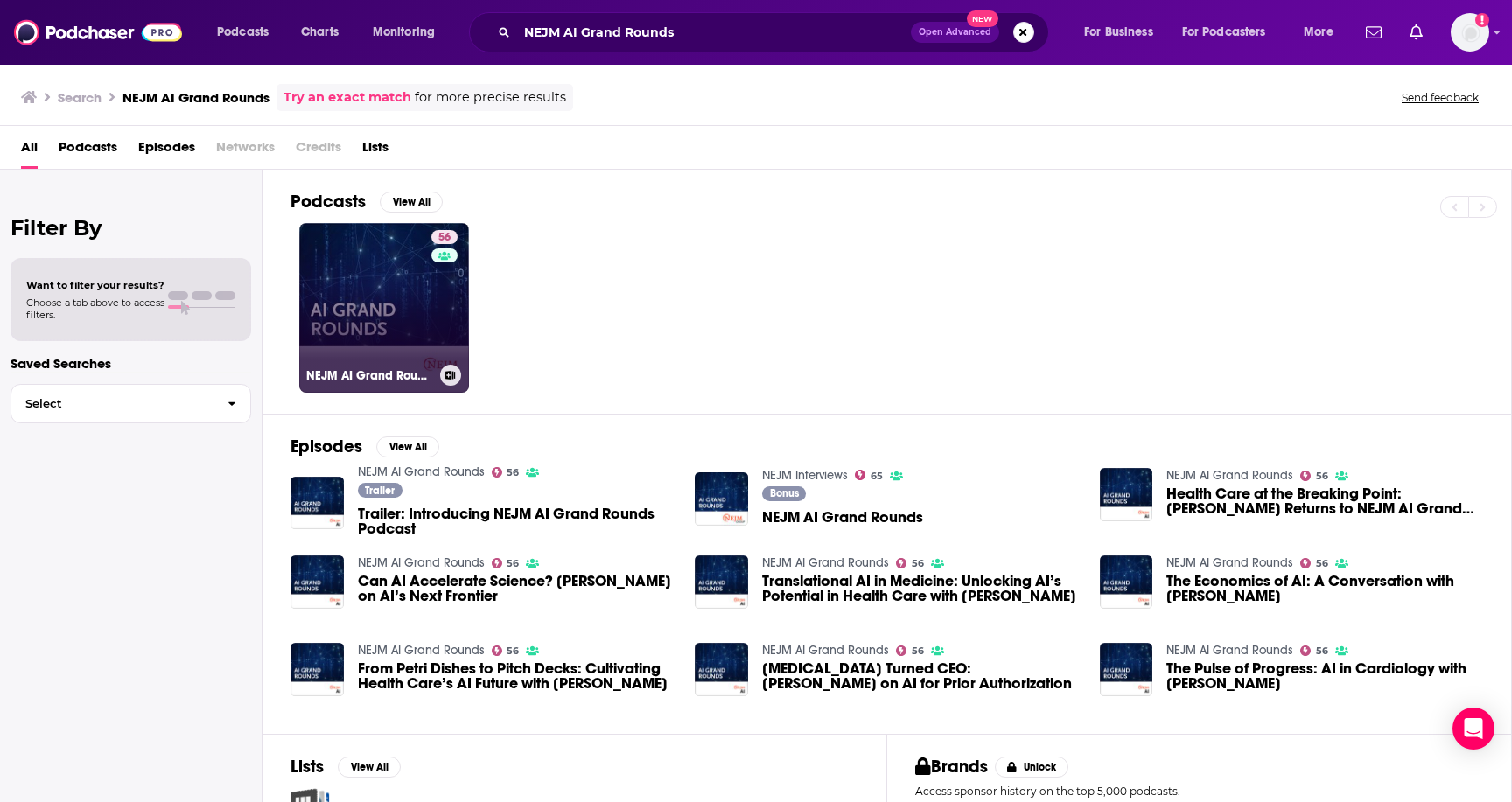
click at [357, 316] on link "56 NEJM AI Grand Rounds" at bounding box center [384, 307] width 169 height 169
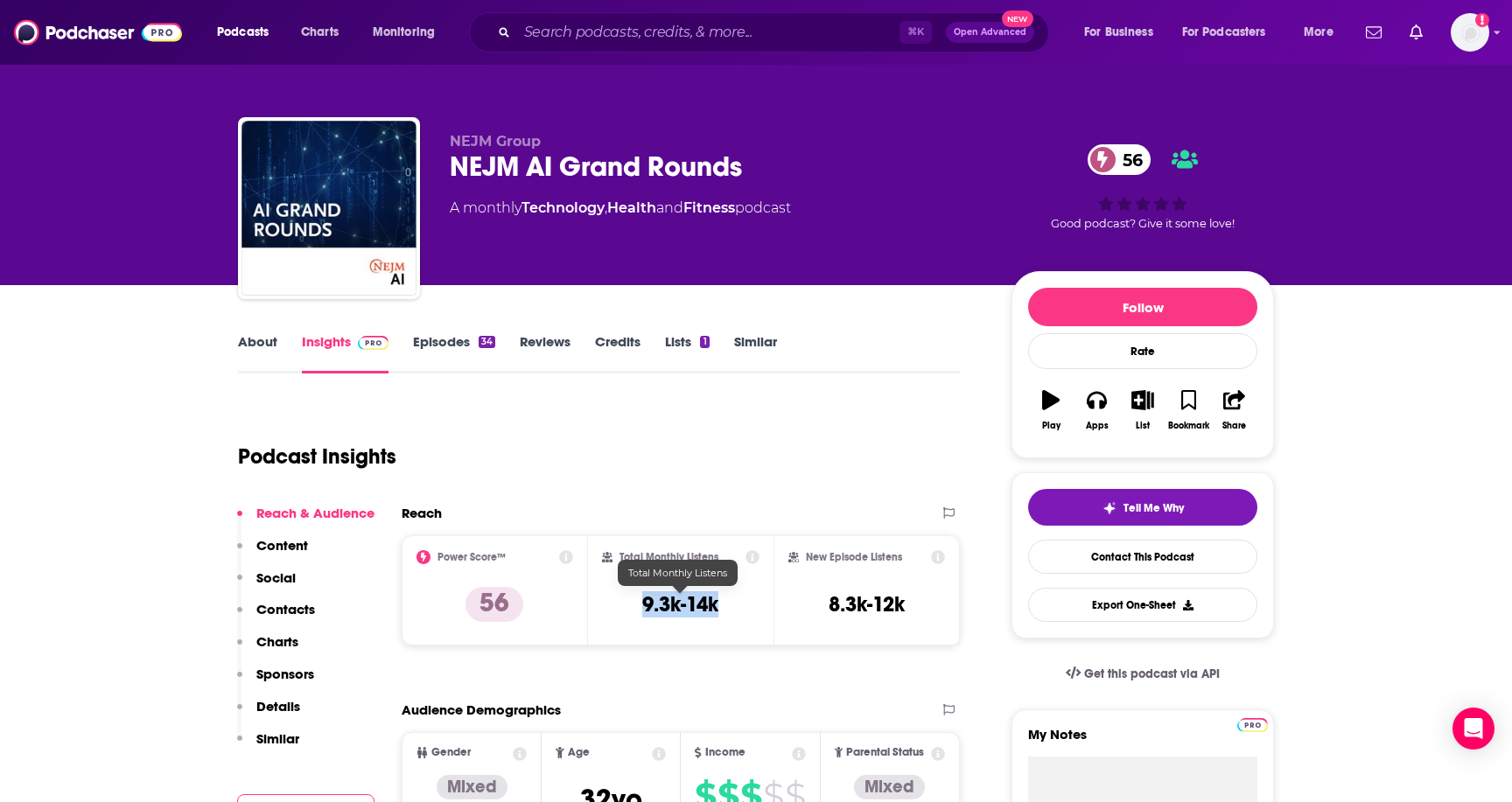
drag, startPoint x: 717, startPoint y: 616, endPoint x: 611, endPoint y: 595, distance: 108.1
click at [611, 597] on div "Total Monthly Listens 9.3k-14k" at bounding box center [681, 590] width 158 height 81
copy h3 "9.3k-14k"
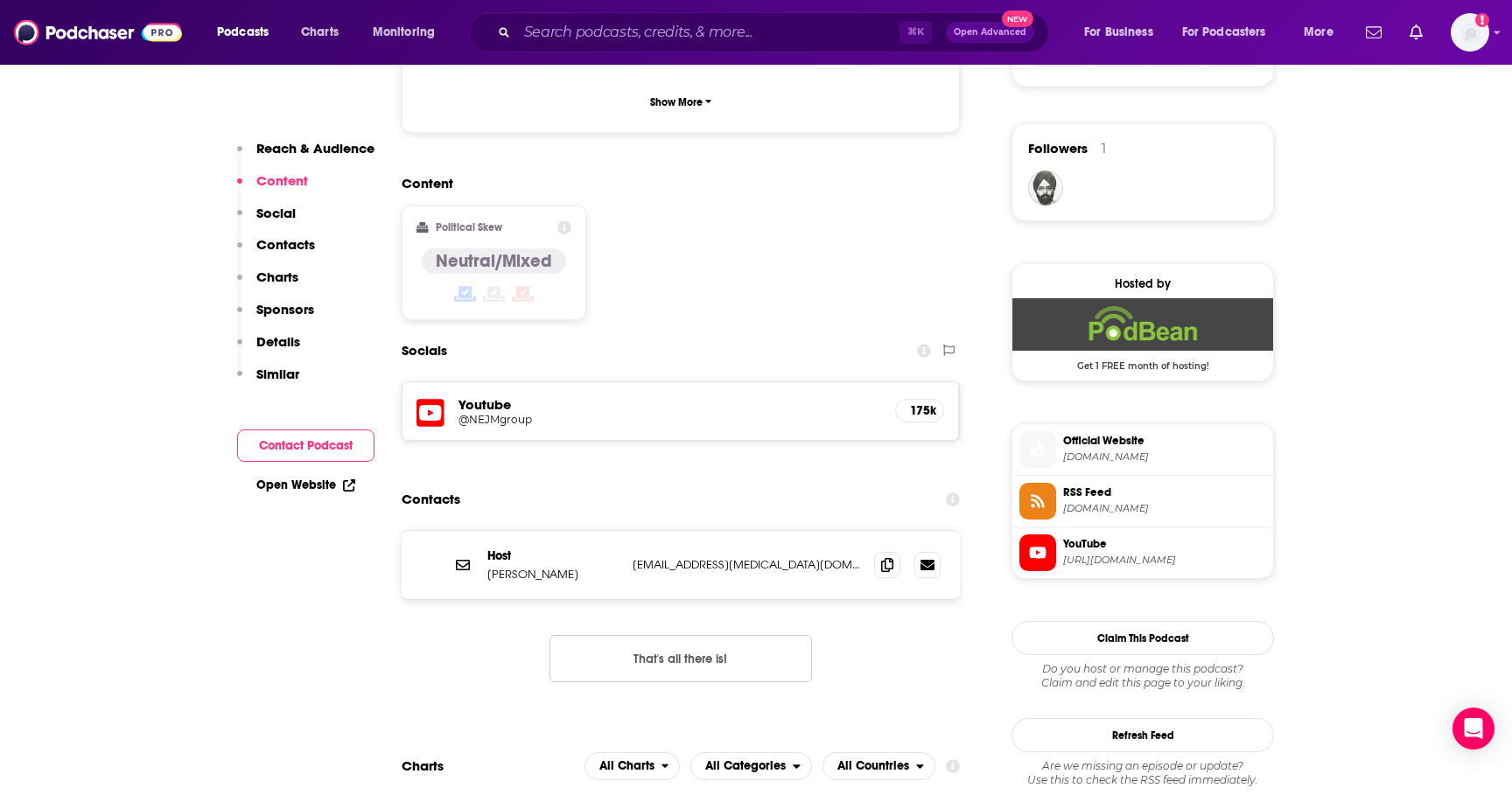
scroll to position [1366, 0]
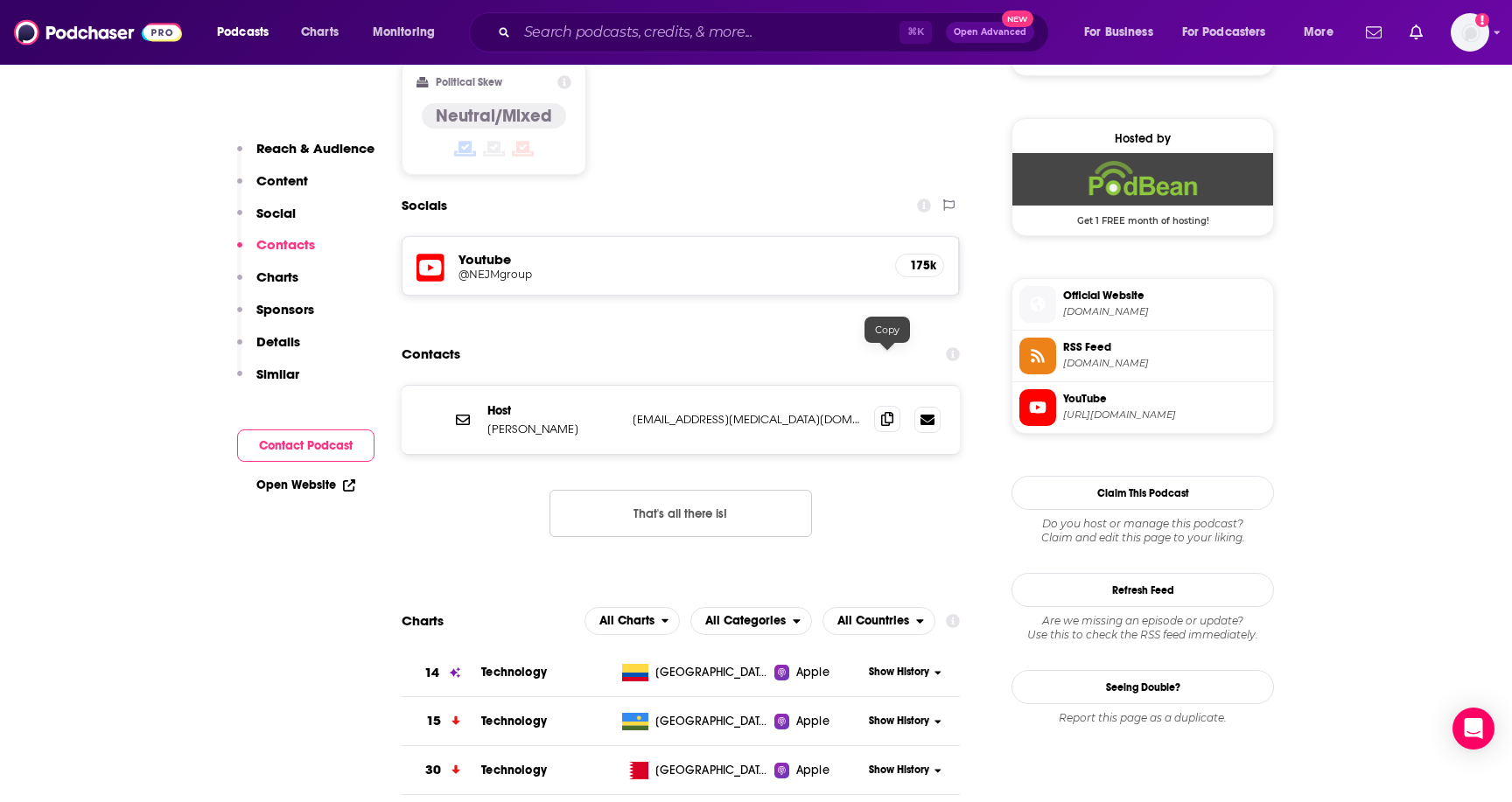
click at [892, 406] on span at bounding box center [887, 419] width 26 height 26
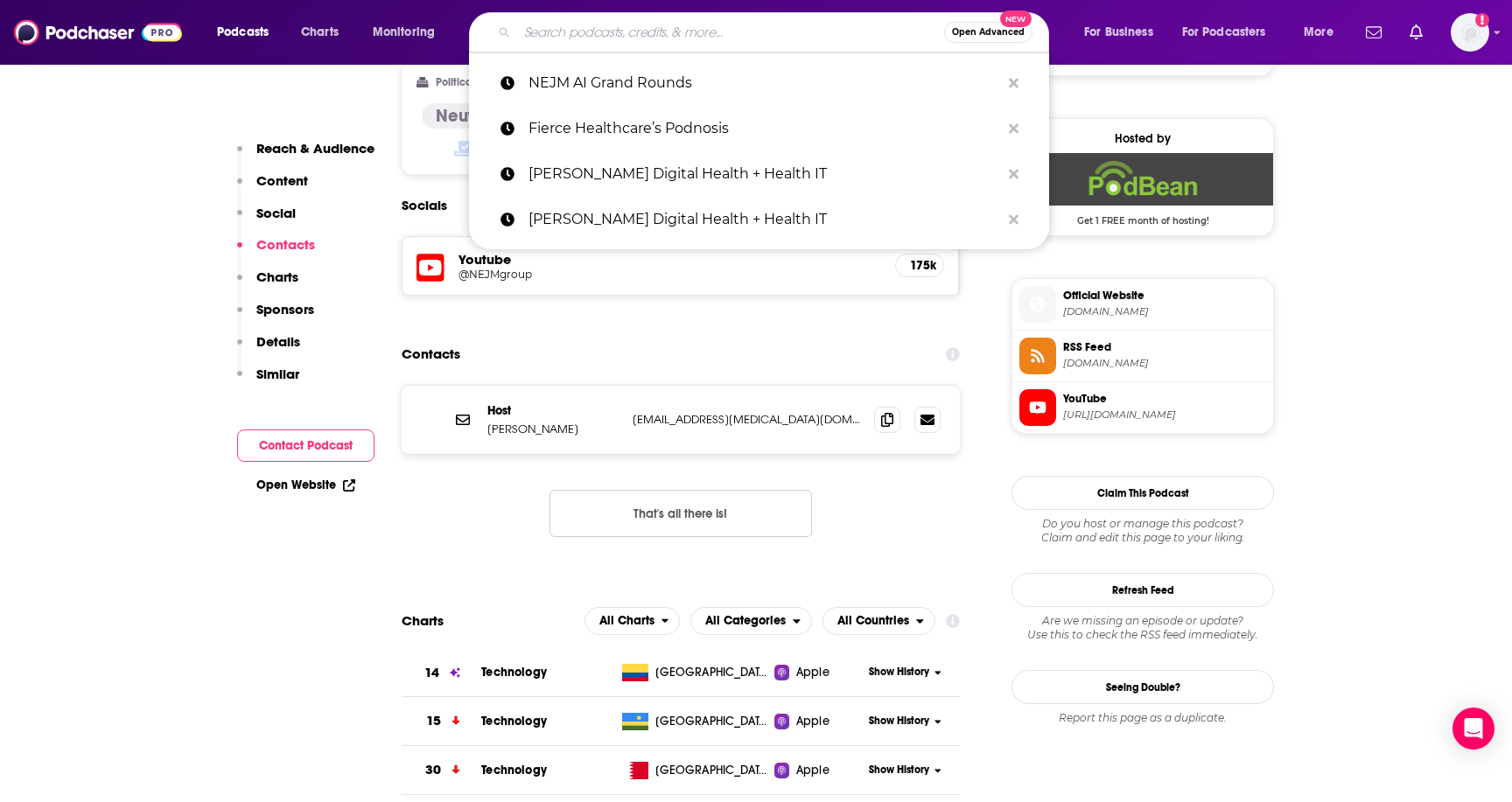
click at [653, 44] on input "Search podcasts, credits, & more..." at bounding box center [730, 32] width 427 height 28
paste input "Faces of Digital Health"
type input "Faces of Digital Health"
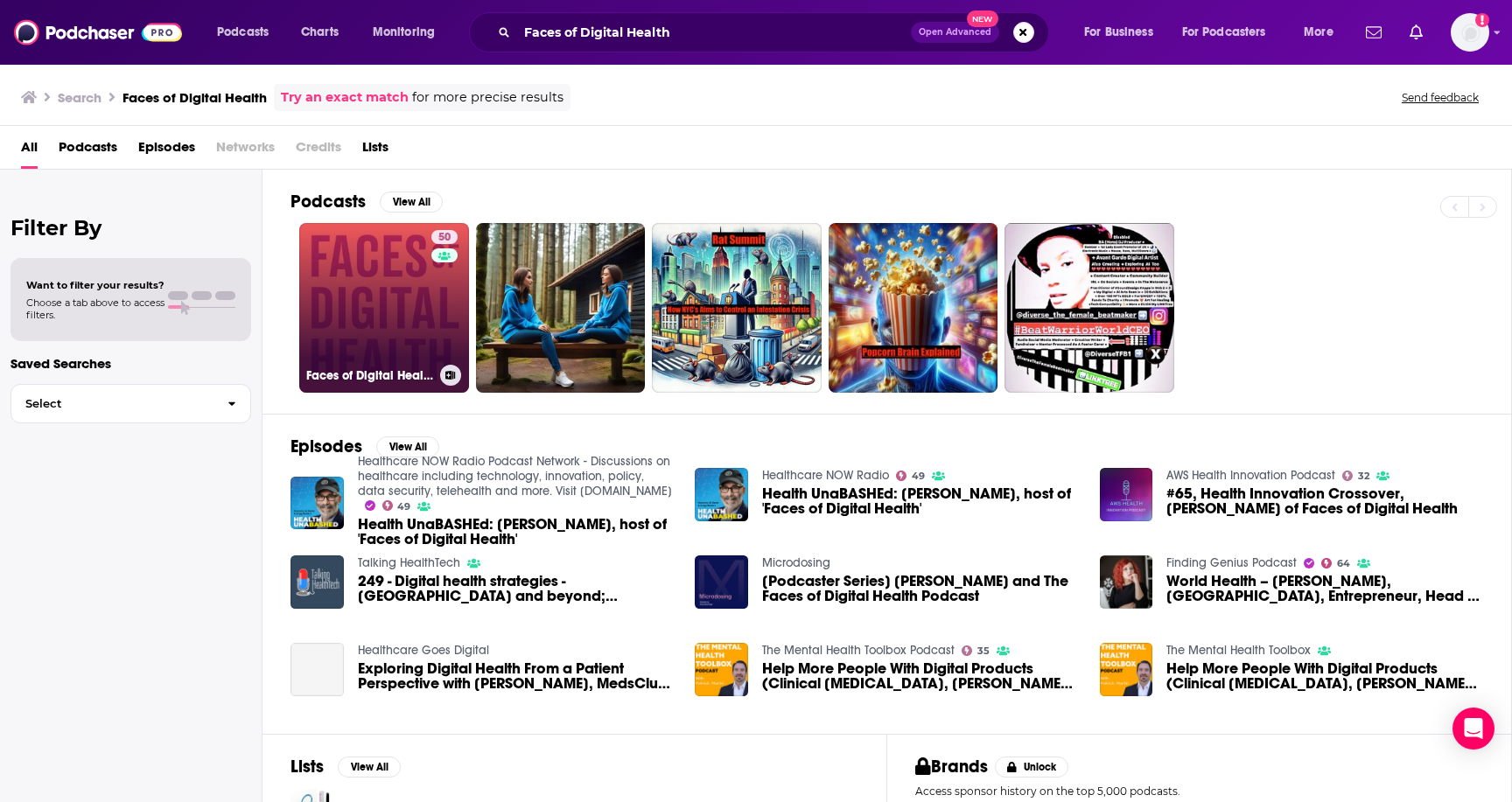
click at [321, 272] on link "50 Faces of Digital Health" at bounding box center [384, 307] width 169 height 169
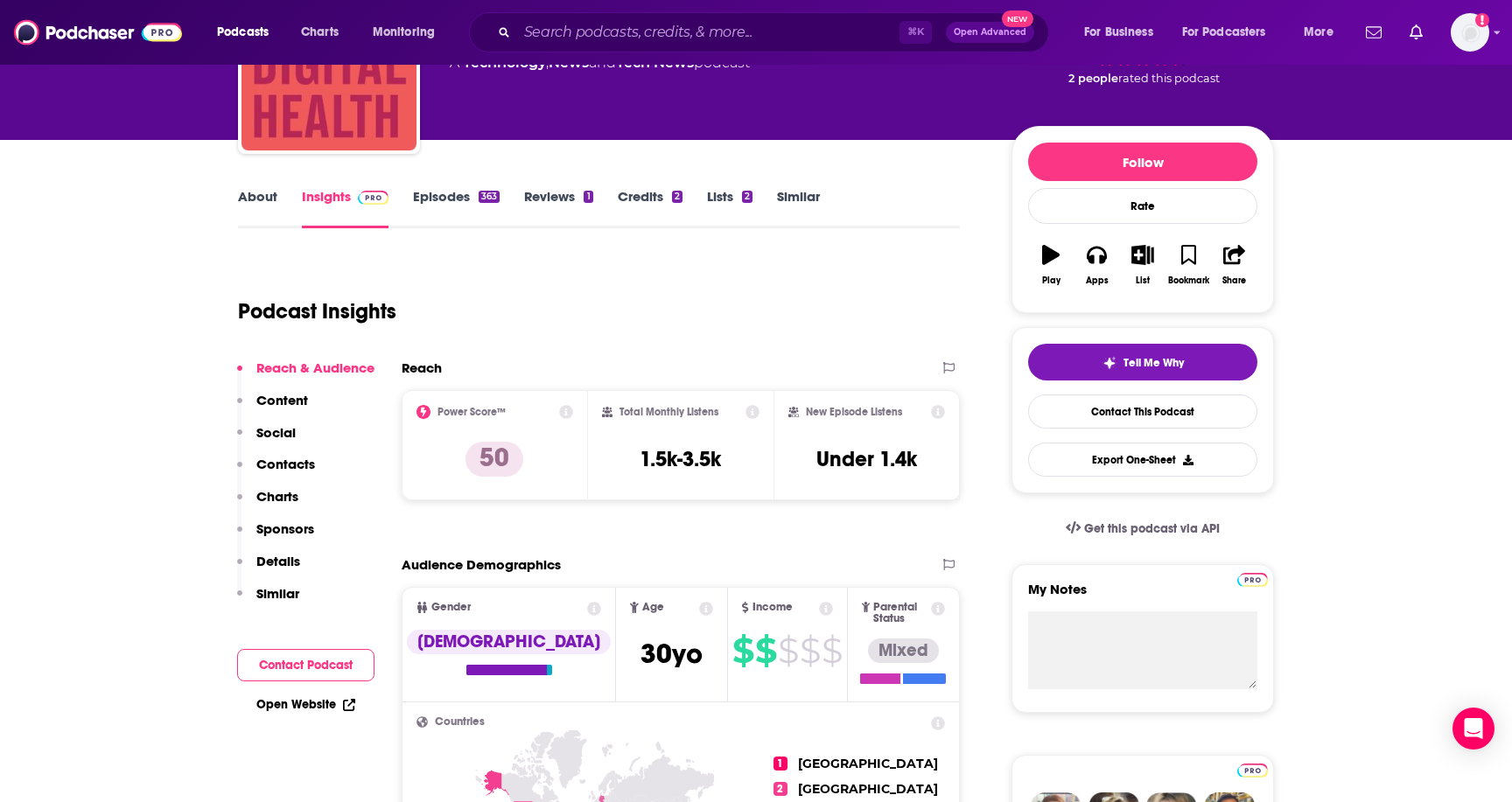
scroll to position [206, 0]
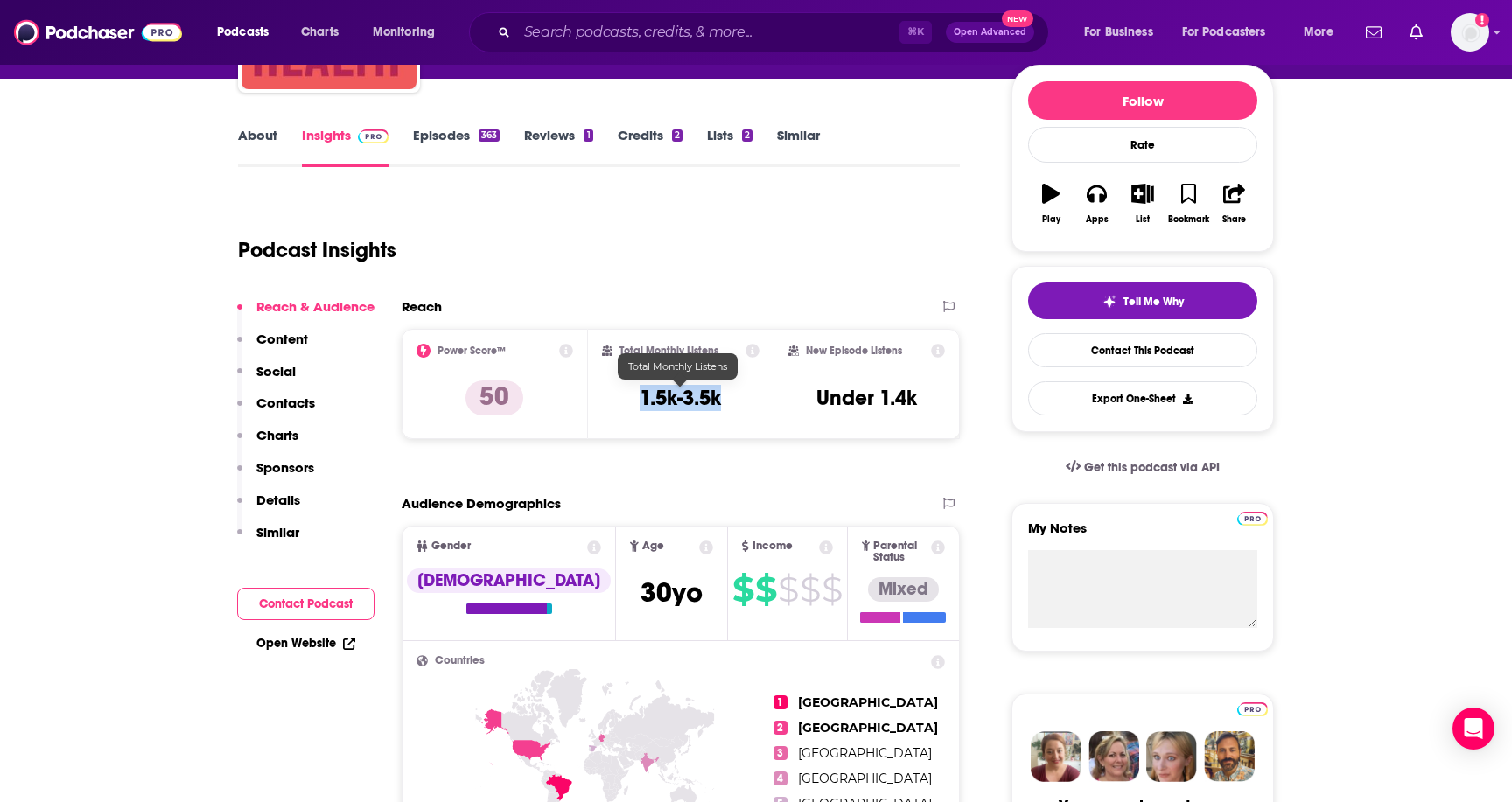
drag, startPoint x: 757, startPoint y: 397, endPoint x: 642, endPoint y: 393, distance: 115.1
click at [642, 394] on div "Total Monthly Listens 1.5k-3.5k" at bounding box center [681, 383] width 158 height 81
copy h3 "1.5k-3.5k"
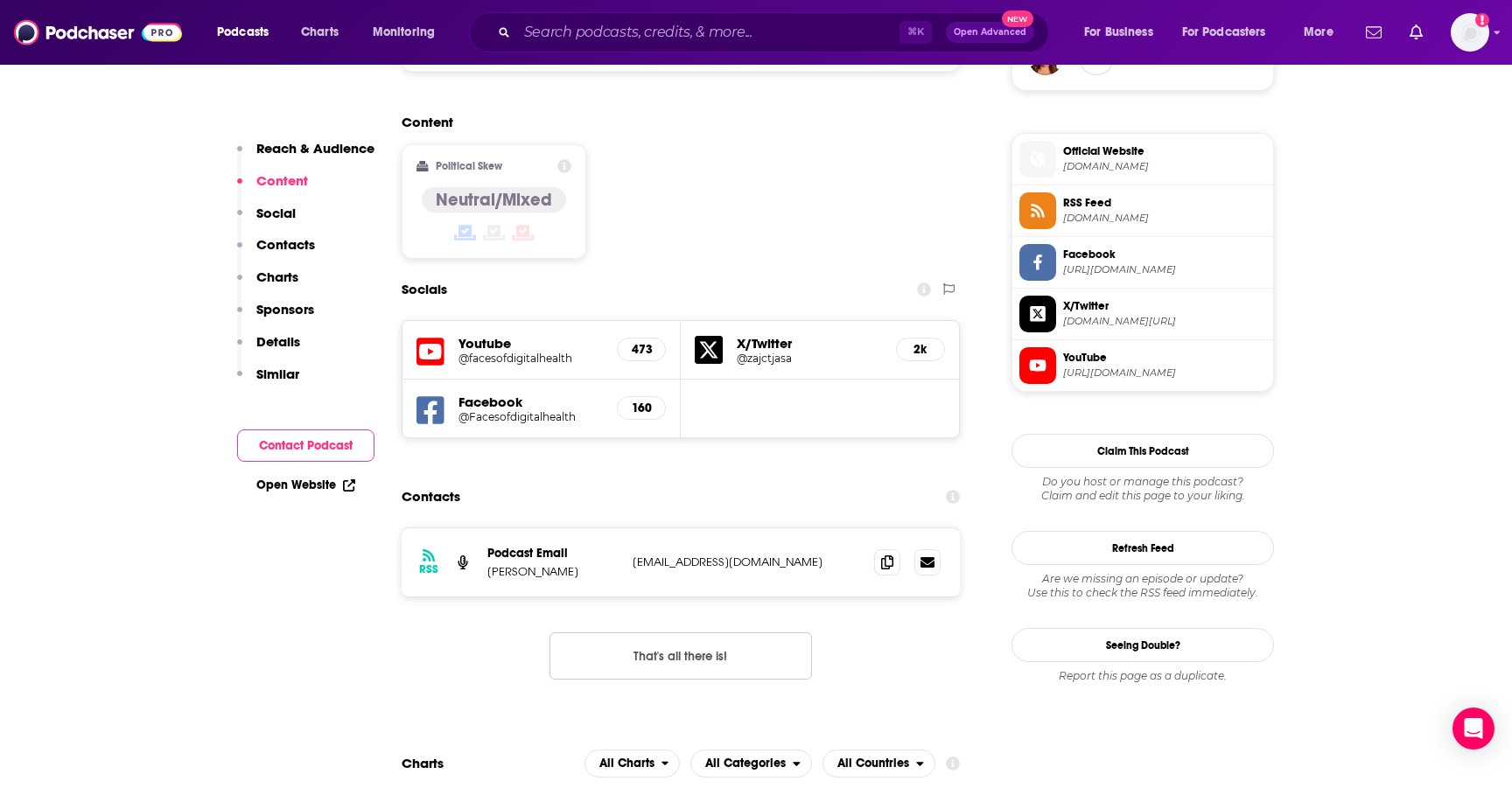
scroll to position [1474, 0]
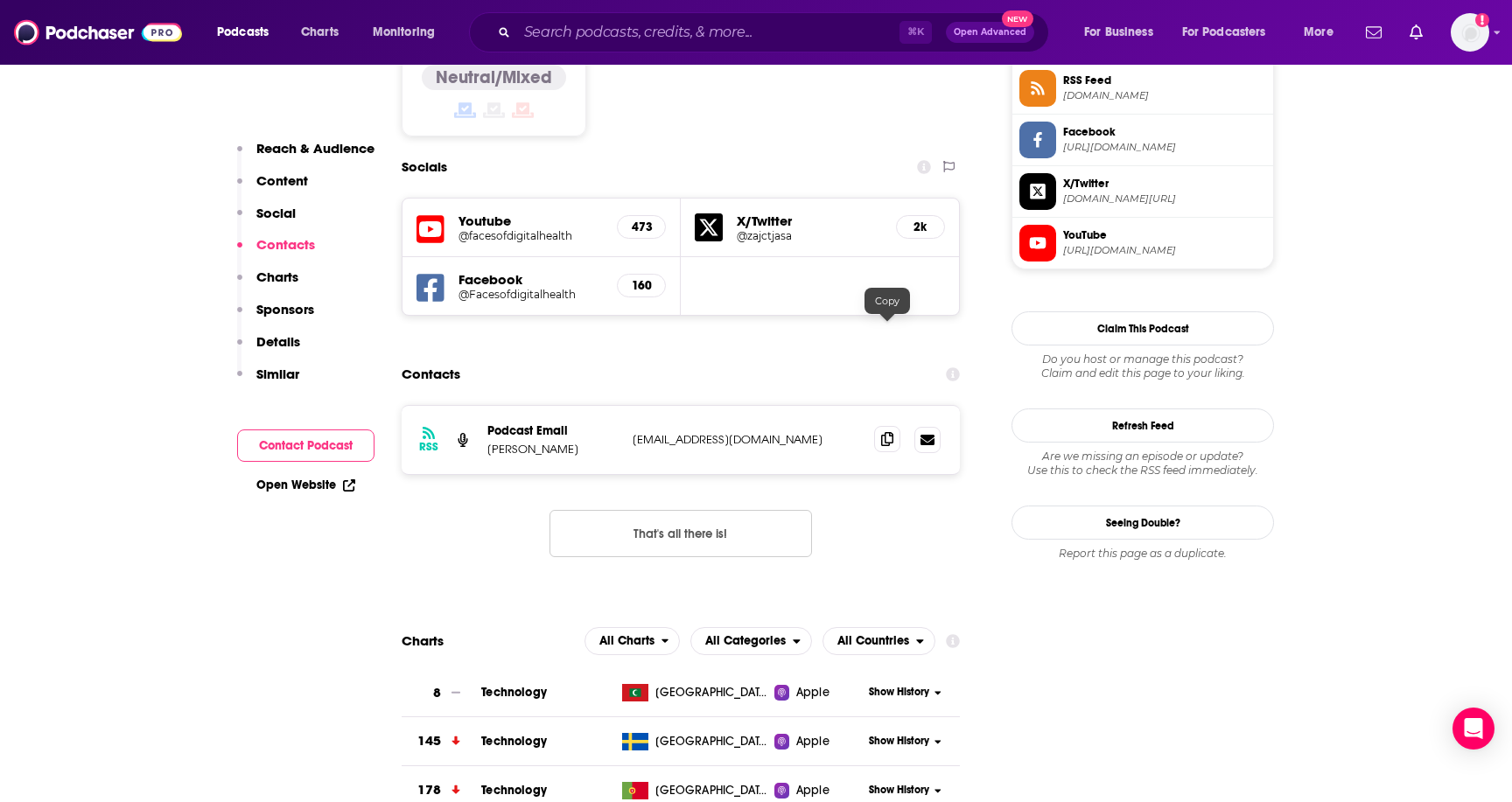
click at [884, 426] on span at bounding box center [887, 439] width 26 height 26
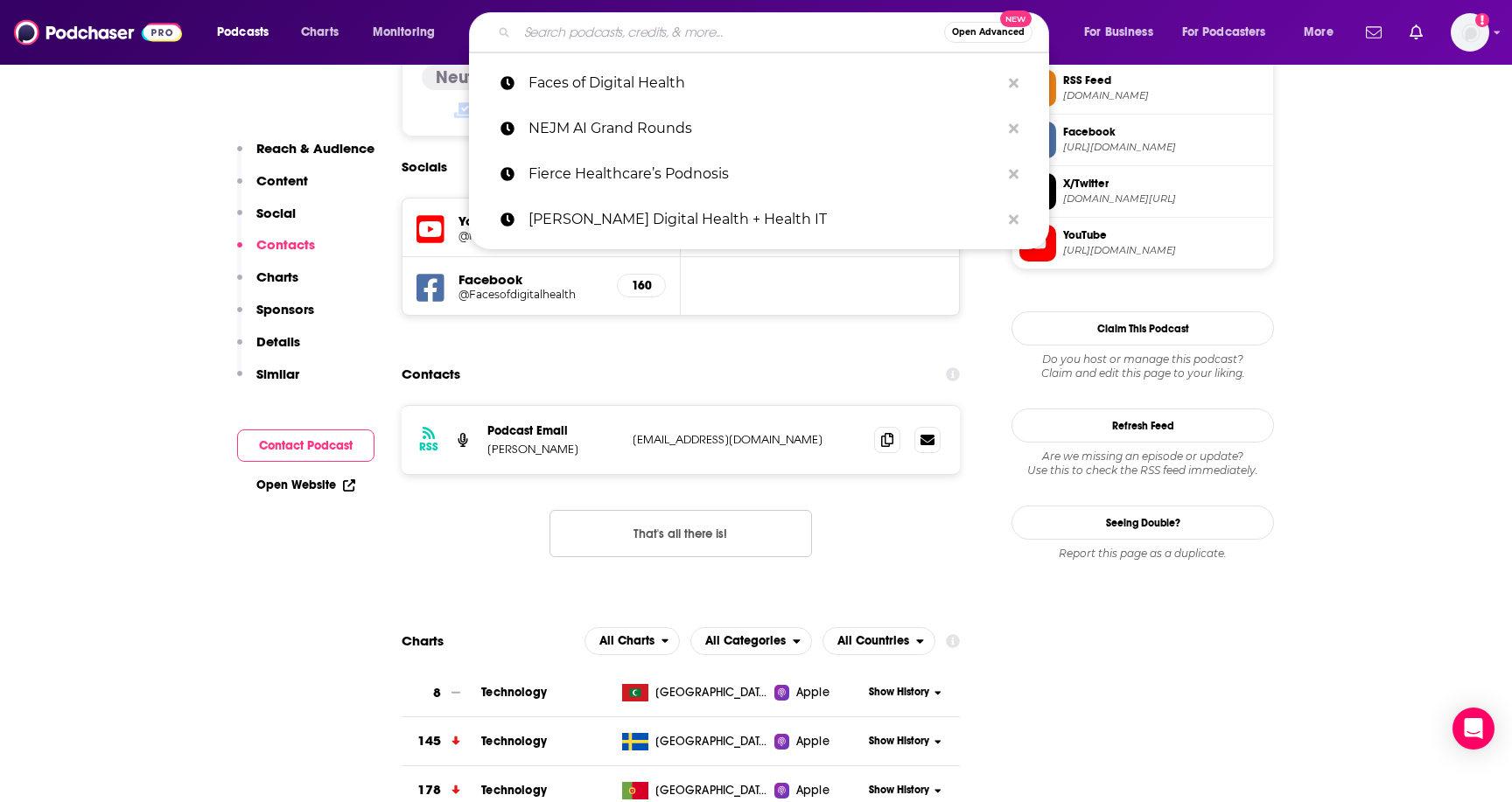
click at [599, 23] on input "Search podcasts, credits, & more..." at bounding box center [730, 32] width 427 height 28
paste input "The Healthtech Podcast (SomX)"
type input "The Healthtech Podcast (SomX)"
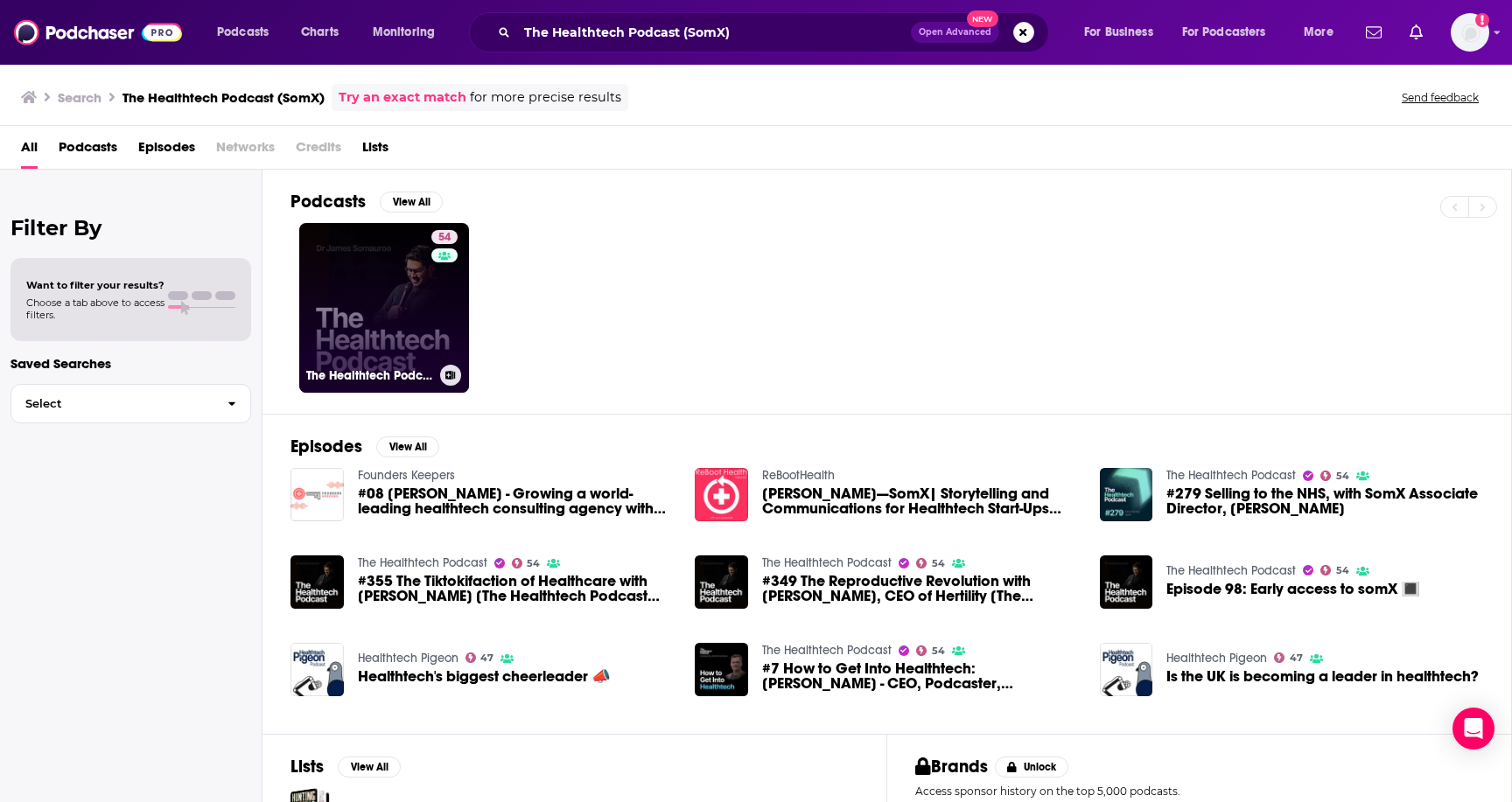
click at [415, 322] on link "54 The Healthtech Podcast" at bounding box center [384, 307] width 169 height 169
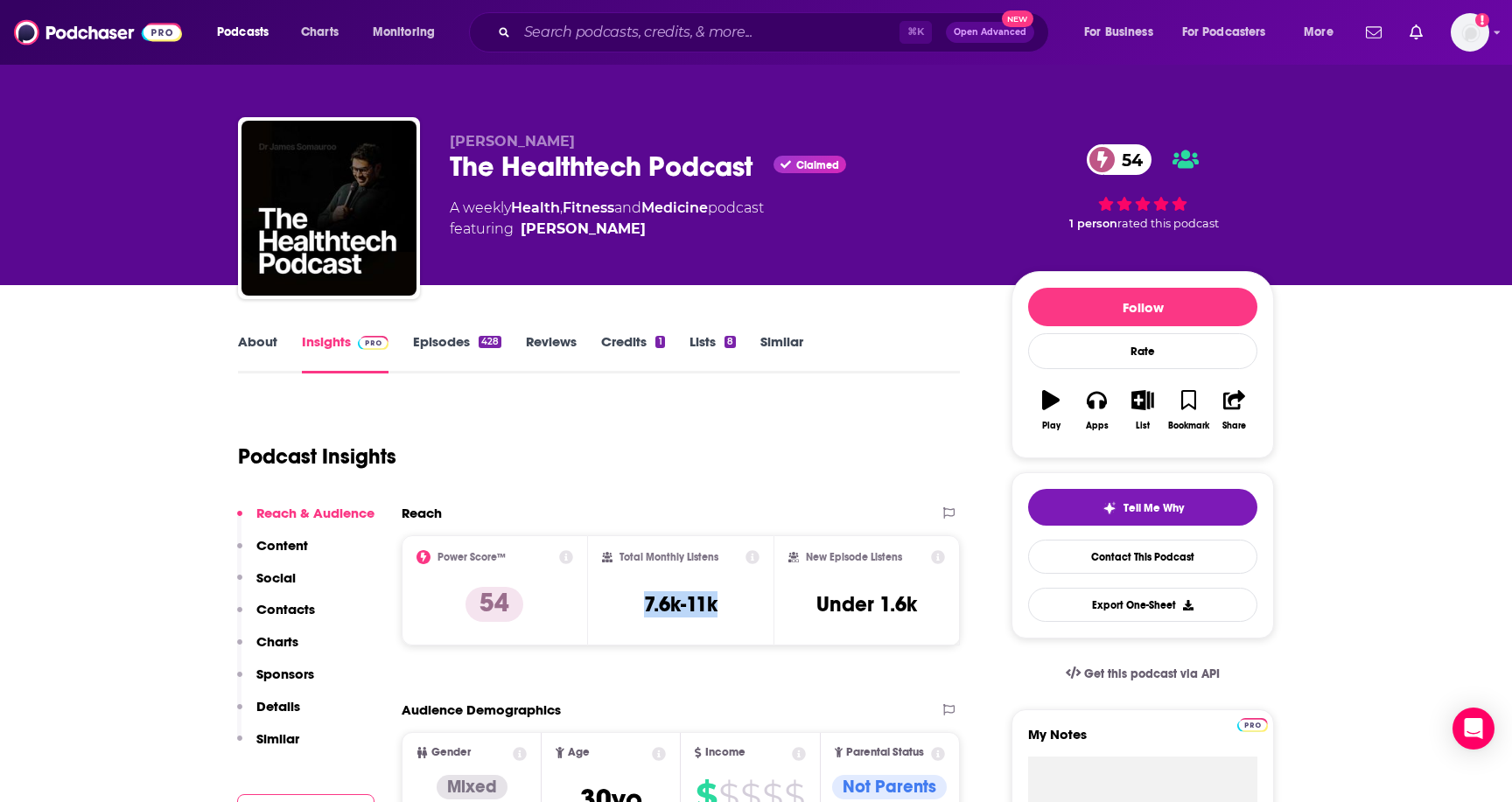
drag, startPoint x: 740, startPoint y: 597, endPoint x: 635, endPoint y: 602, distance: 105.1
click at [636, 602] on div "Total Monthly Listens 7.6k-11k" at bounding box center [681, 590] width 158 height 81
copy h3 "7.6k-11k"
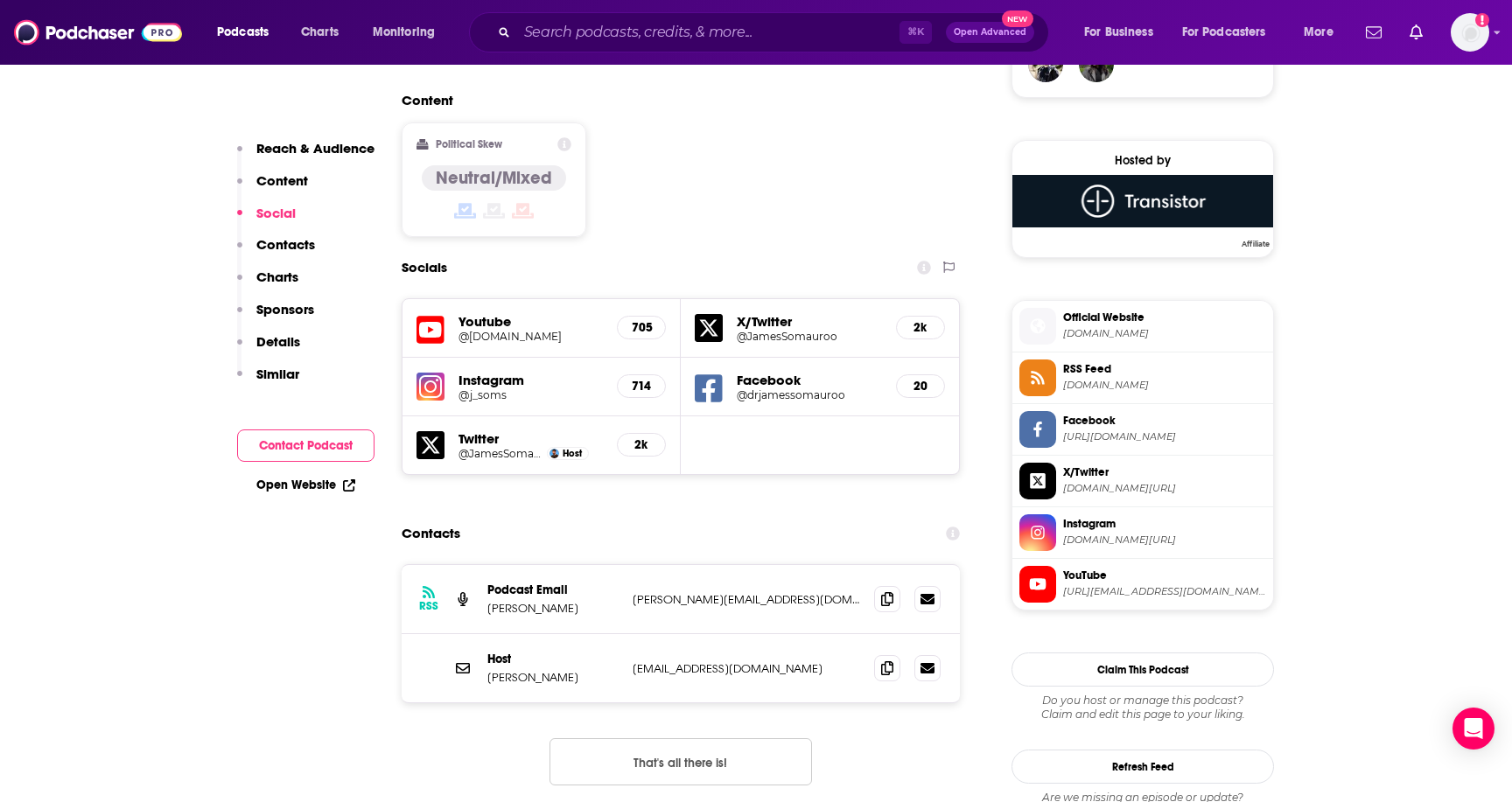
scroll to position [1399, 0]
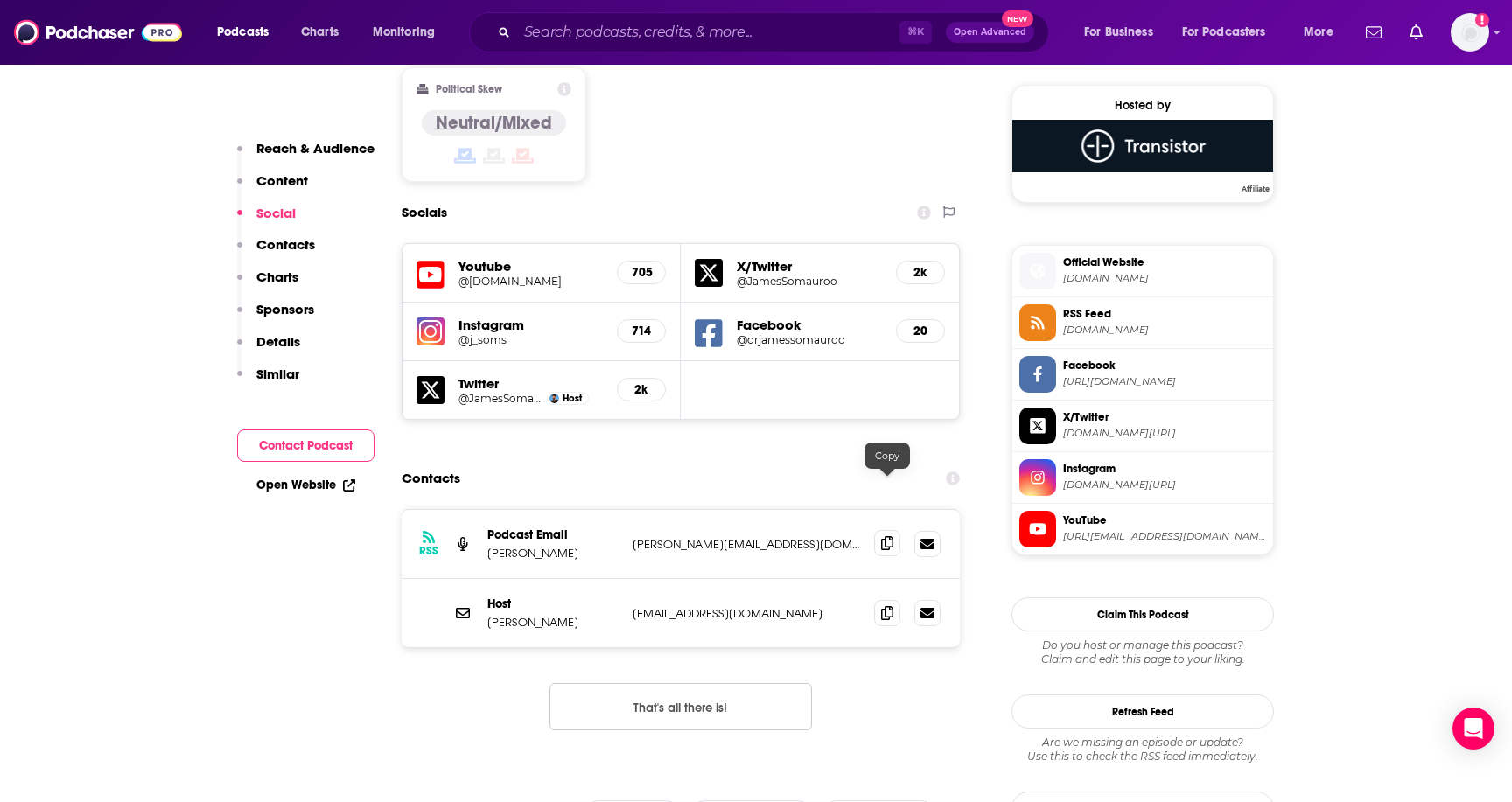
click at [892, 536] on icon at bounding box center [887, 543] width 12 height 14
click at [612, 40] on input "Search podcasts, credits, & more..." at bounding box center [708, 32] width 382 height 28
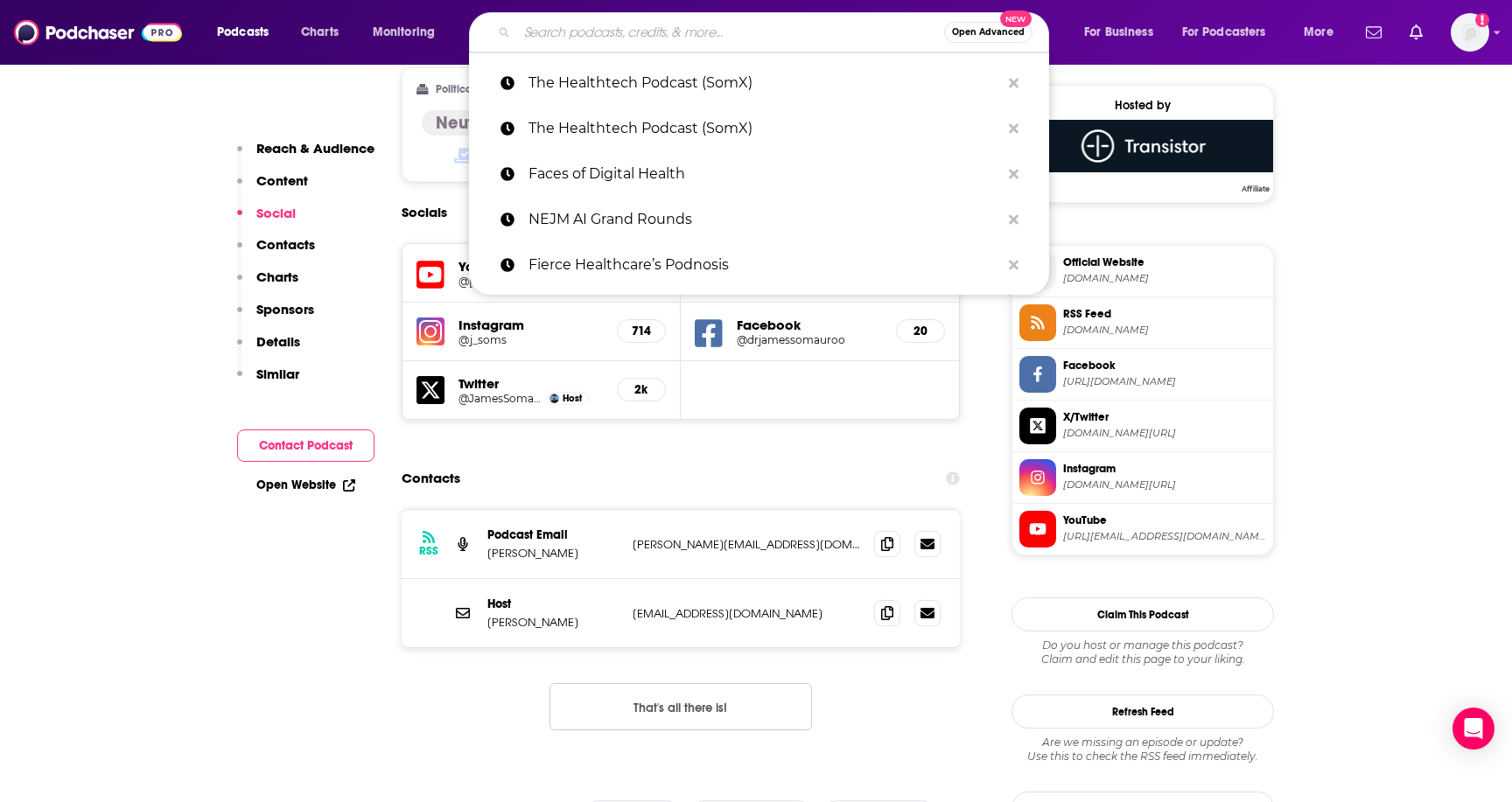
paste input "Outcomes Rocket"
type input "Outcomes Rocket"
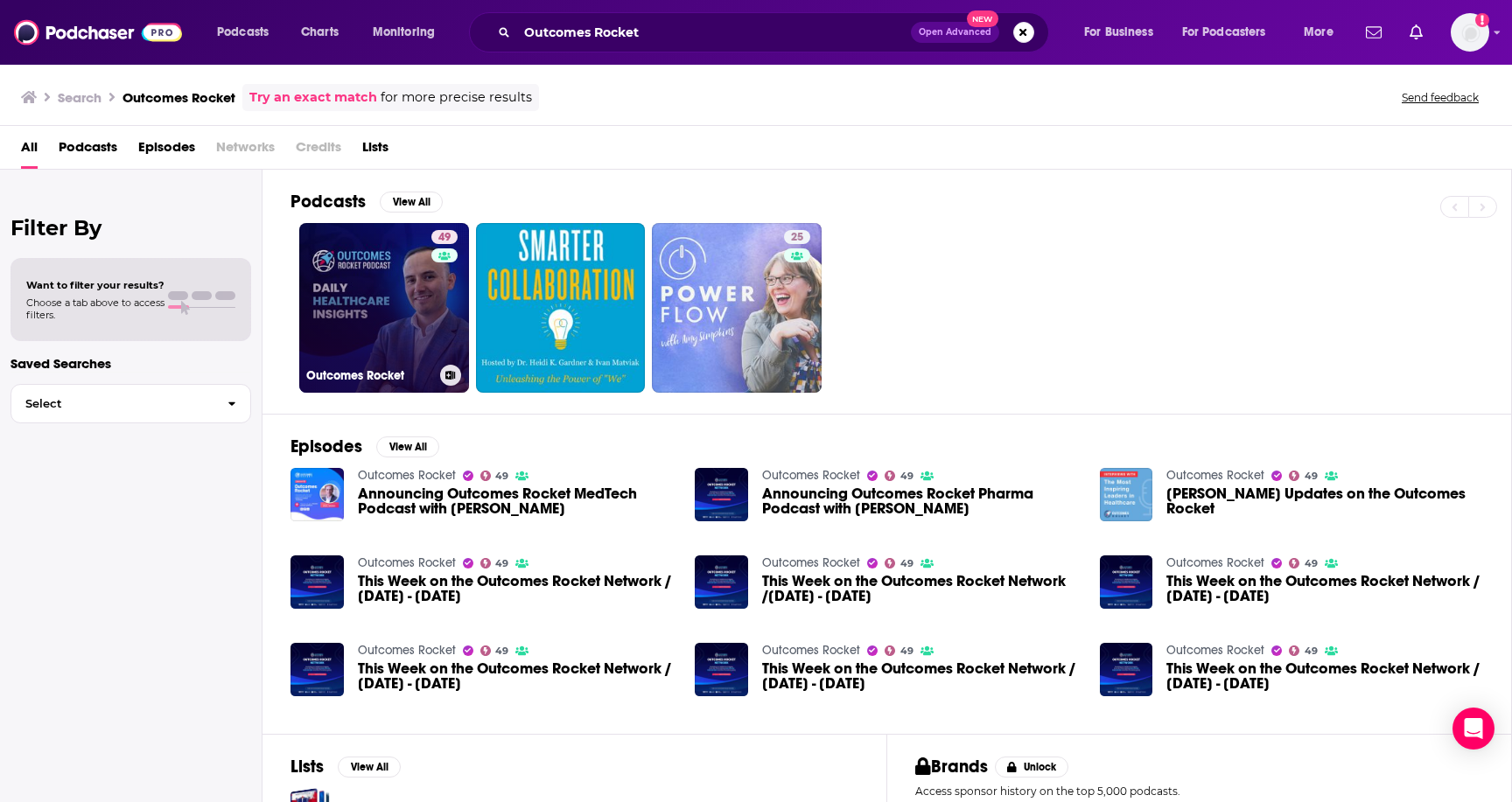
click at [415, 344] on link "49 Outcomes Rocket" at bounding box center [384, 307] width 169 height 169
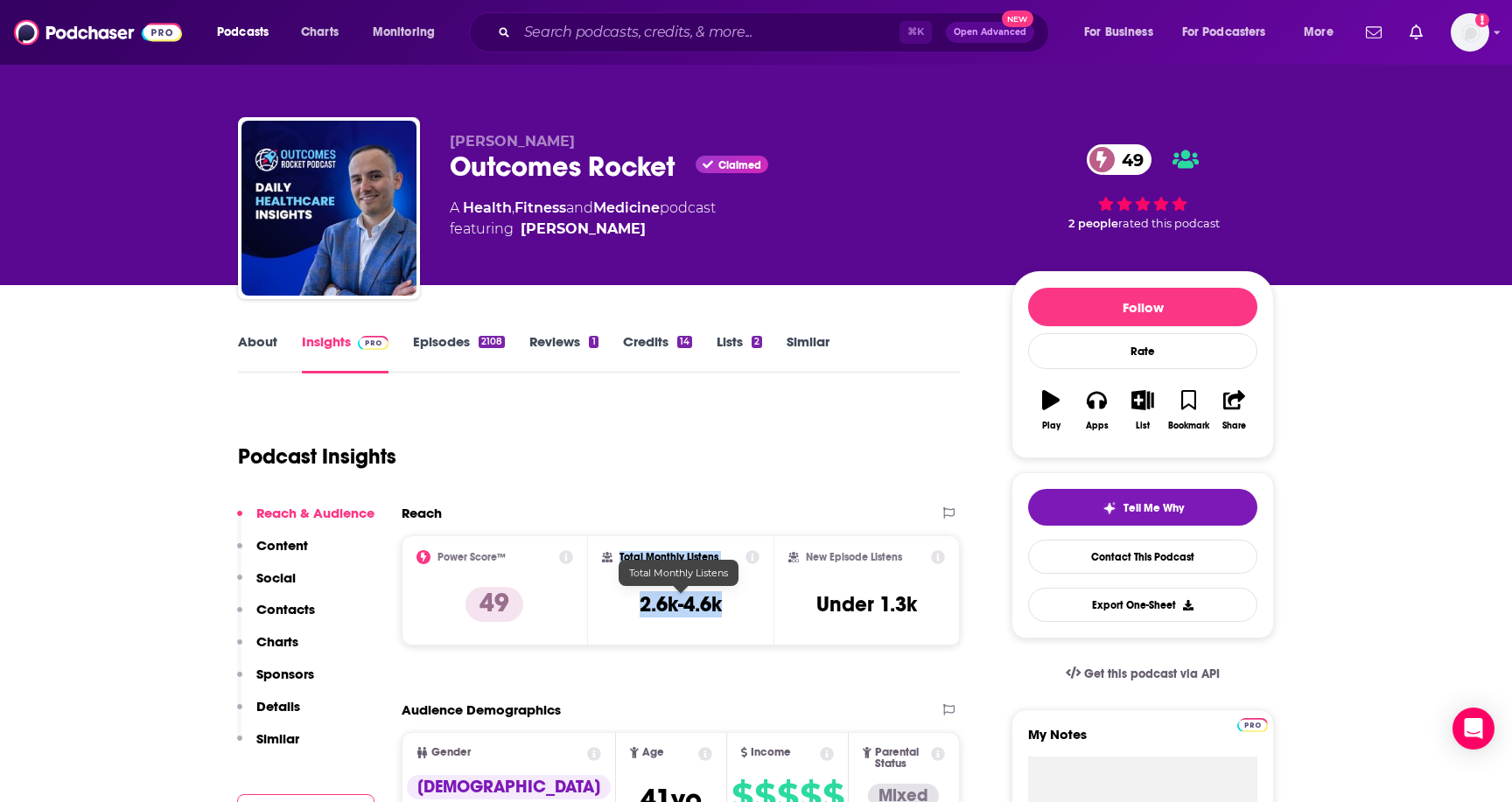
drag, startPoint x: 731, startPoint y: 605, endPoint x: 592, endPoint y: 602, distance: 139.0
click at [592, 604] on div "Total Monthly Listens 2.6k-4.6k" at bounding box center [681, 590] width 186 height 110
drag, startPoint x: 747, startPoint y: 616, endPoint x: 633, endPoint y: 610, distance: 114.2
click at [633, 610] on div "Total Monthly Listens 2.6k-4.6k" at bounding box center [681, 590] width 158 height 81
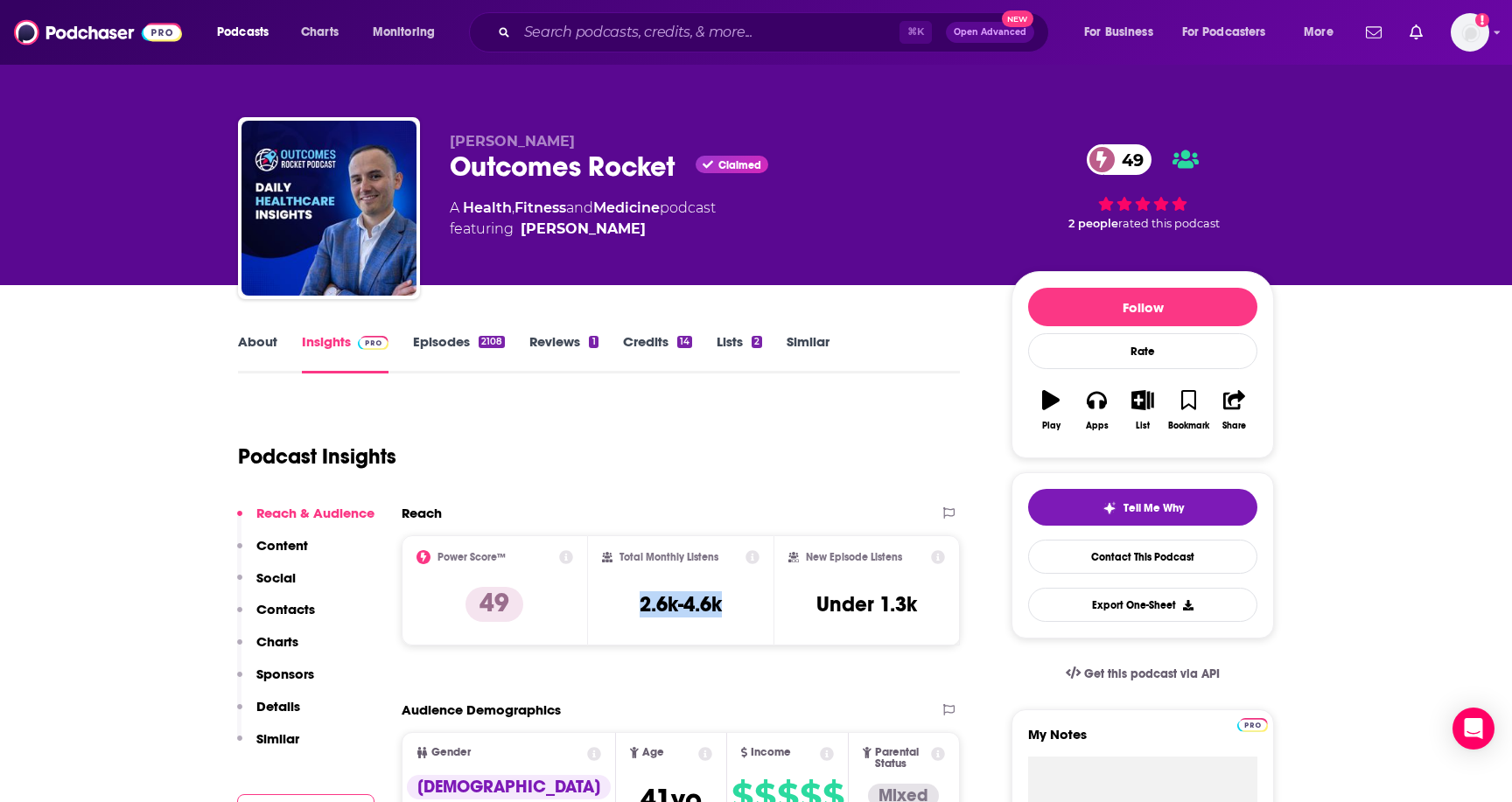
copy h3 "2.6k-4.6k"
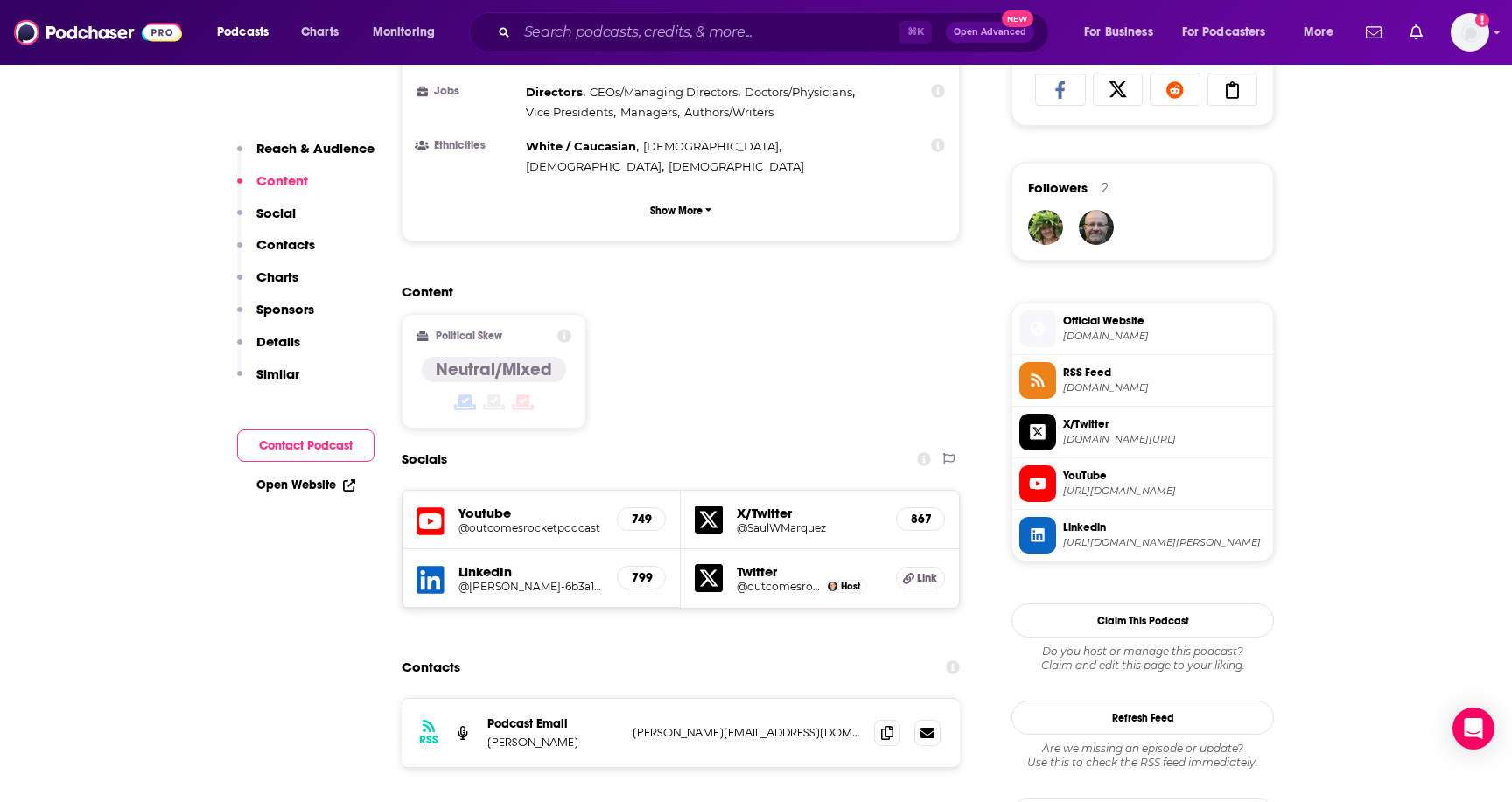
scroll to position [1251, 0]
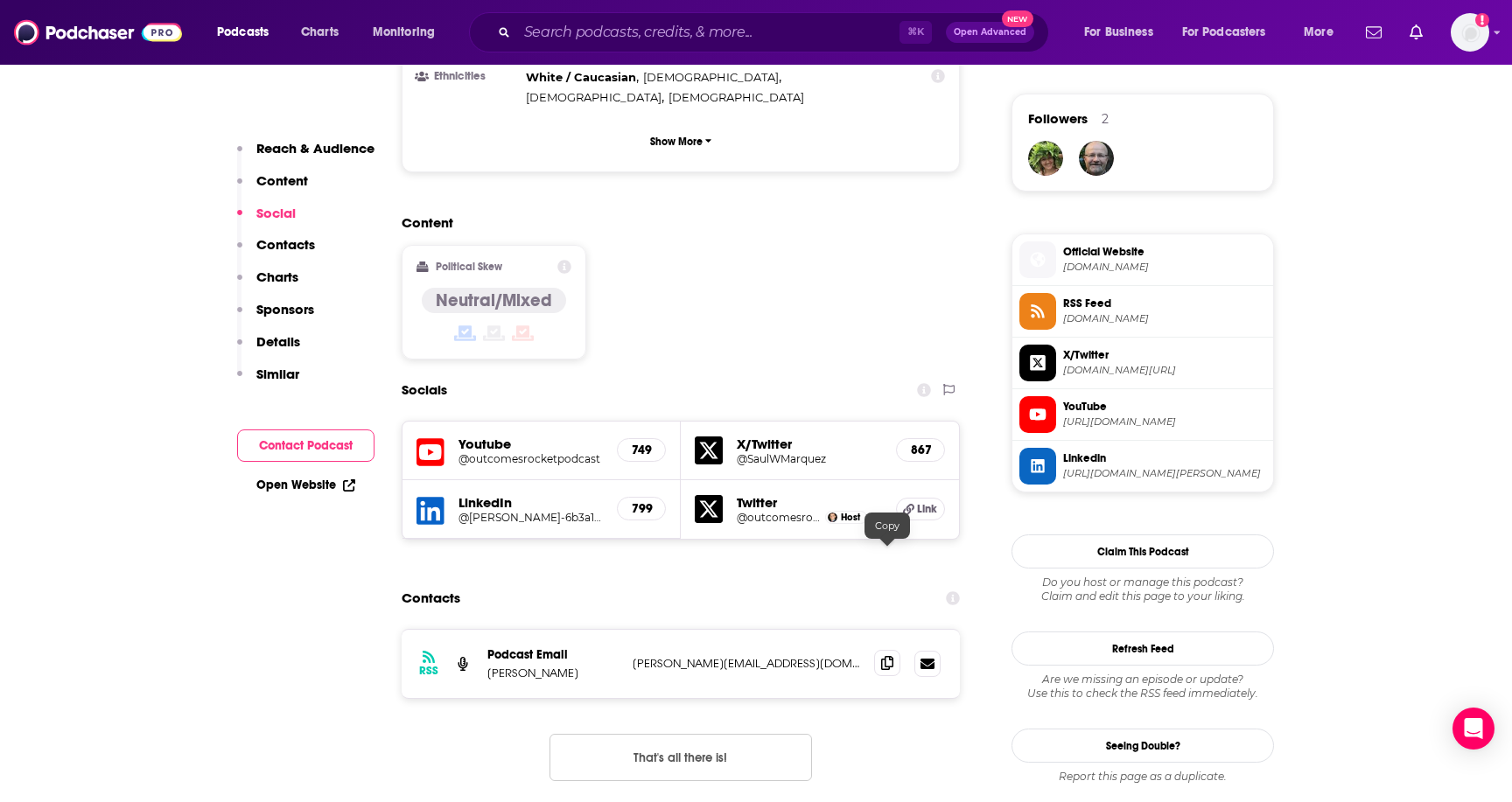
click at [886, 656] on icon at bounding box center [887, 663] width 12 height 14
click at [621, 24] on input "Search podcasts, credits, & more..." at bounding box center [708, 32] width 382 height 28
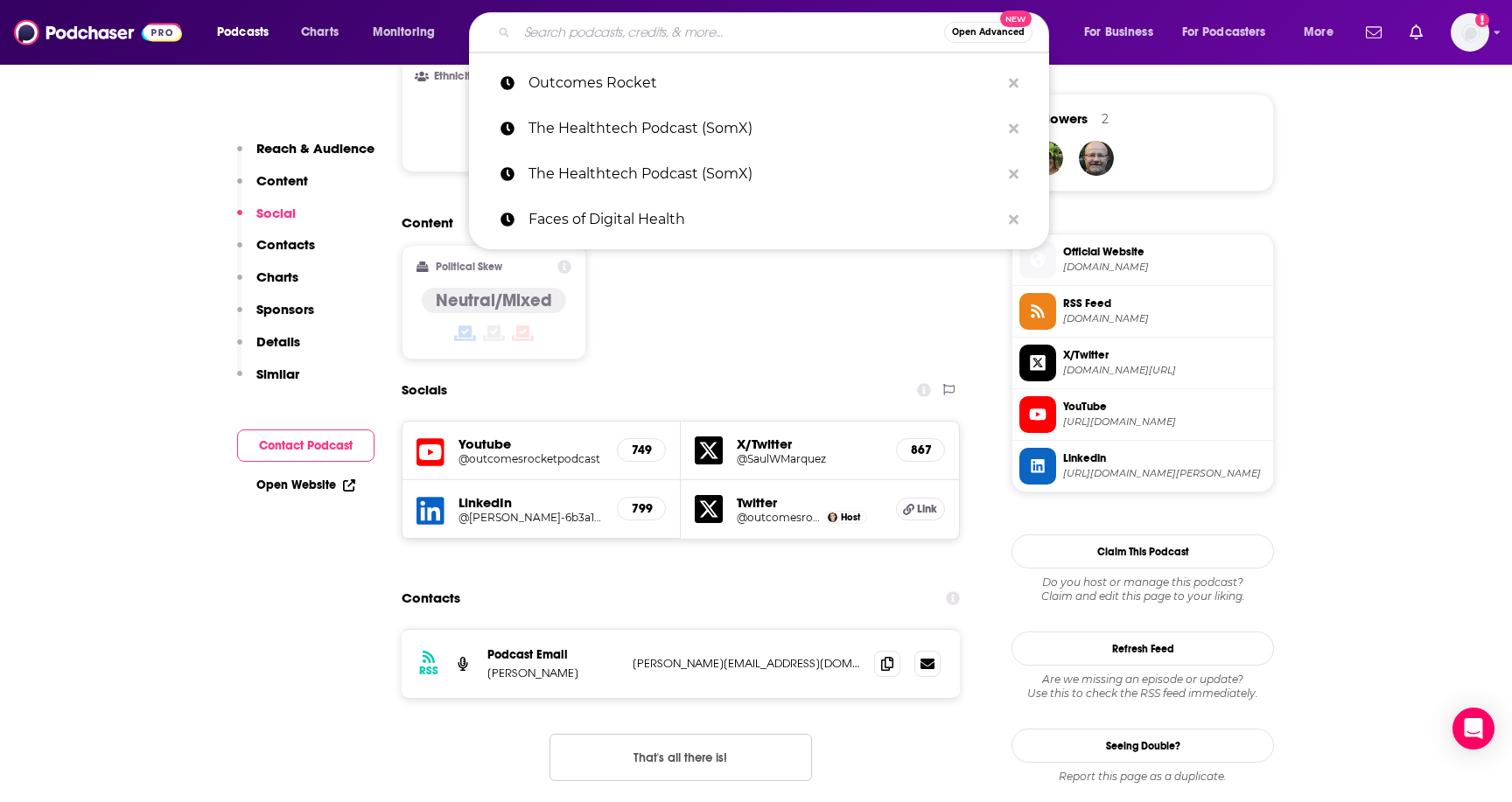
paste input "CHIME: Digital Health Leaders"
type input "CHIME: Digital Health Leaders"
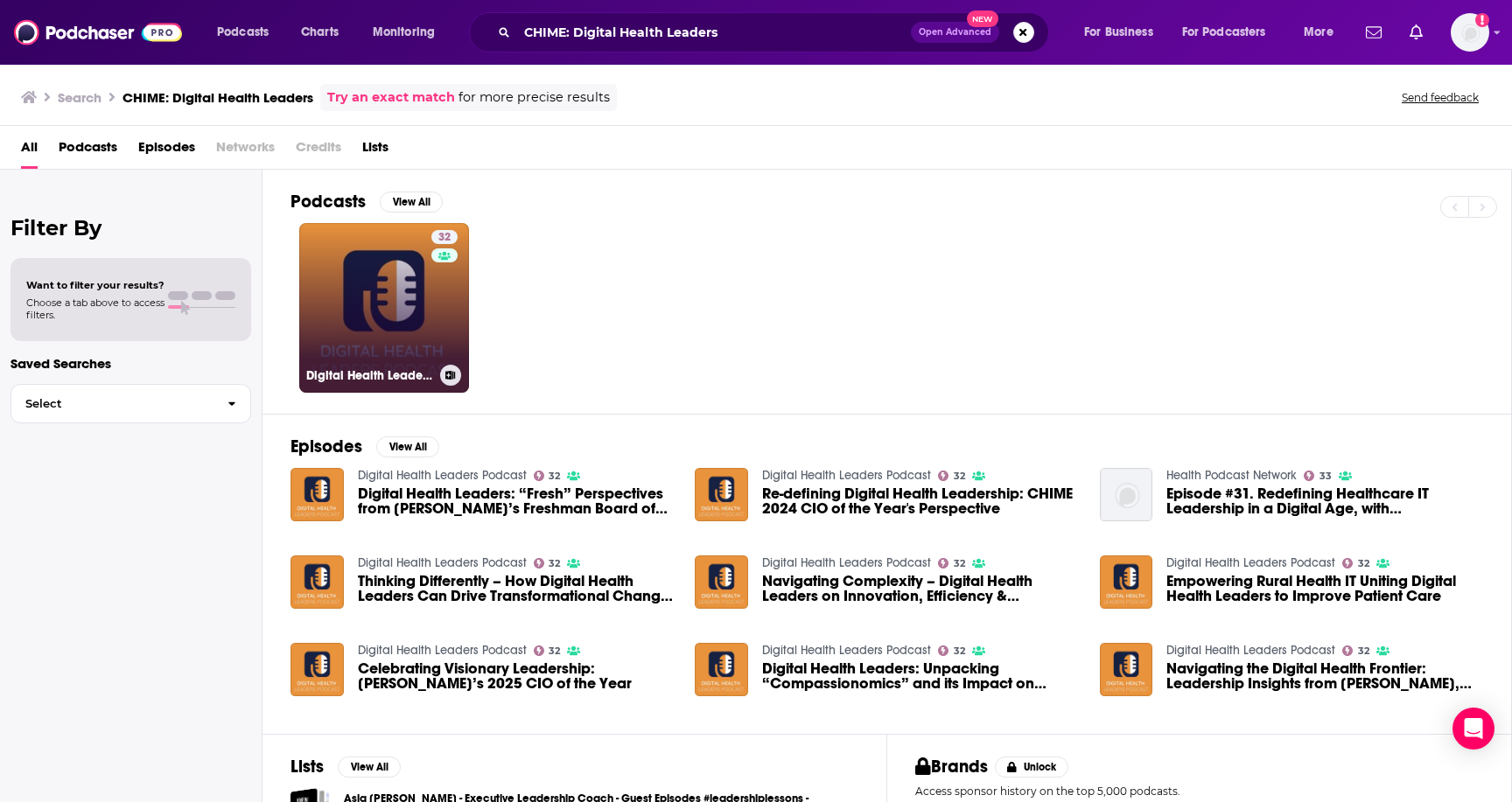
click at [416, 342] on link "32 Digital Health Leaders Podcast" at bounding box center [384, 307] width 169 height 169
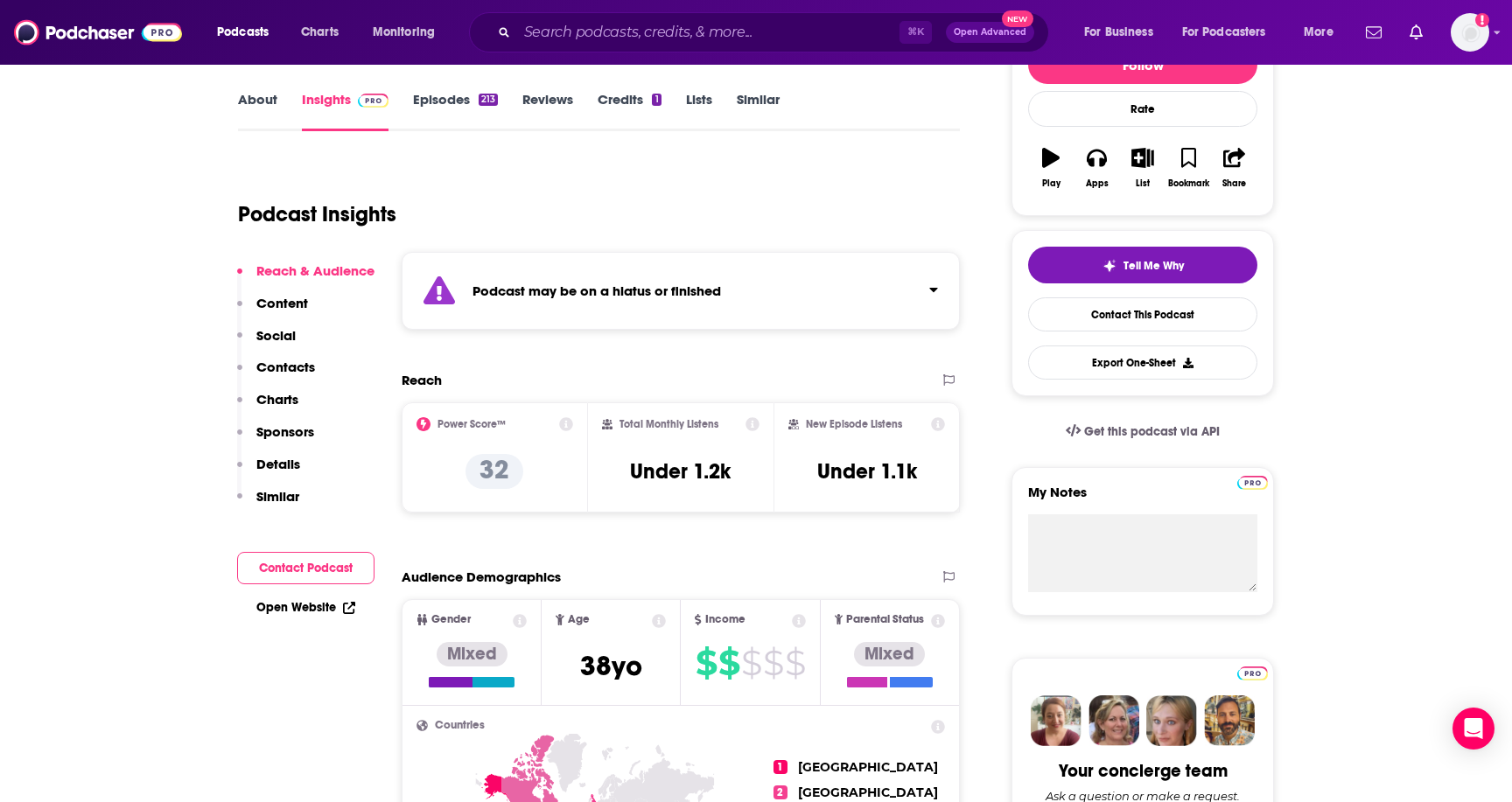
scroll to position [237, 0]
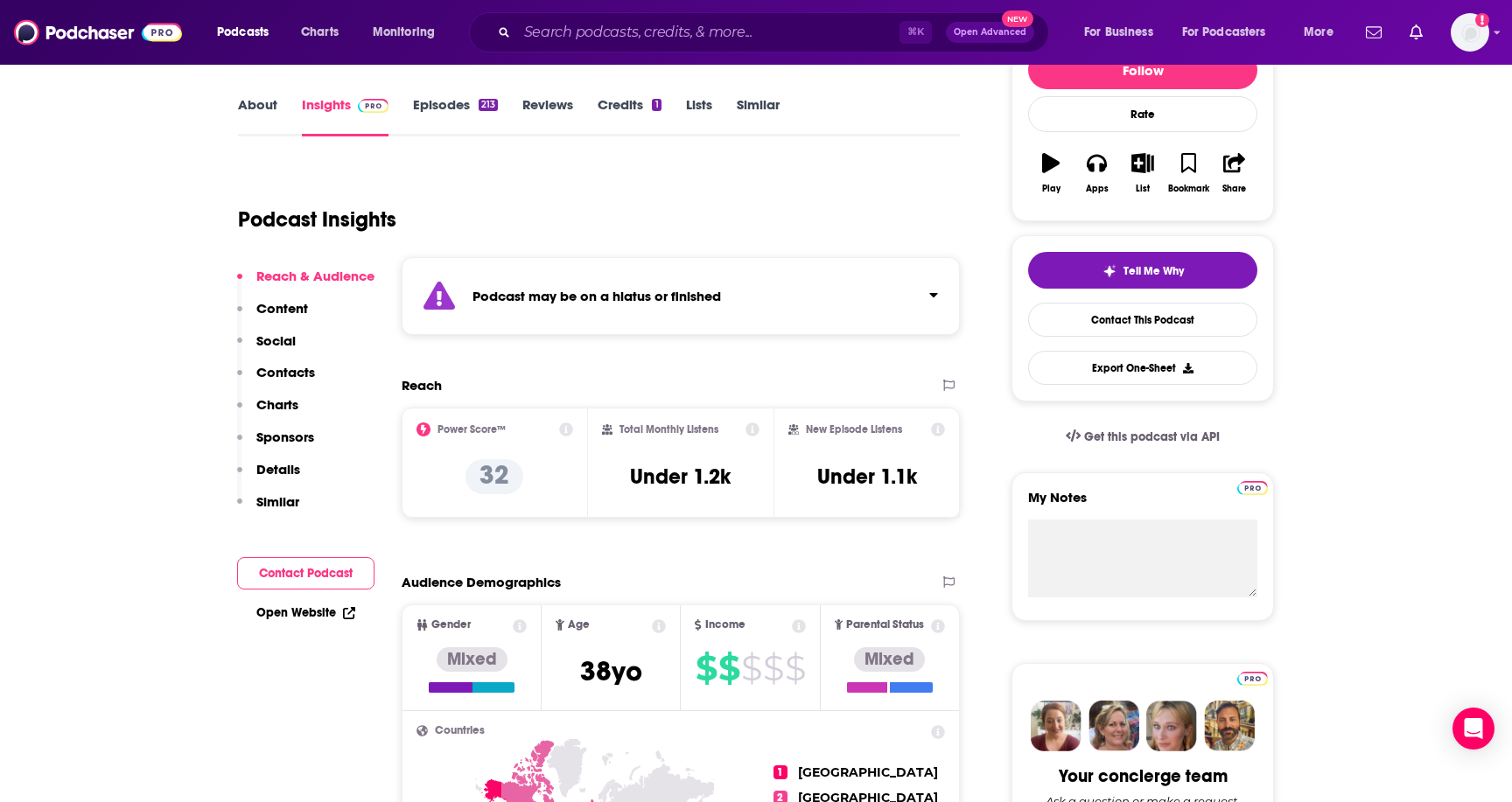
click at [432, 103] on link "Episodes 213" at bounding box center [455, 116] width 85 height 40
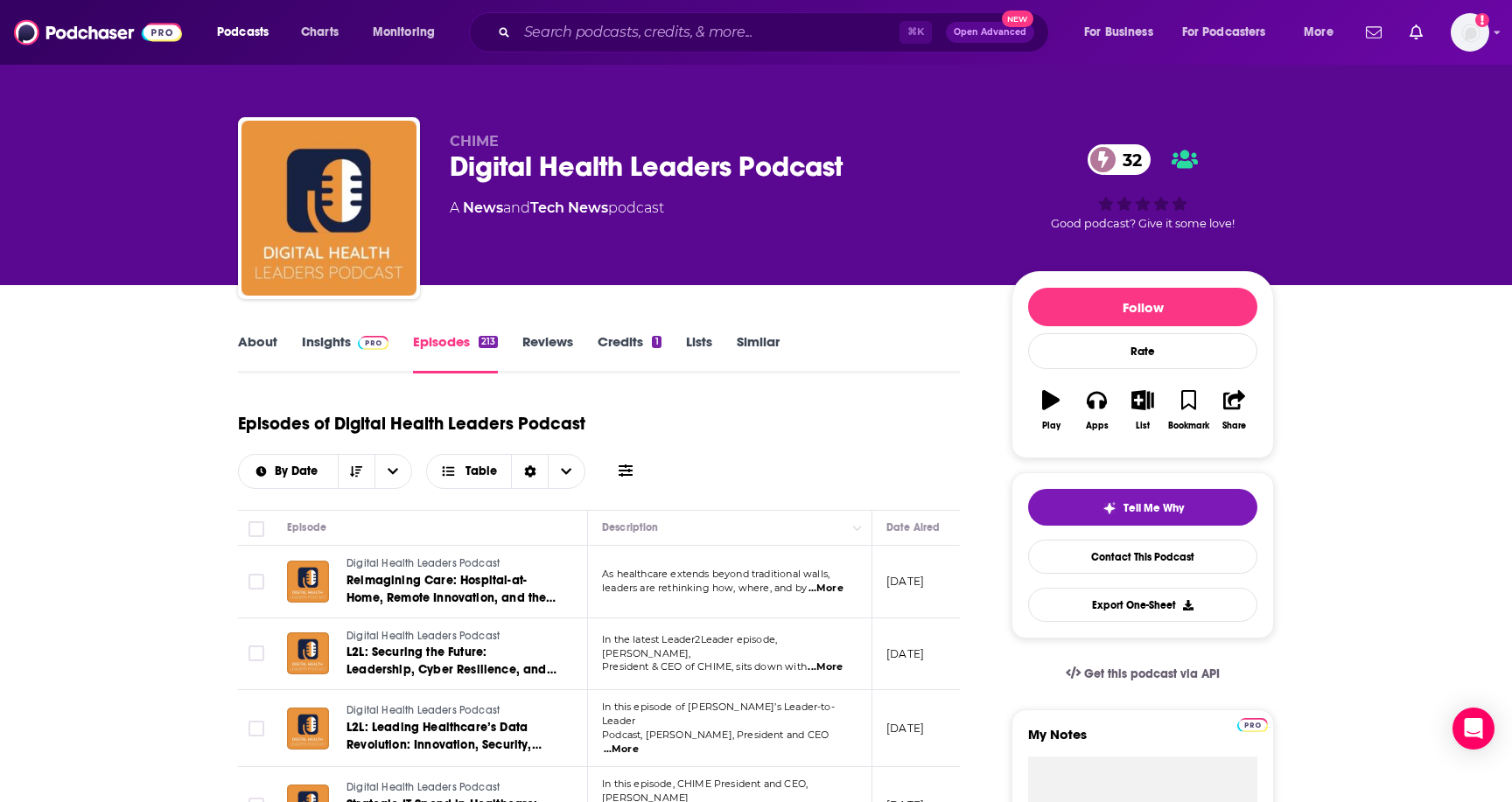
click at [345, 339] on link "Insights" at bounding box center [344, 353] width 87 height 40
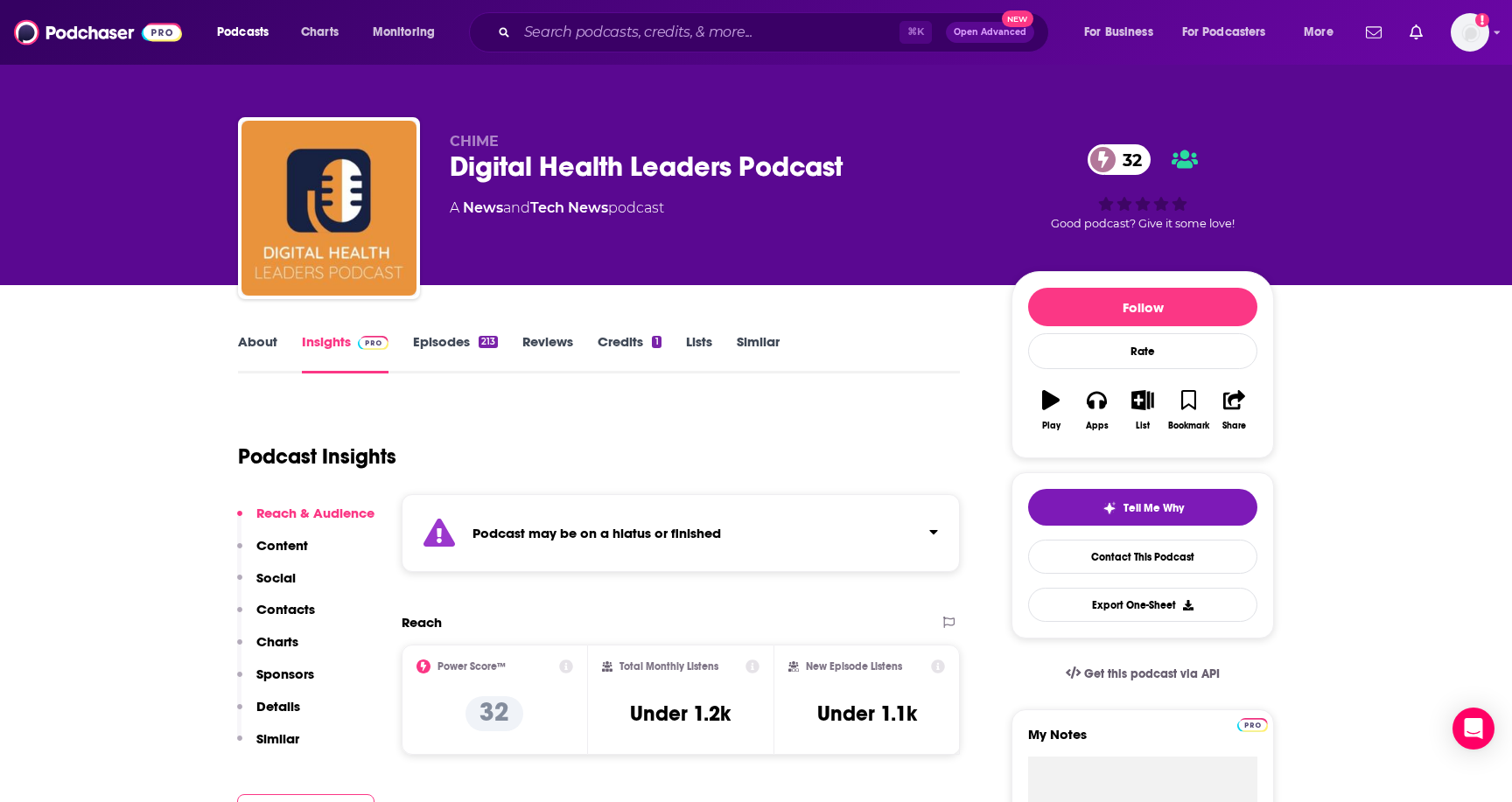
scroll to position [19, 0]
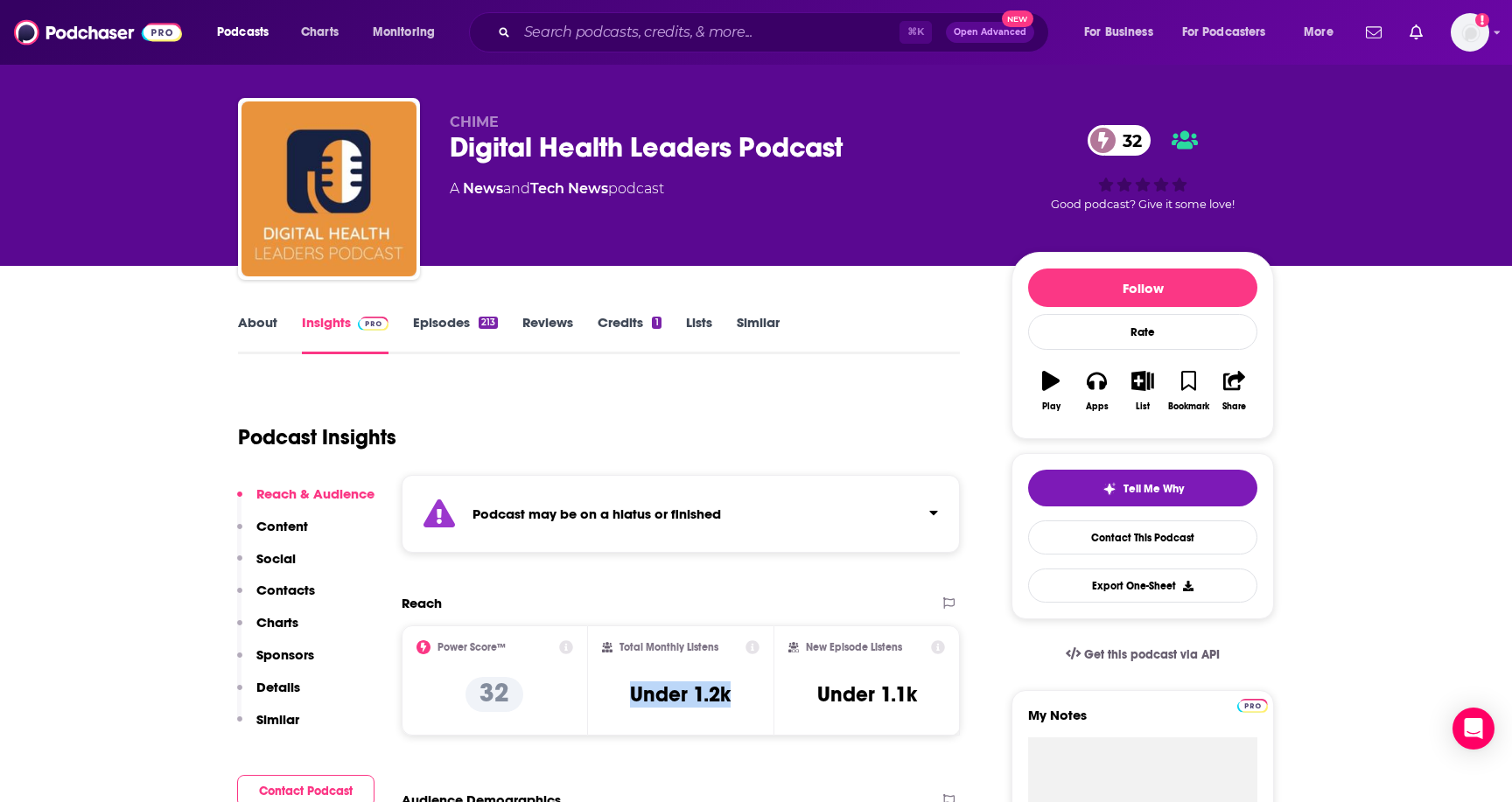
drag, startPoint x: 737, startPoint y: 697, endPoint x: 590, endPoint y: 695, distance: 147.0
click at [590, 696] on div "Total Monthly Listens Under 1.2k" at bounding box center [681, 680] width 186 height 110
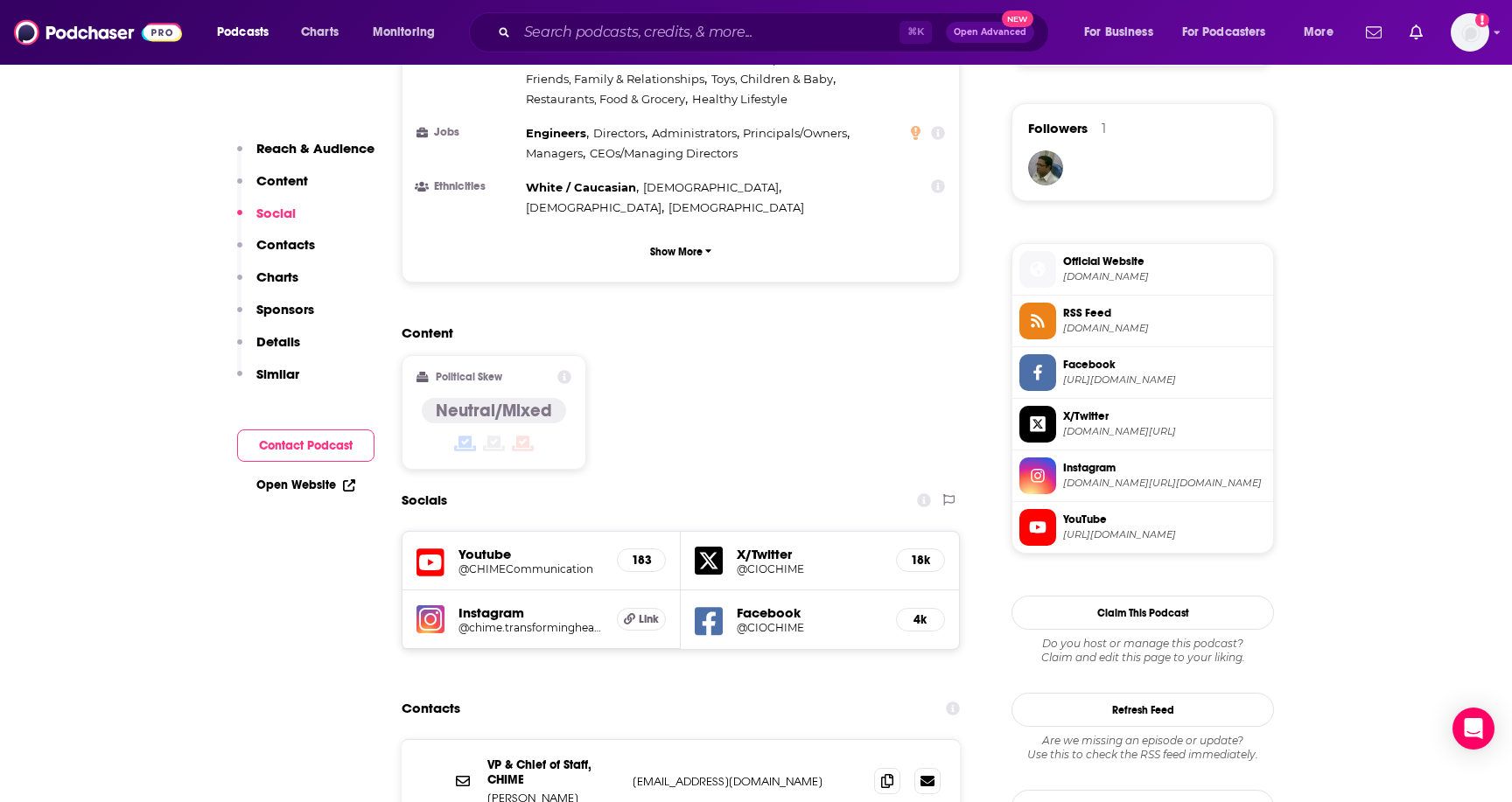
scroll to position [1731, 0]
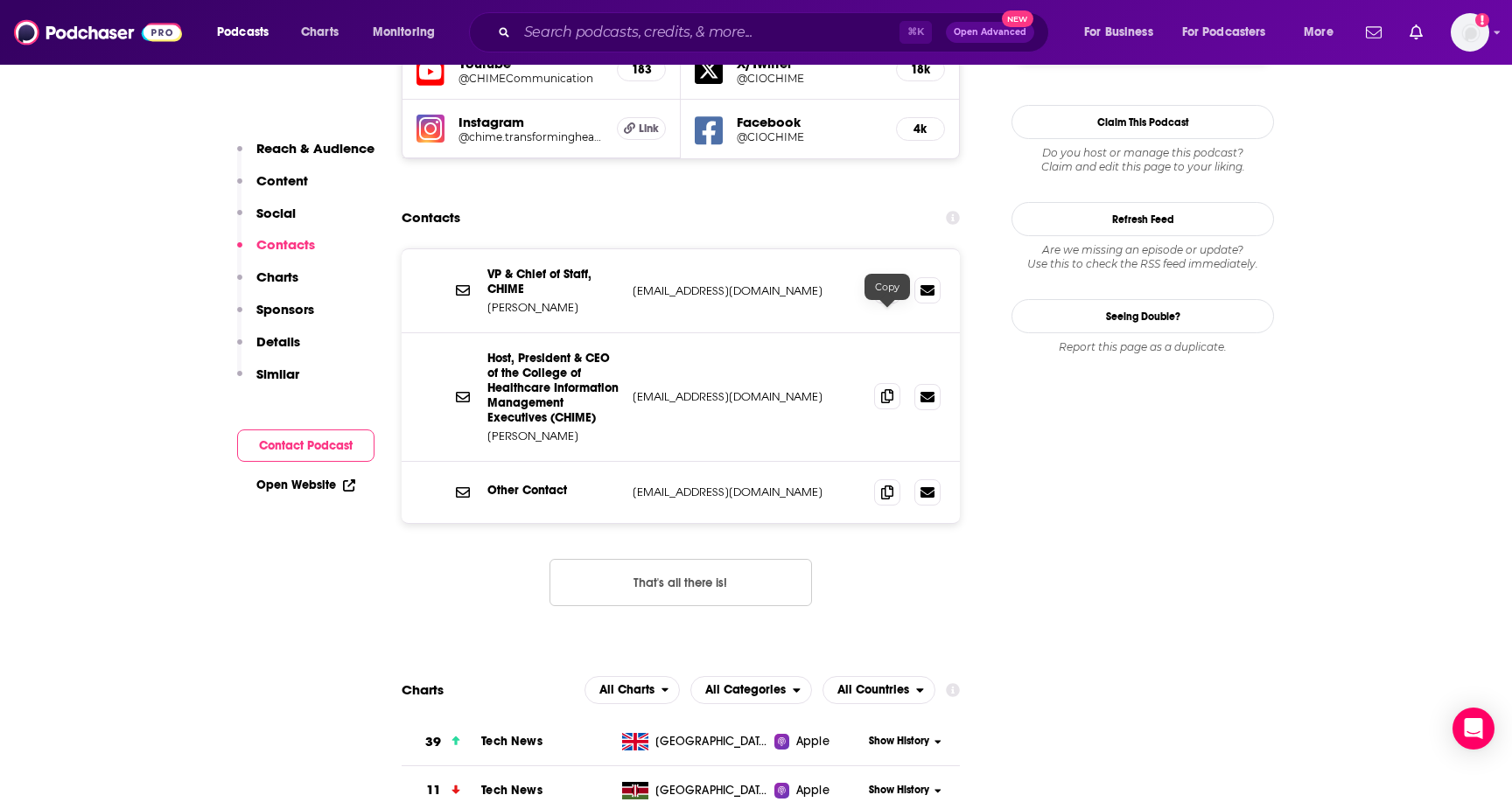
click at [895, 383] on span at bounding box center [887, 396] width 26 height 26
click at [602, 33] on input "Search podcasts, credits, & more..." at bounding box center [708, 32] width 382 height 28
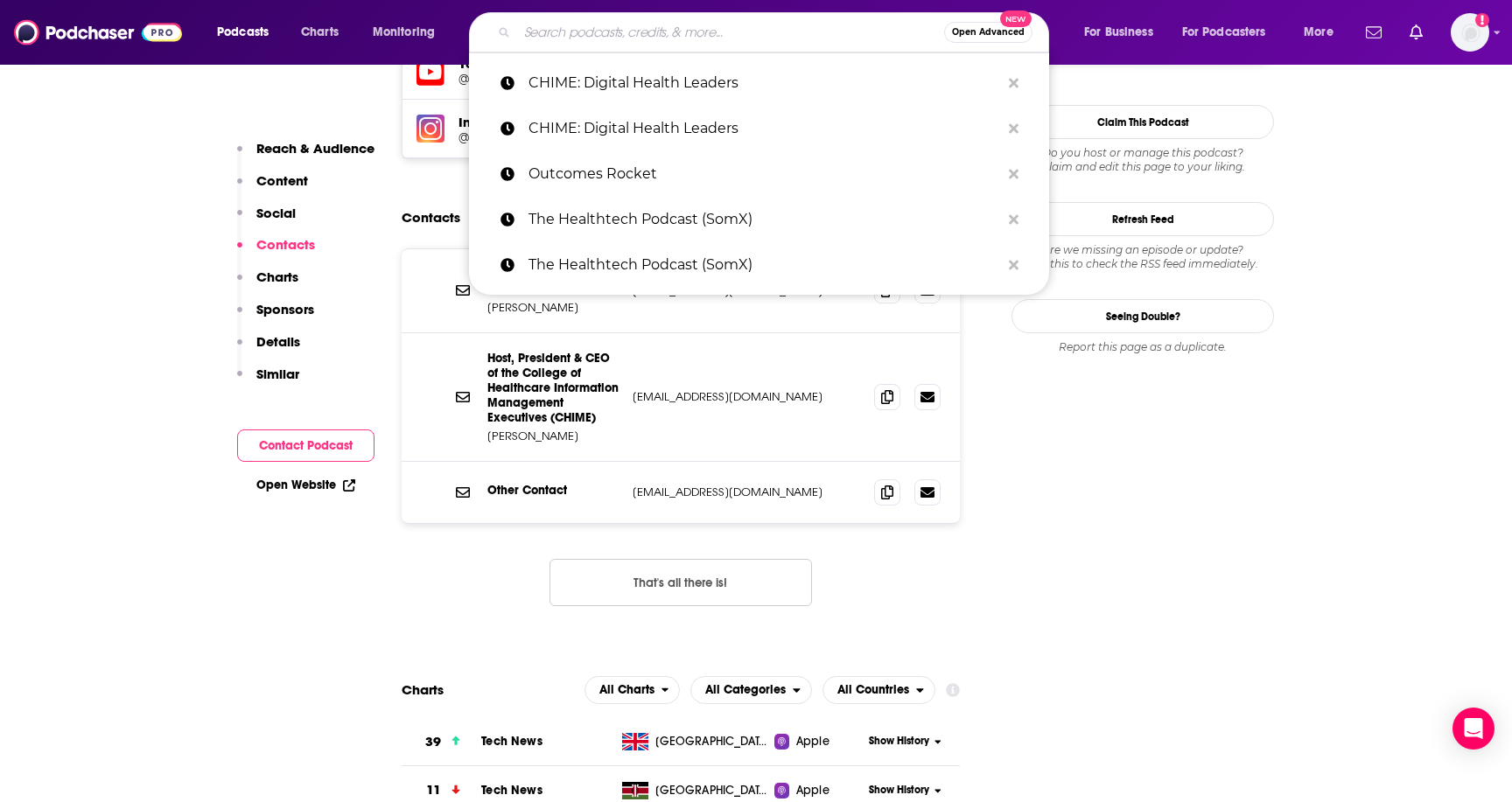
paste input "CareTalk"
type input "CareTalk"
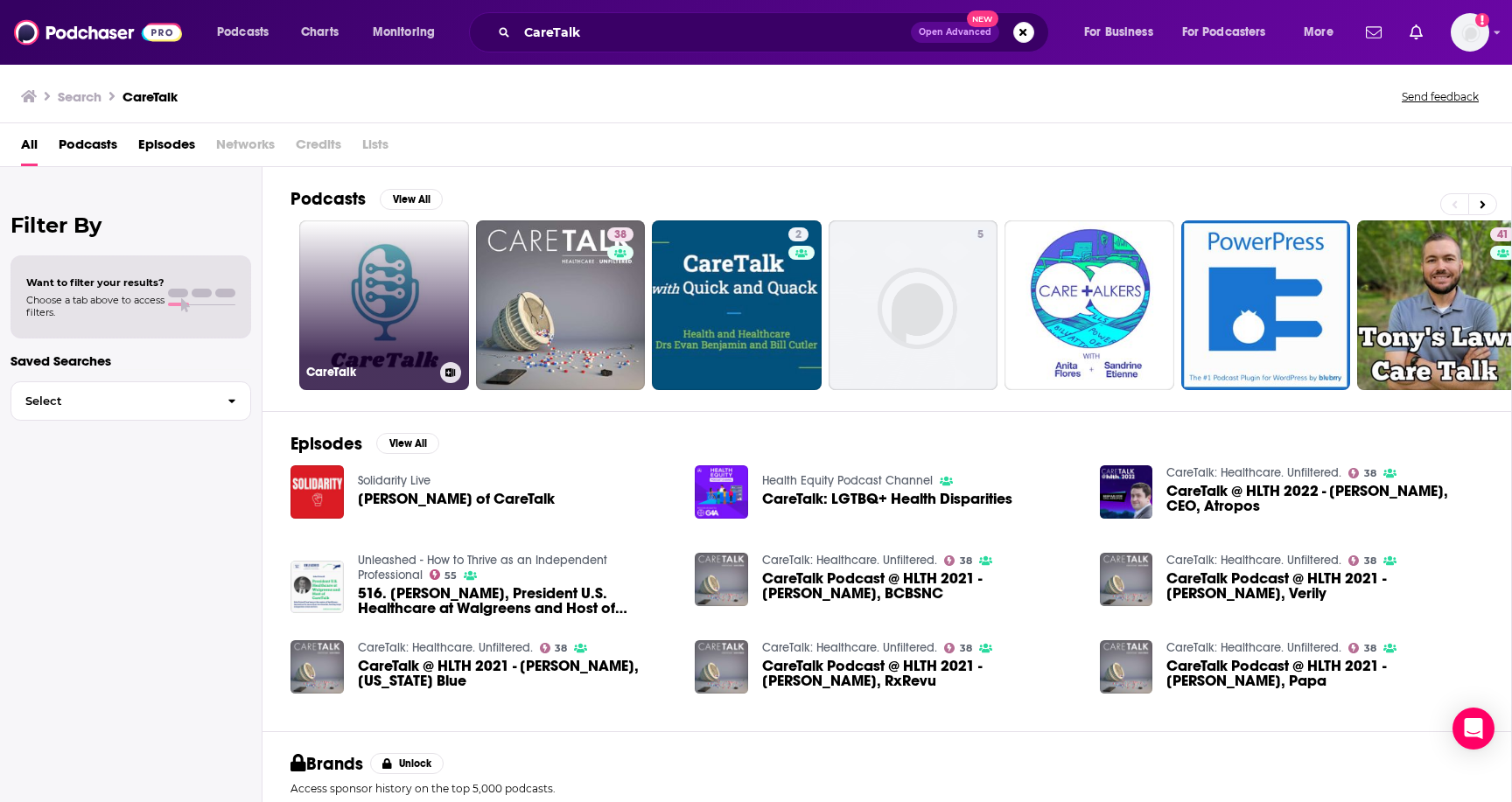
click at [386, 345] on link "CareTalk" at bounding box center [384, 304] width 169 height 169
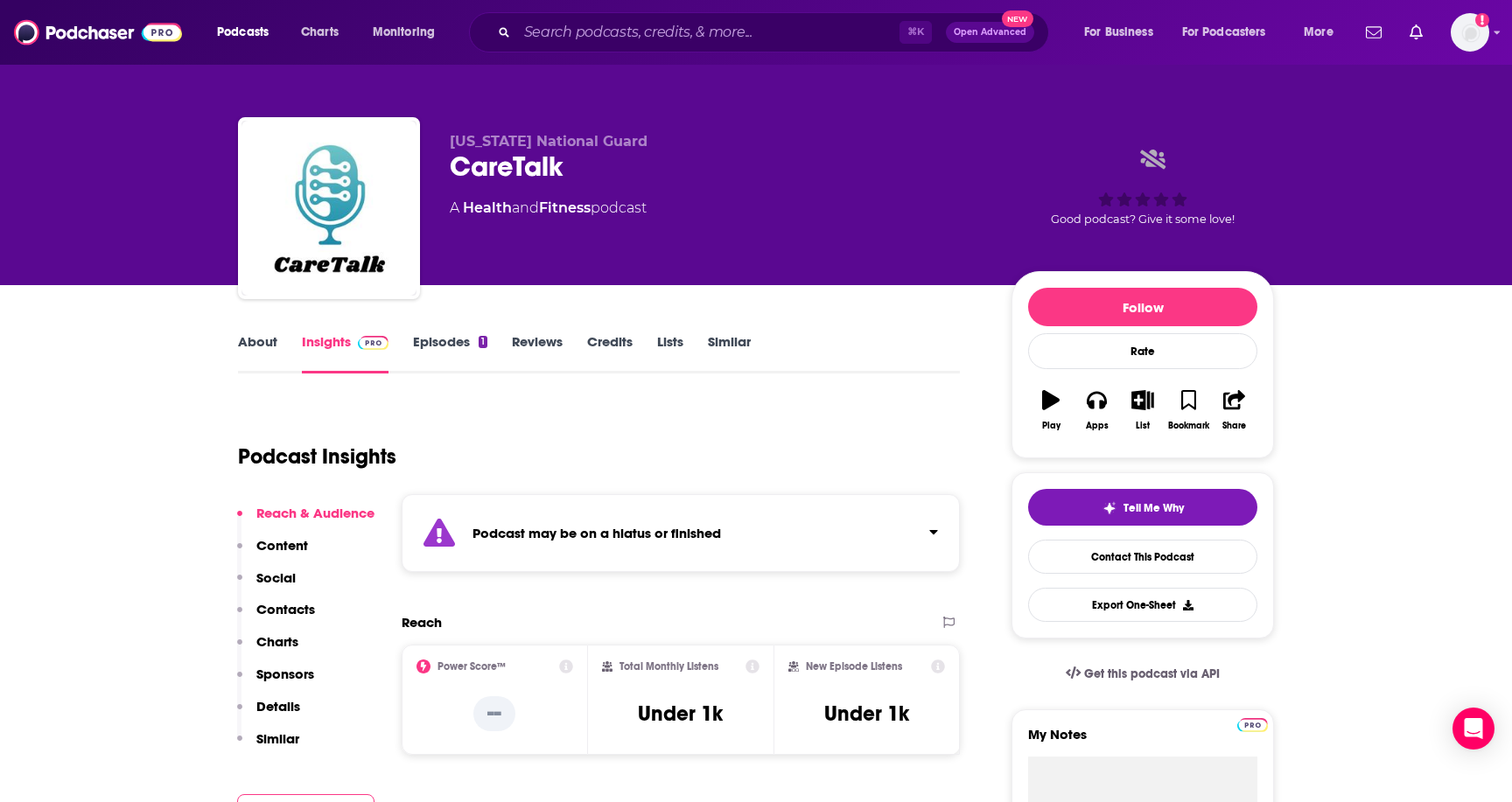
scroll to position [32, 0]
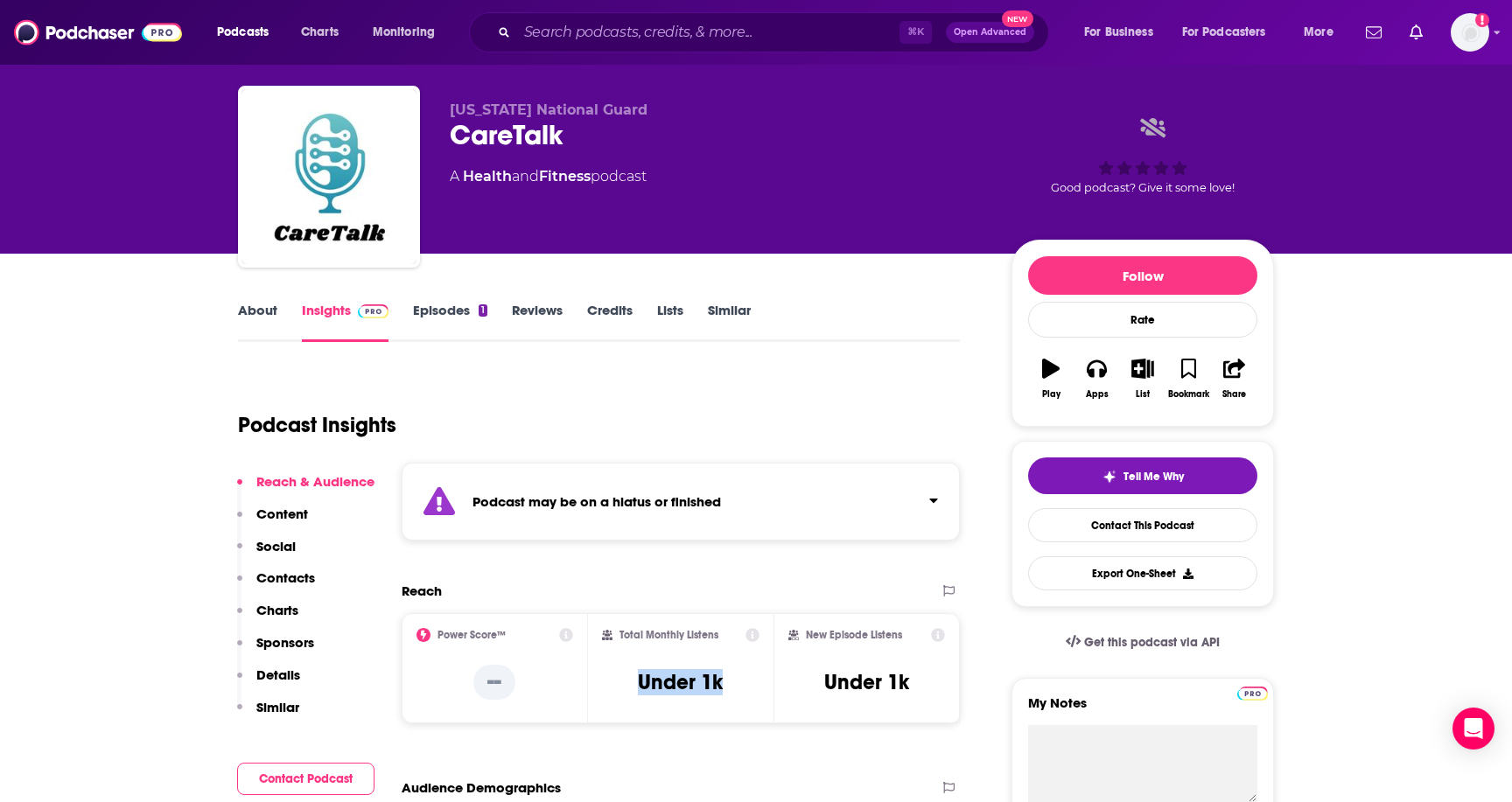
drag, startPoint x: 754, startPoint y: 692, endPoint x: 631, endPoint y: 688, distance: 123.1
click at [631, 689] on div "Total Monthly Listens Under 1k" at bounding box center [681, 668] width 158 height 81
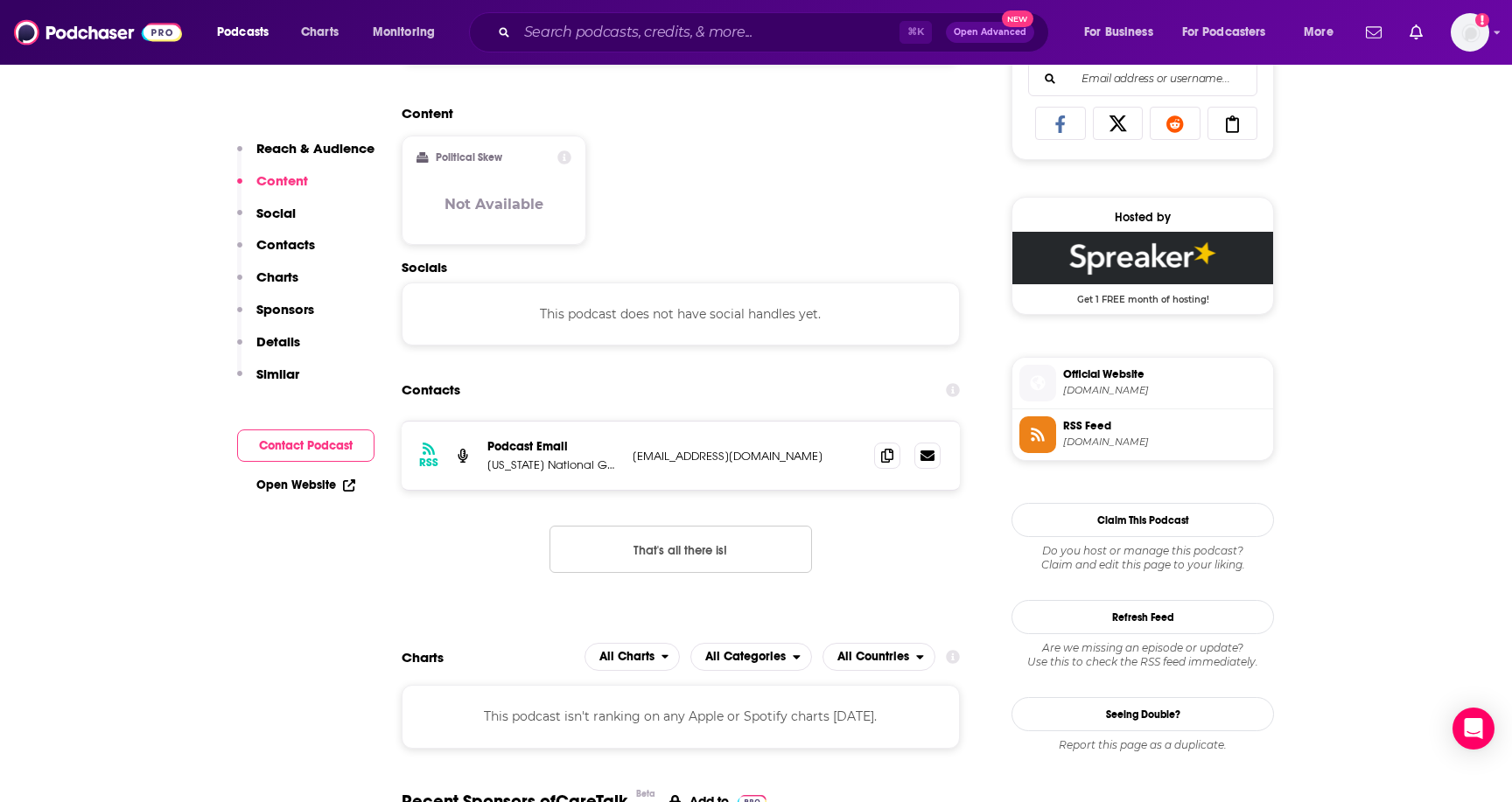
scroll to position [1164, 0]
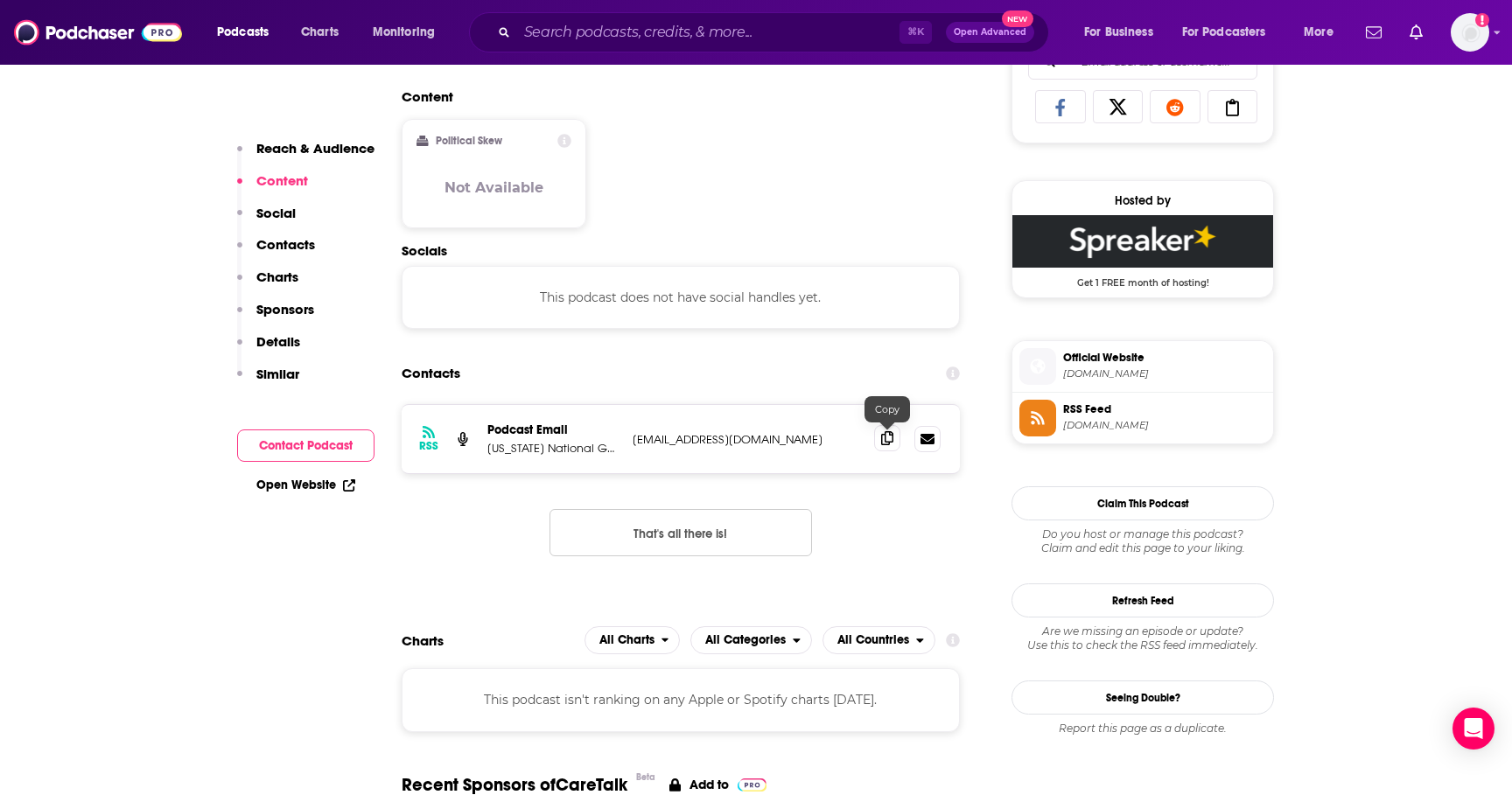
click at [890, 444] on icon at bounding box center [887, 438] width 12 height 14
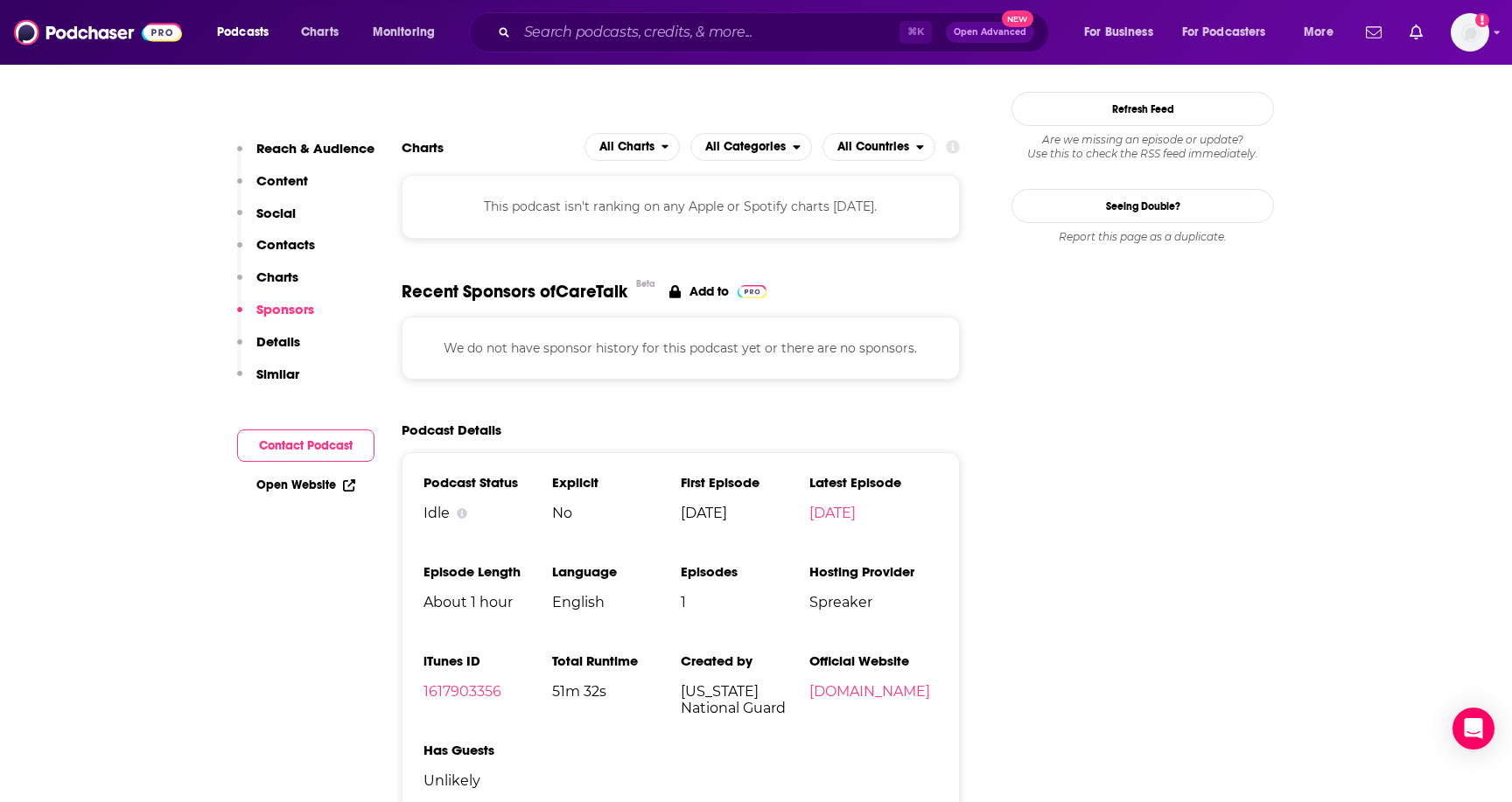
scroll to position [1788, 0]
